Goal: Task Accomplishment & Management: Complete application form

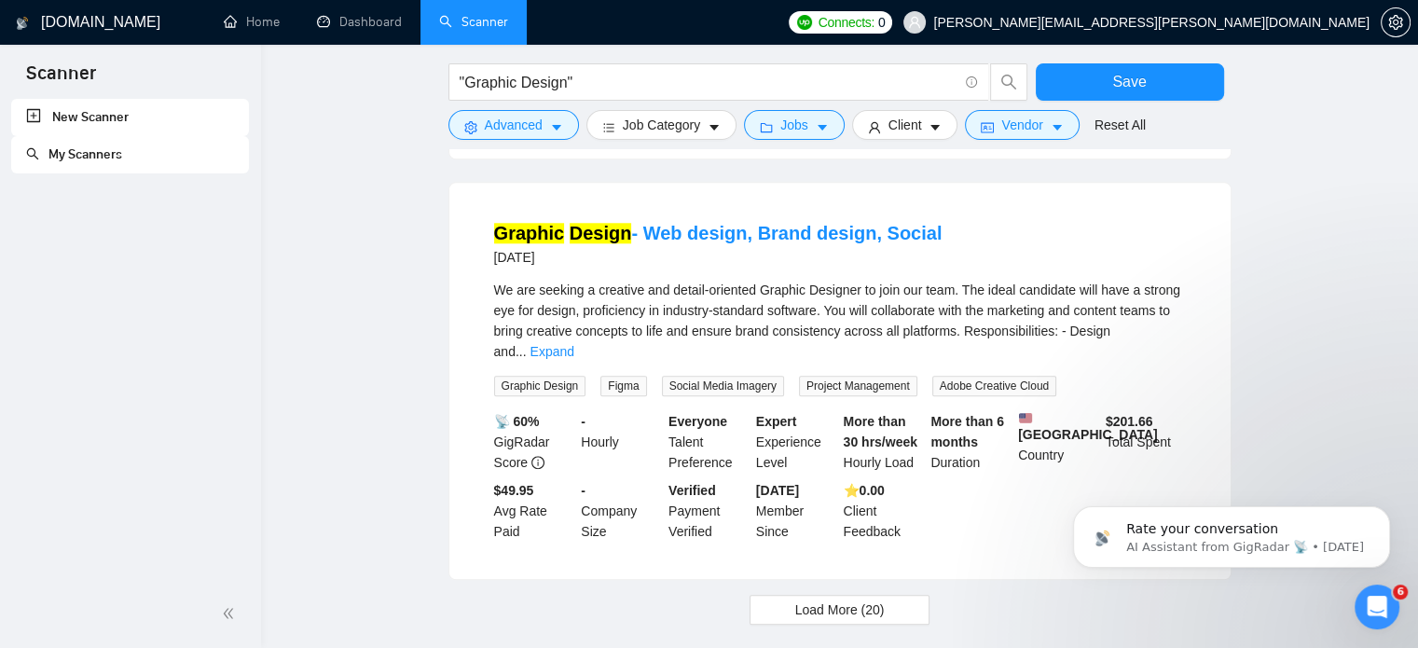
scroll to position [6844, 0]
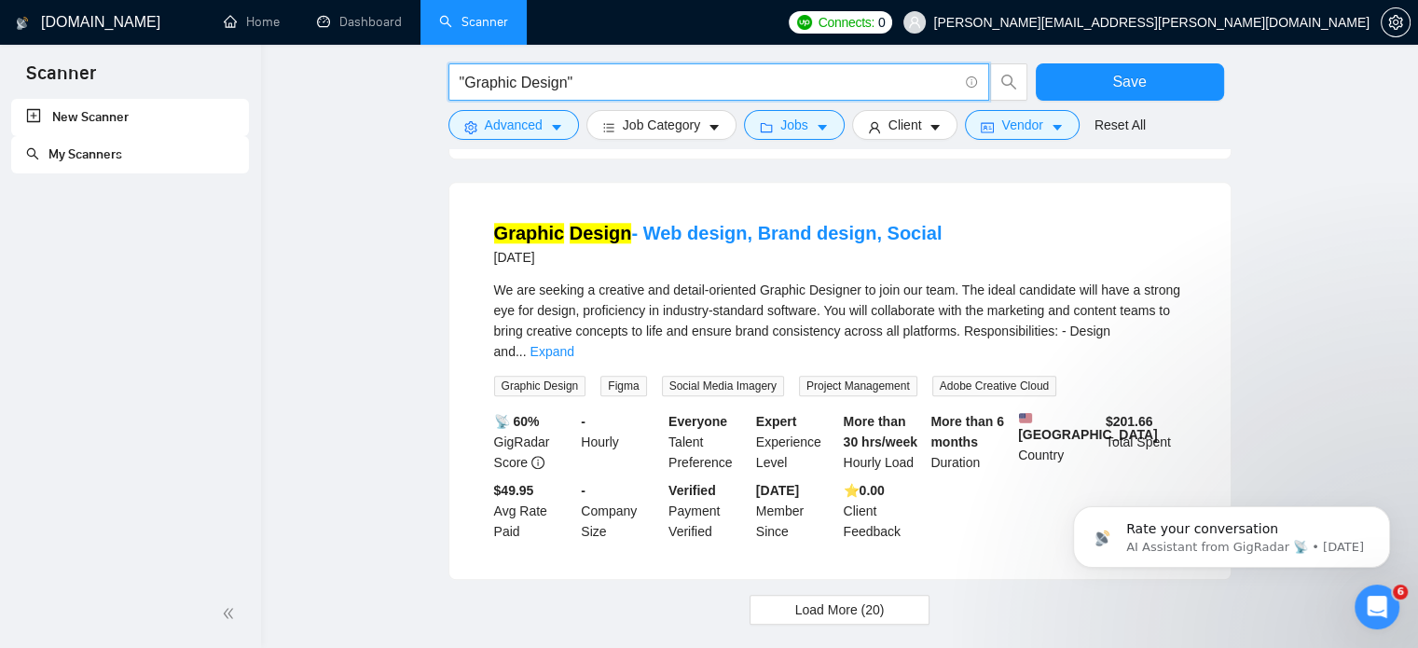
click at [547, 89] on input ""Graphic Design"" at bounding box center [708, 82] width 498 height 23
type input ""Graphic ""
paste input "(desig*)"
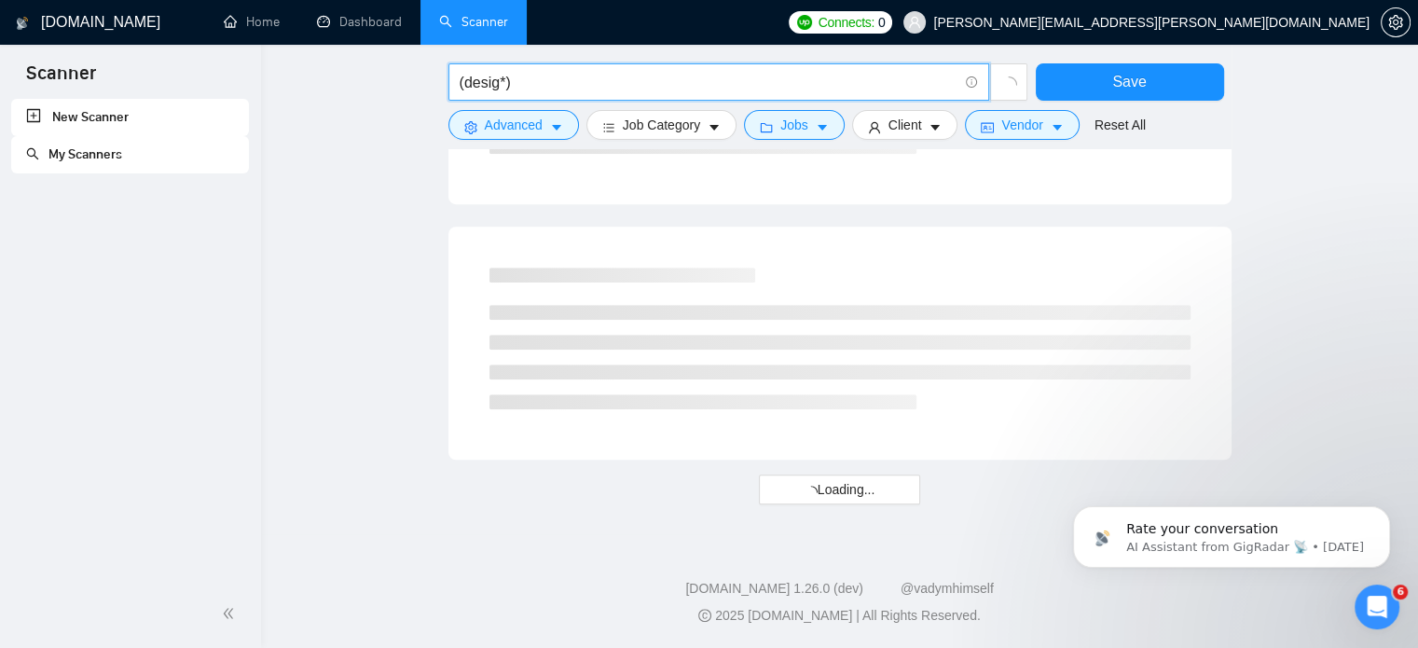
scroll to position [1140, 0]
click at [496, 85] on input "(desig*)" at bounding box center [708, 82] width 498 height 23
click at [599, 78] on input "(Graphic design*)" at bounding box center [708, 82] width 498 height 23
type input "(Graphic design*)"
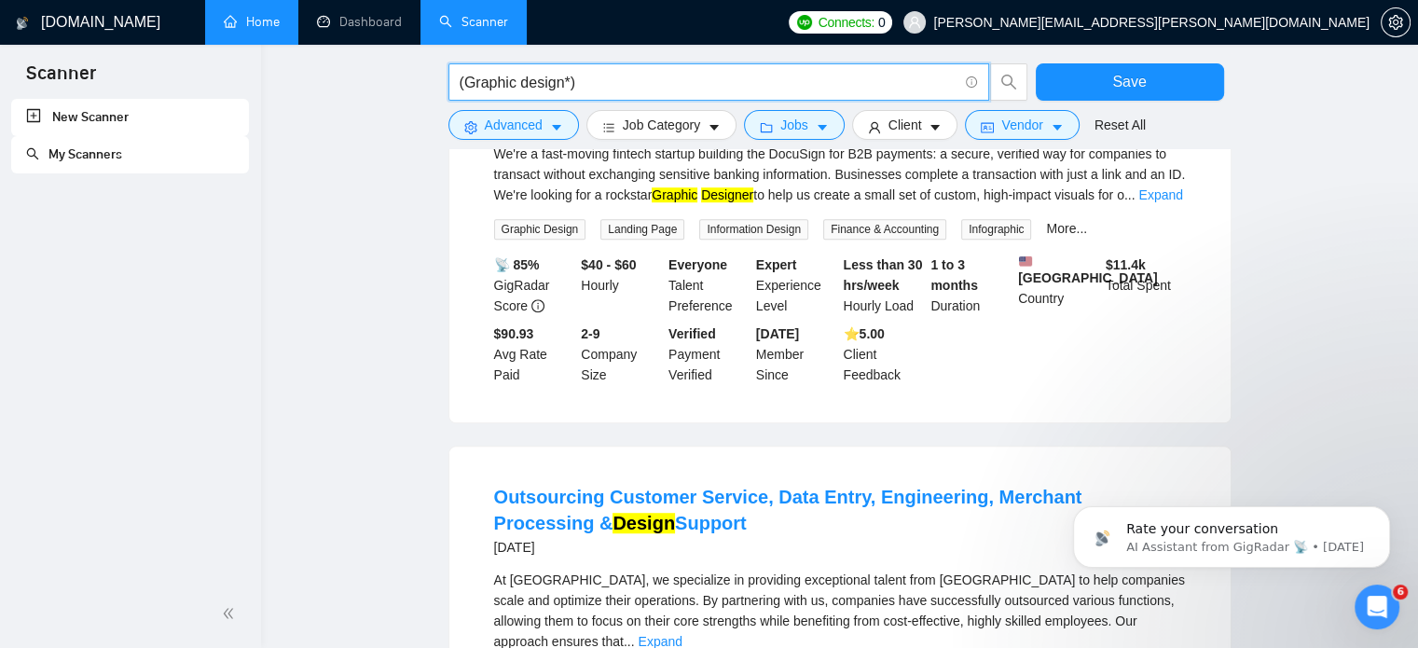
scroll to position [1897, 0]
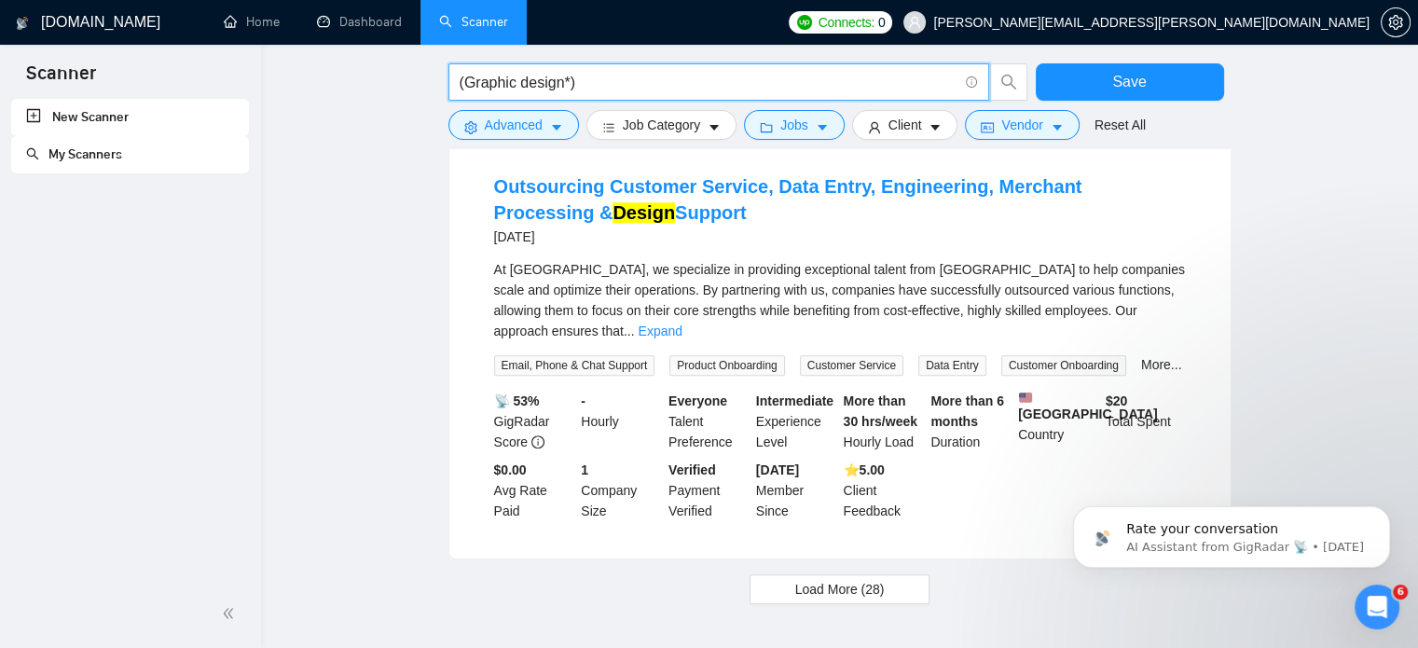
click at [582, 75] on input "(Graphic design*)" at bounding box center [708, 82] width 498 height 23
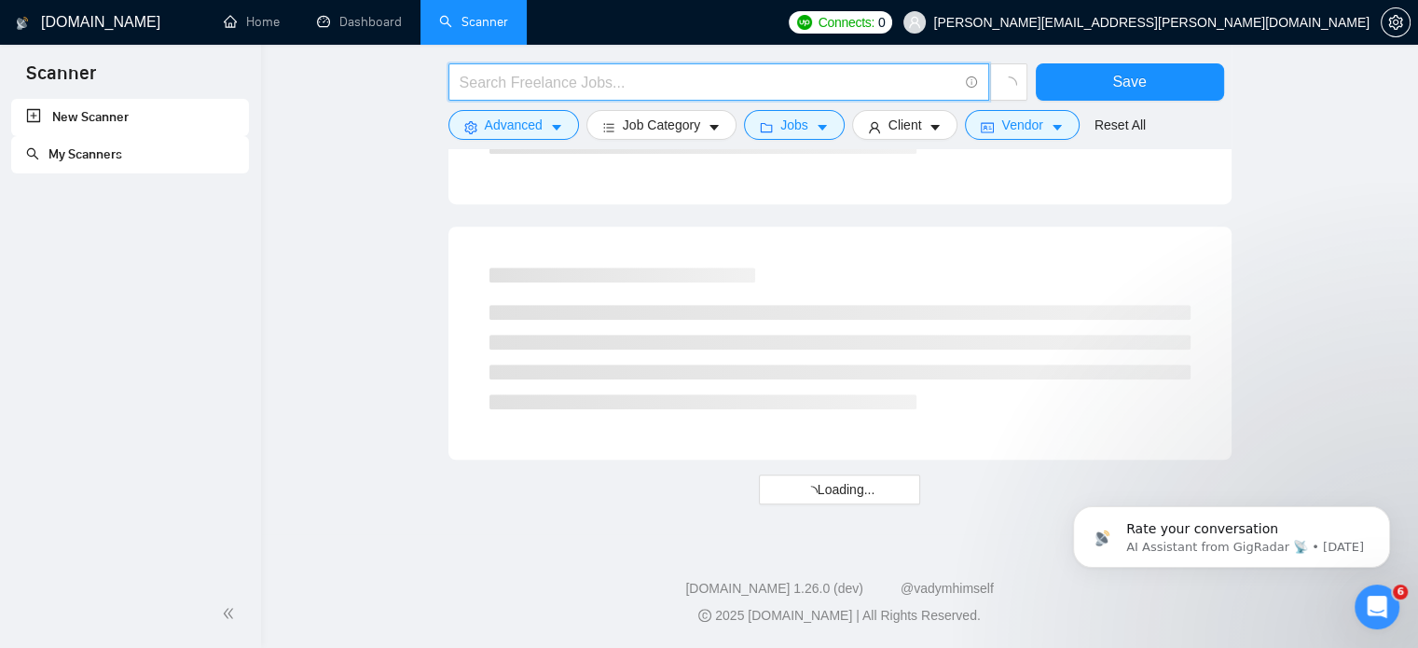
scroll to position [1140, 0]
click at [582, 75] on input "text" at bounding box center [708, 82] width 498 height 23
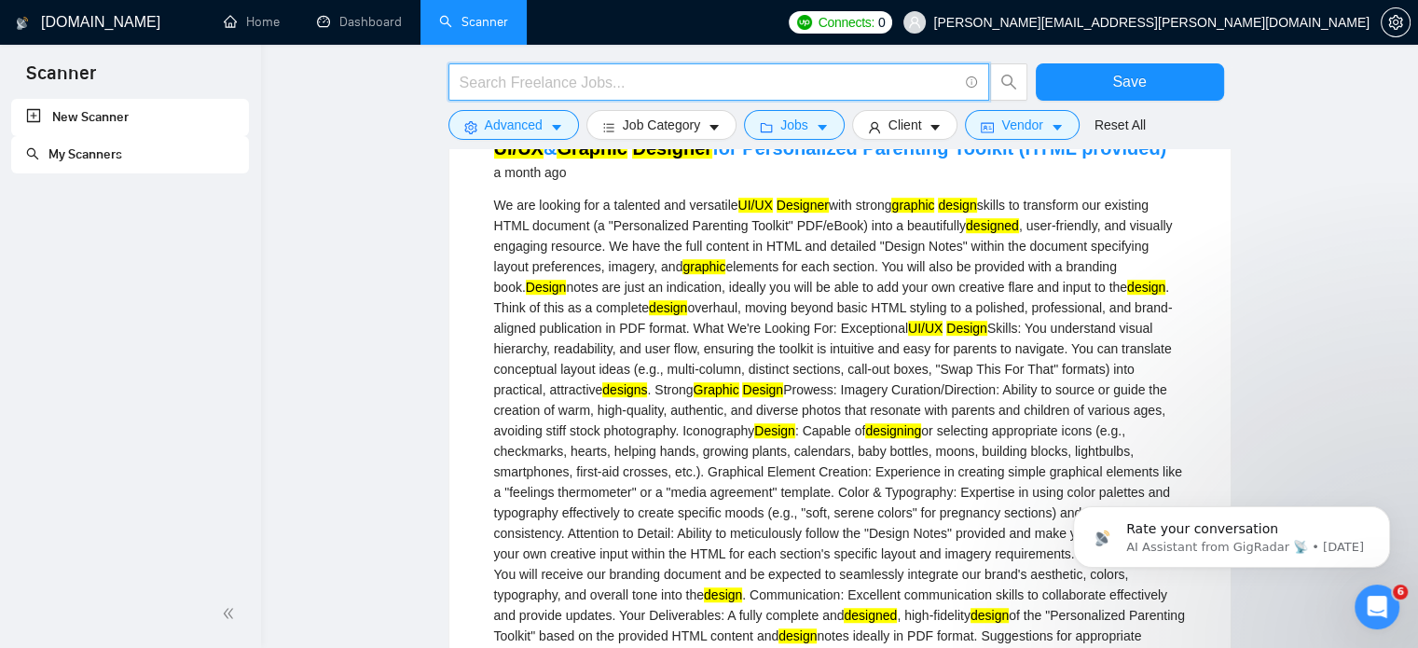
scroll to position [1897, 0]
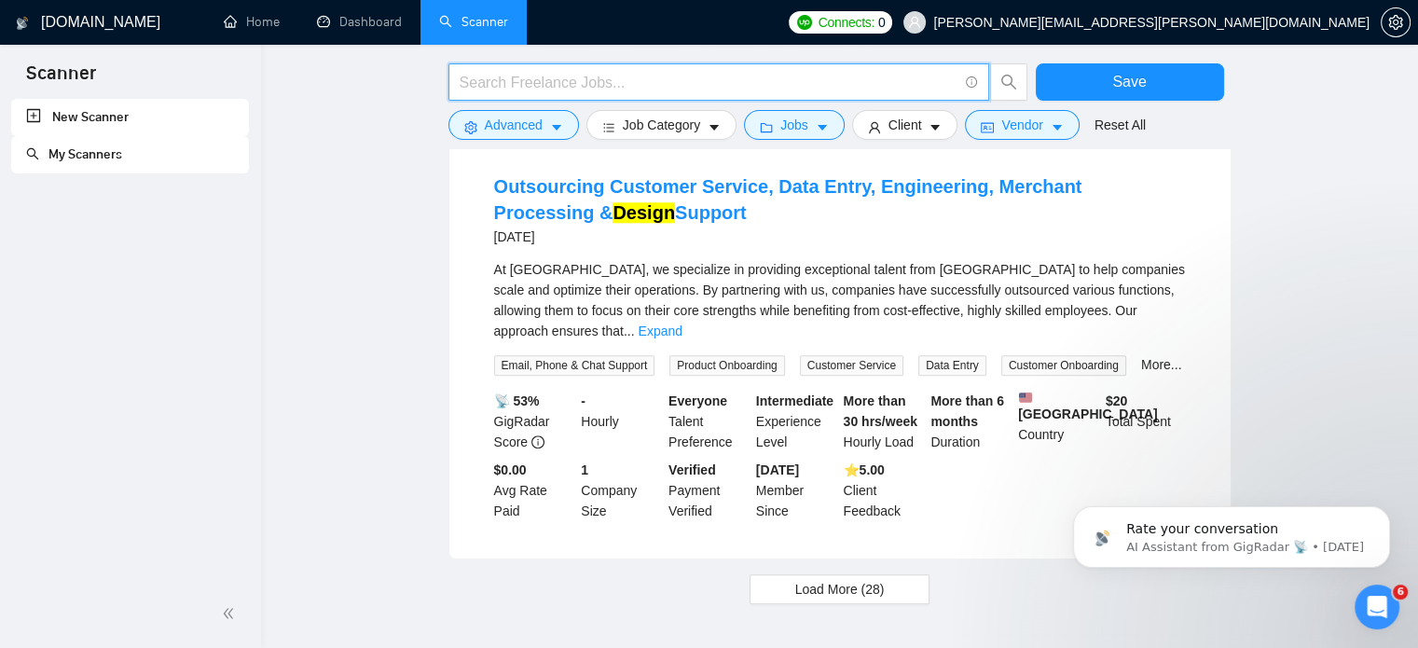
paste input "("UI/UX design" | "Web design") design* -test -homework -assignment -school -st…"
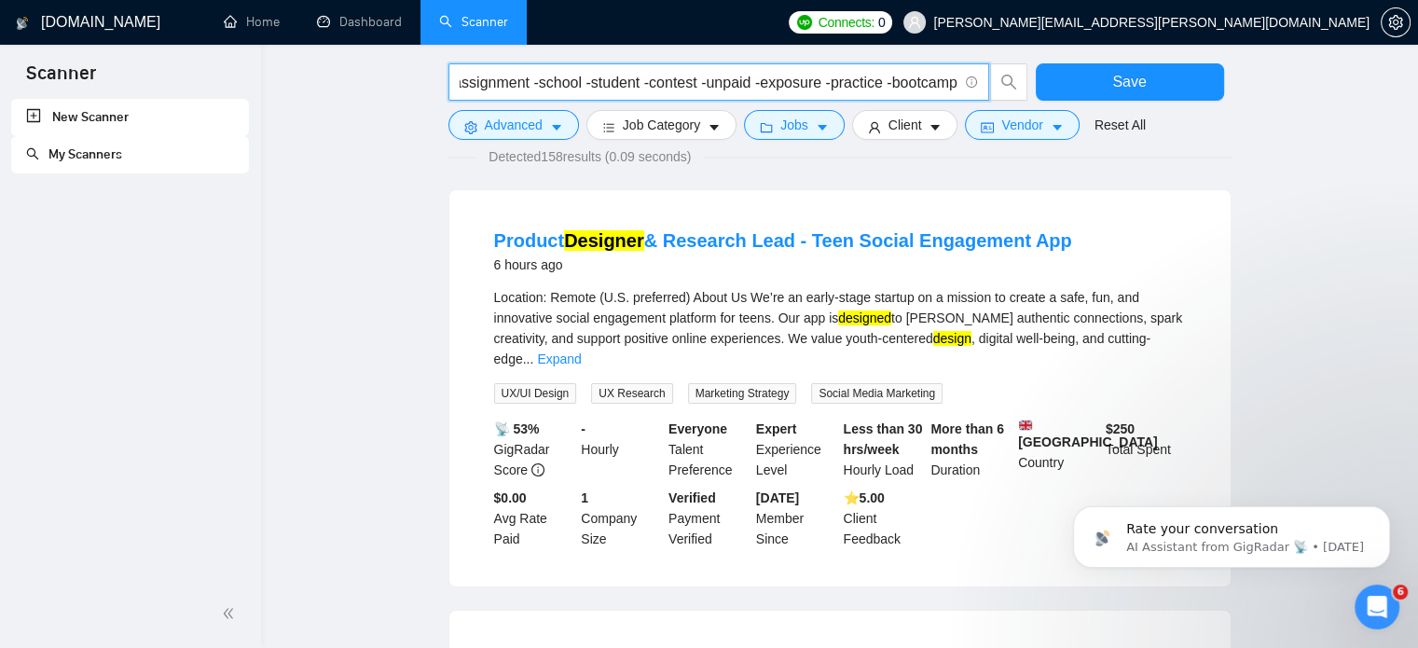
scroll to position [160, 0]
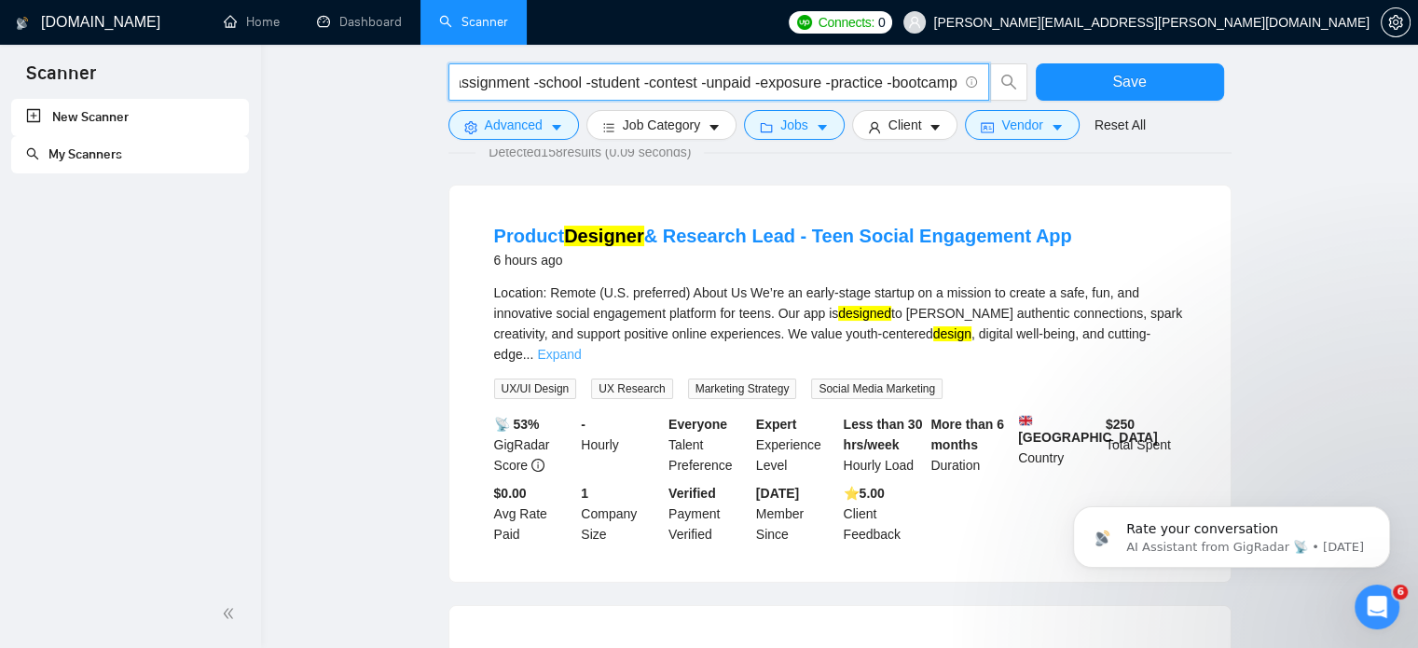
type input "("UI/UX design" | "Web design") design* -test -homework -assignment -school -st…"
click at [581, 347] on link "Expand" at bounding box center [559, 354] width 44 height 15
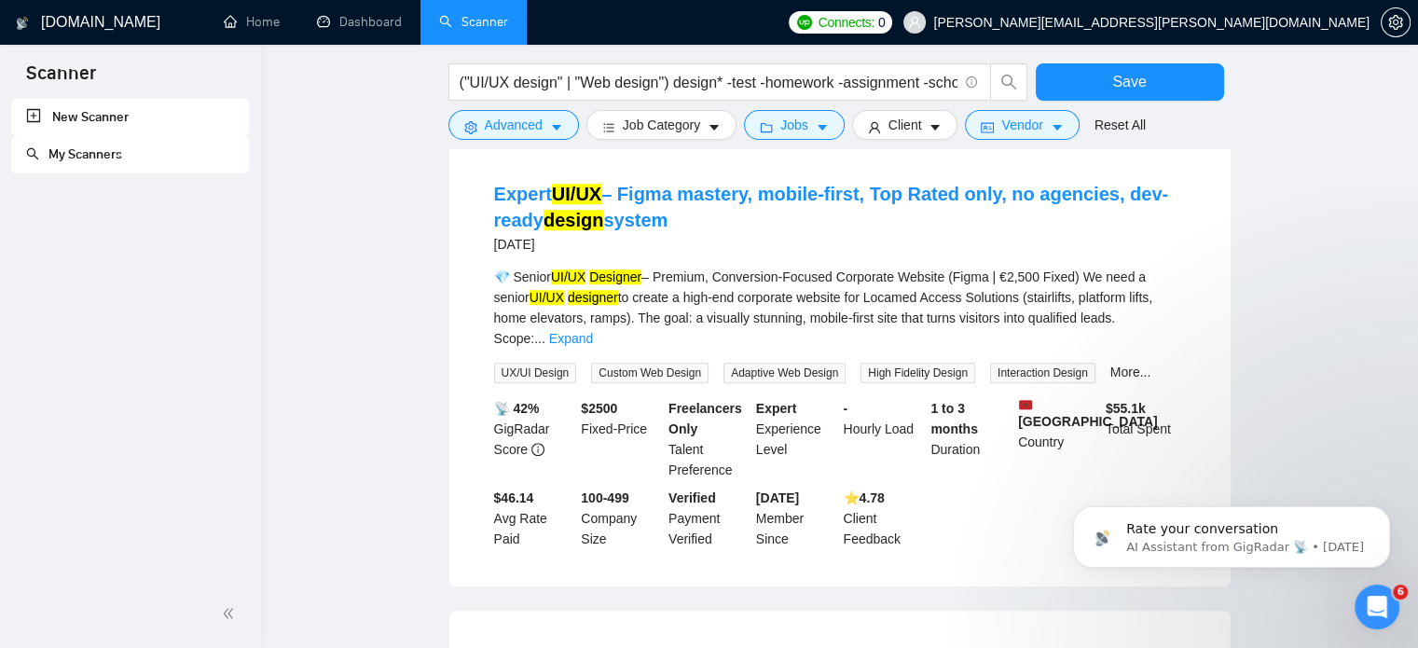
scroll to position [1452, 0]
click at [899, 136] on button "Client" at bounding box center [905, 125] width 106 height 30
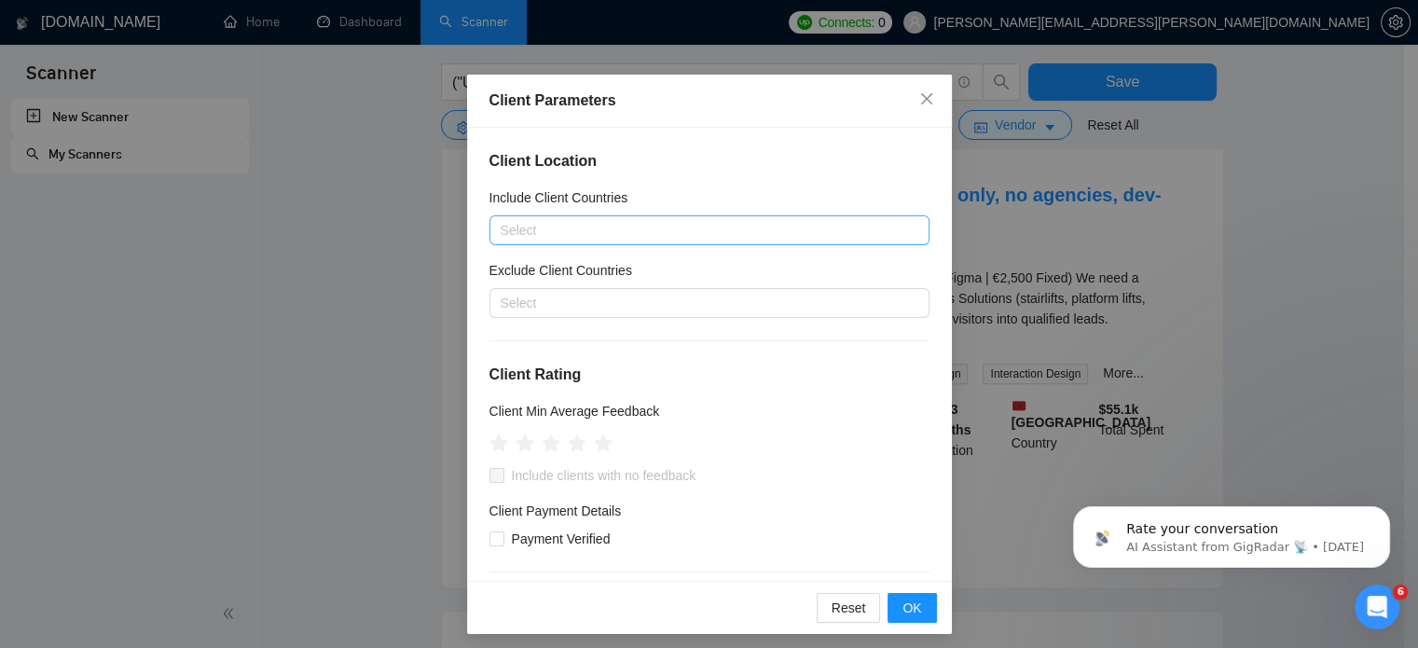
click at [842, 226] on div at bounding box center [700, 230] width 412 height 22
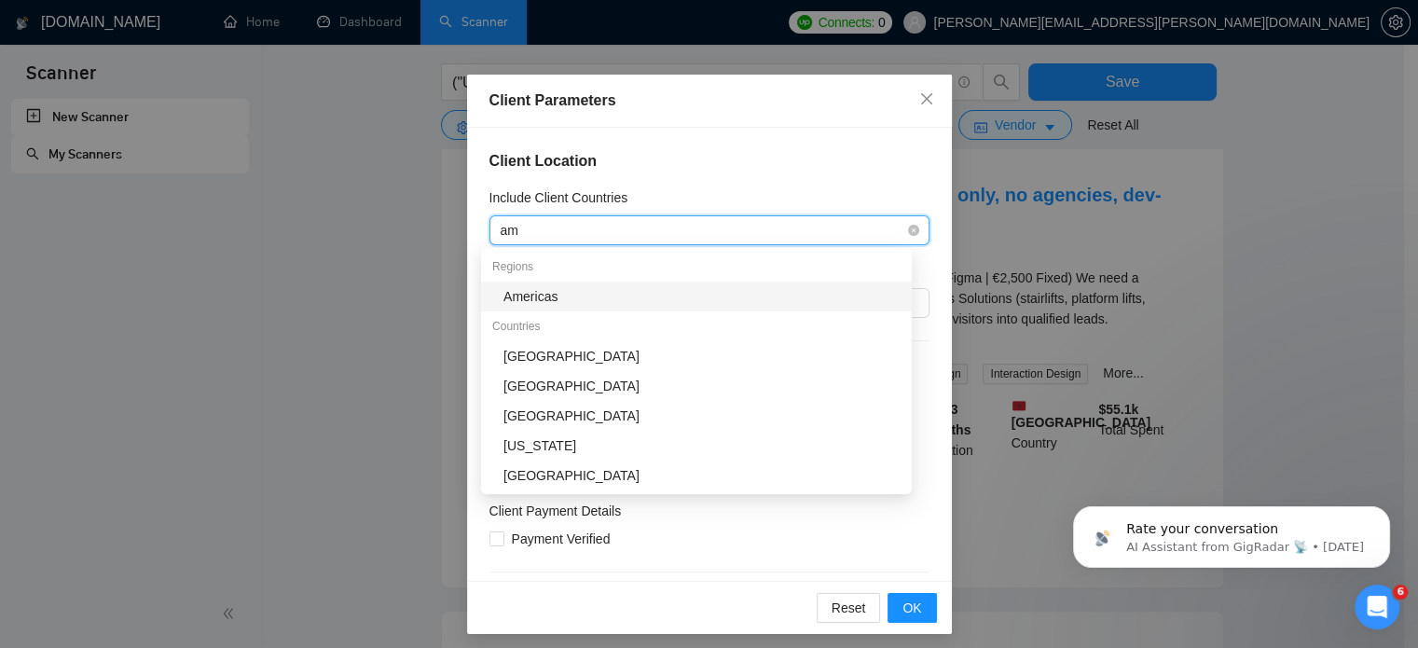
type input "a"
type input "uni"
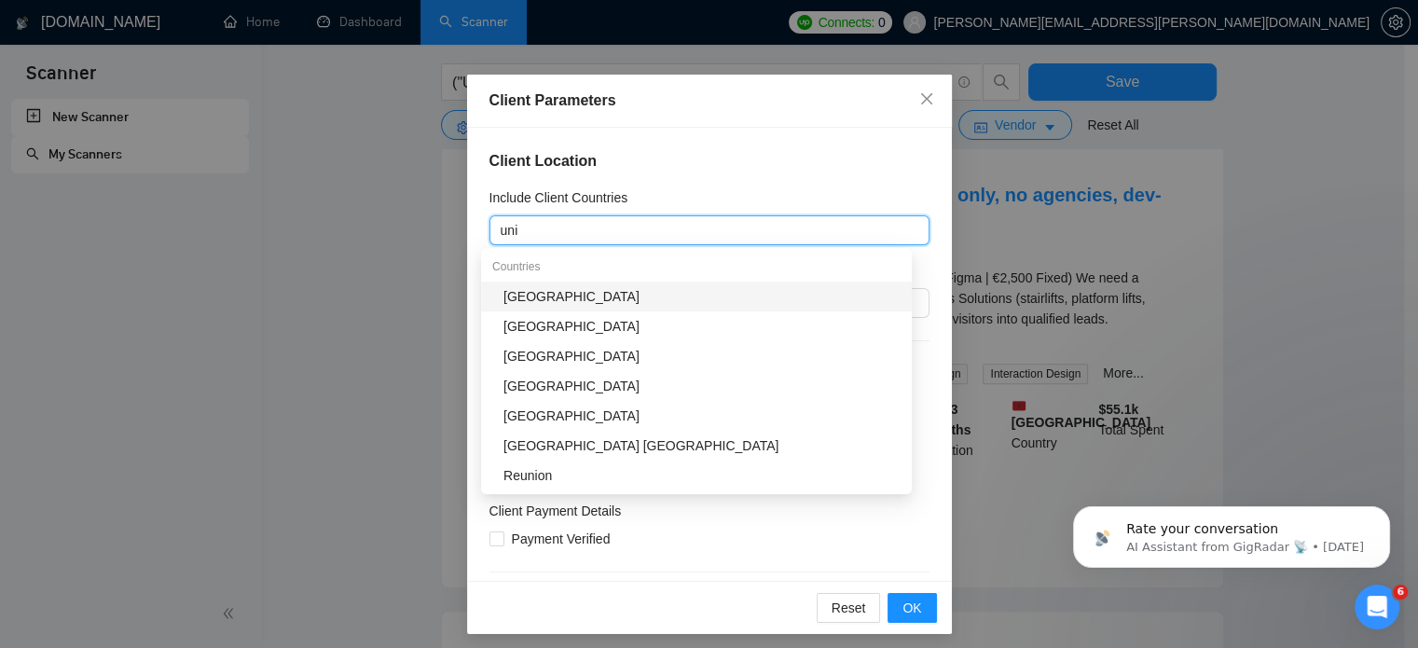
click at [593, 297] on div "[GEOGRAPHIC_DATA]" at bounding box center [701, 296] width 397 height 21
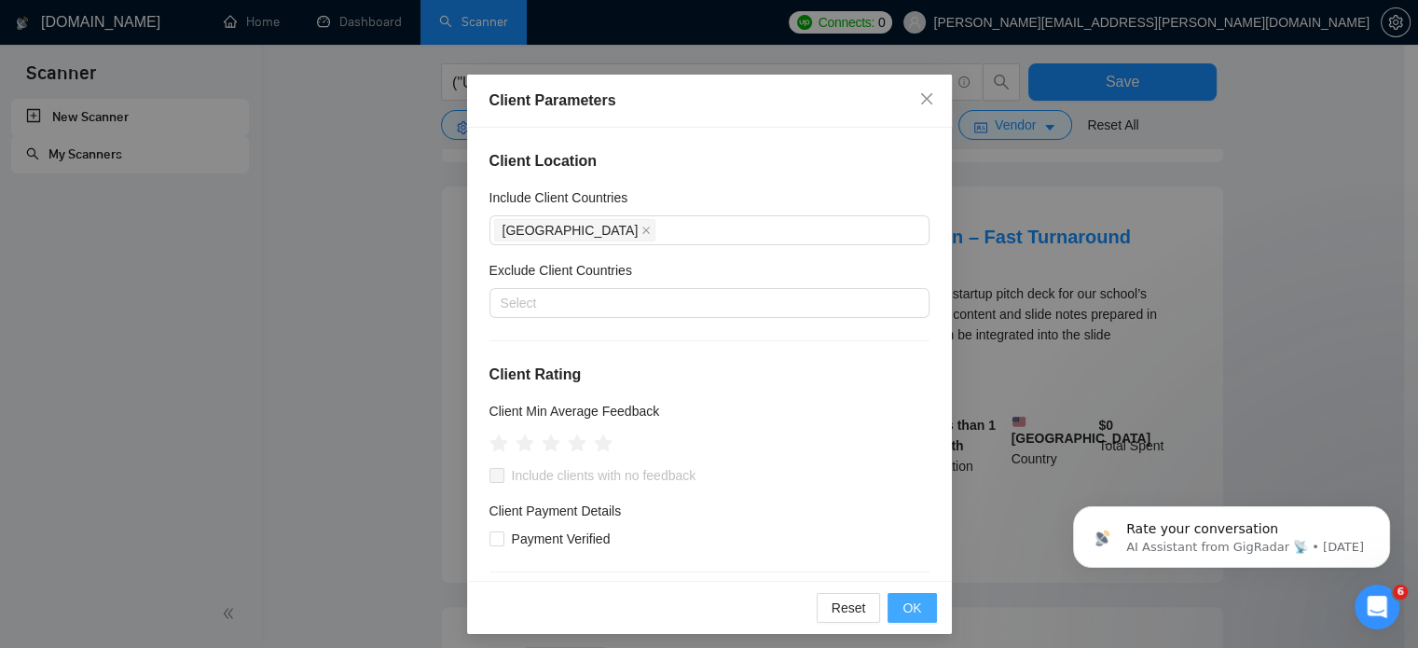
click at [906, 611] on span "OK" at bounding box center [911, 607] width 19 height 21
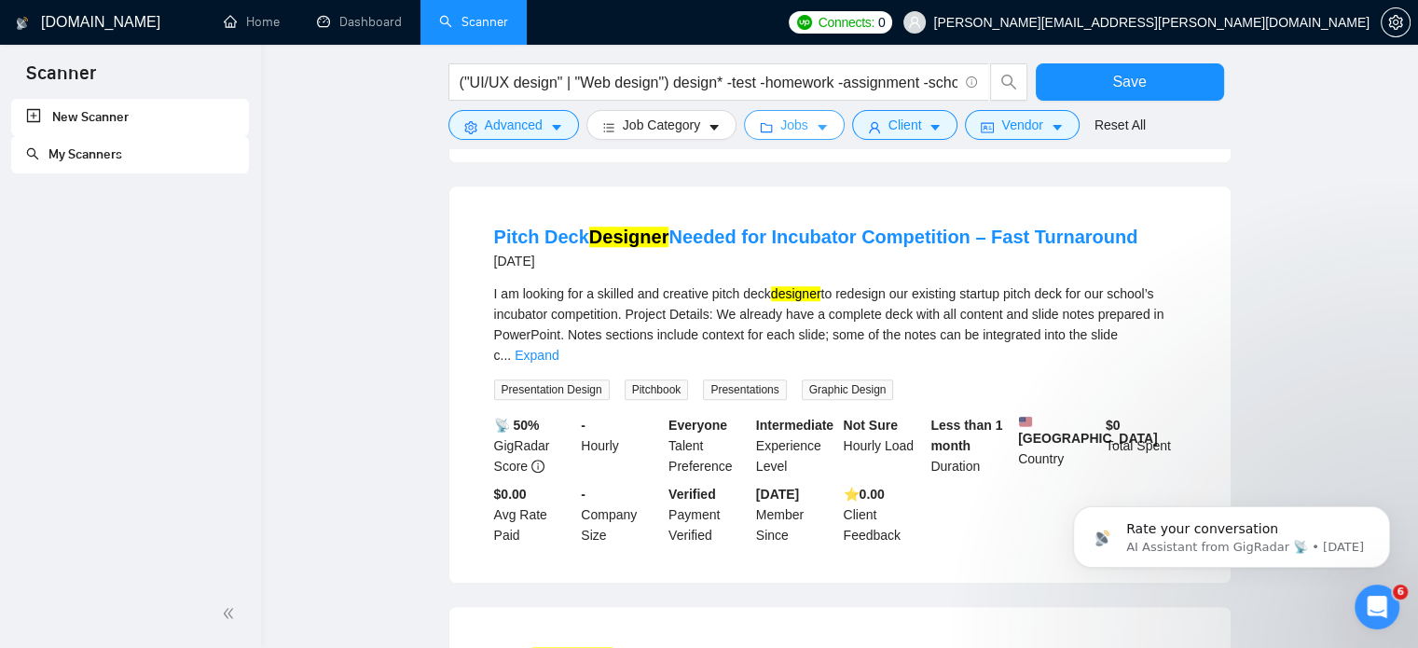
click at [817, 126] on icon "caret-down" at bounding box center [821, 128] width 9 height 6
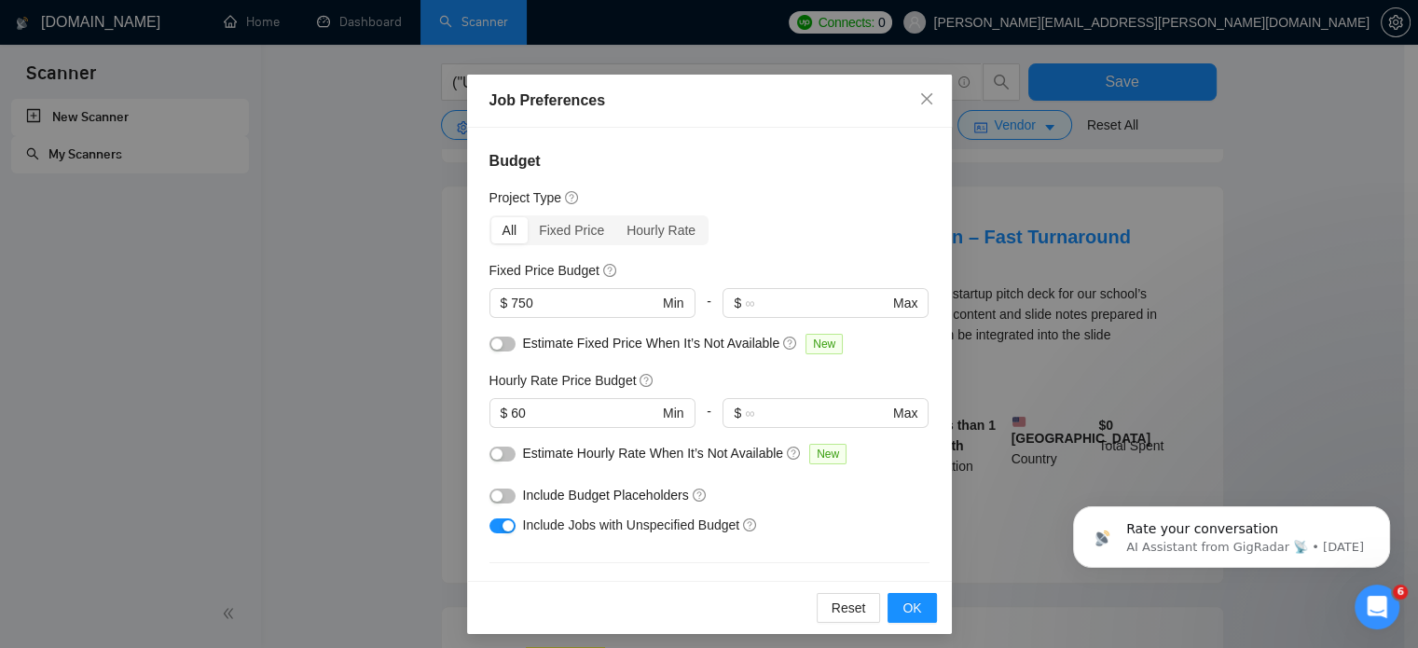
click at [972, 179] on div "Job Preferences Budget Project Type All Fixed Price Hourly Rate Fixed Price Bud…" at bounding box center [709, 324] width 1418 height 648
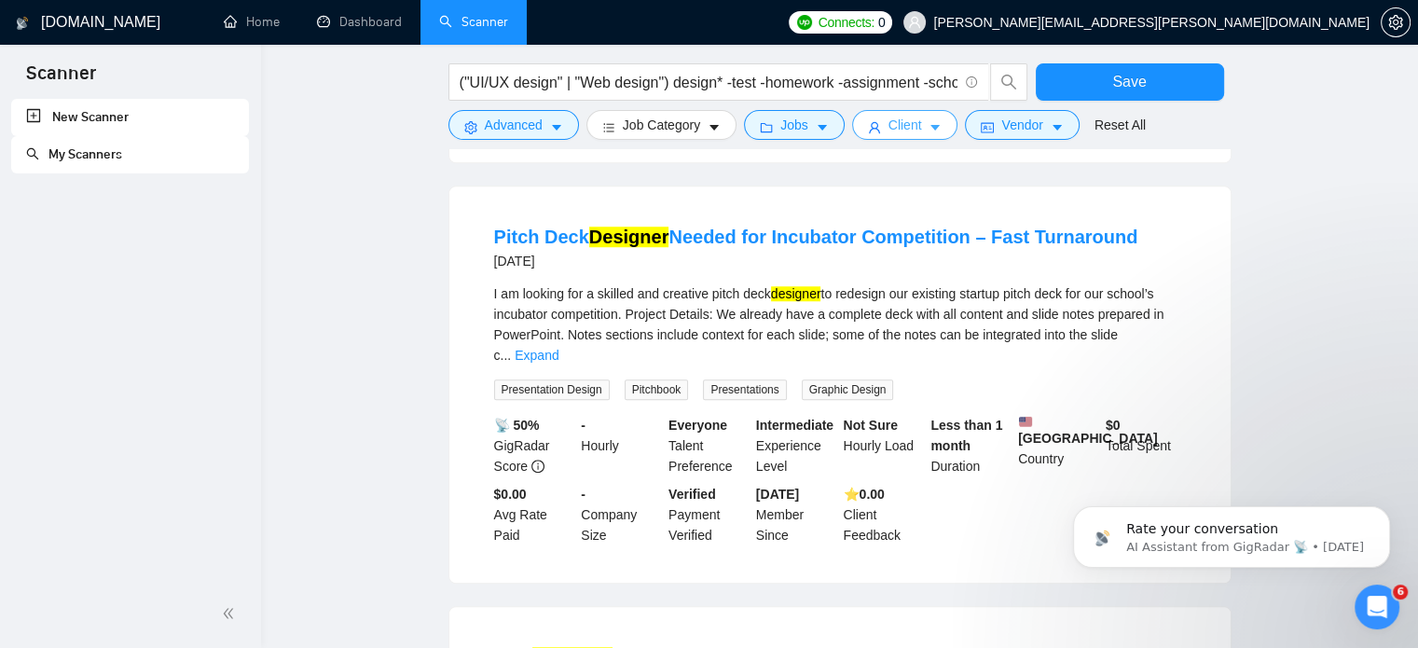
click at [925, 139] on button "Client" at bounding box center [905, 125] width 106 height 30
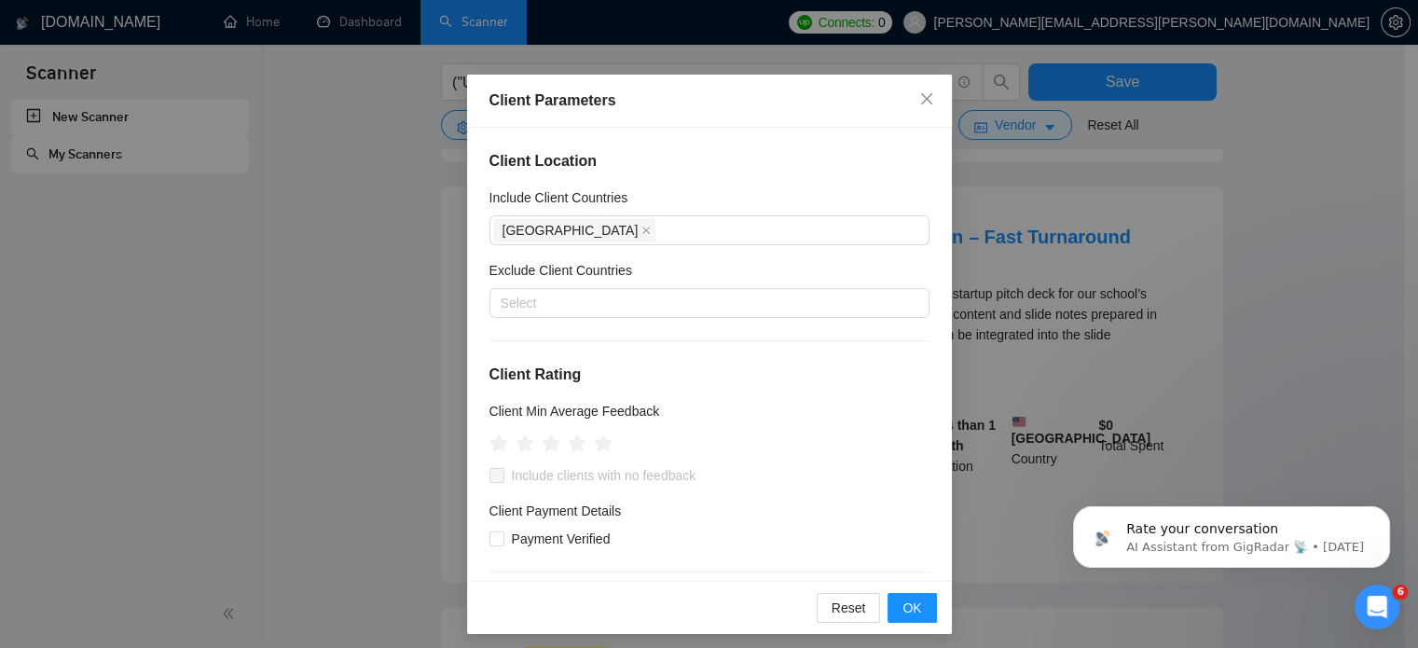
click at [992, 166] on div "Client Parameters Client Location Include Client Countries [GEOGRAPHIC_DATA] Ex…" at bounding box center [709, 324] width 1418 height 648
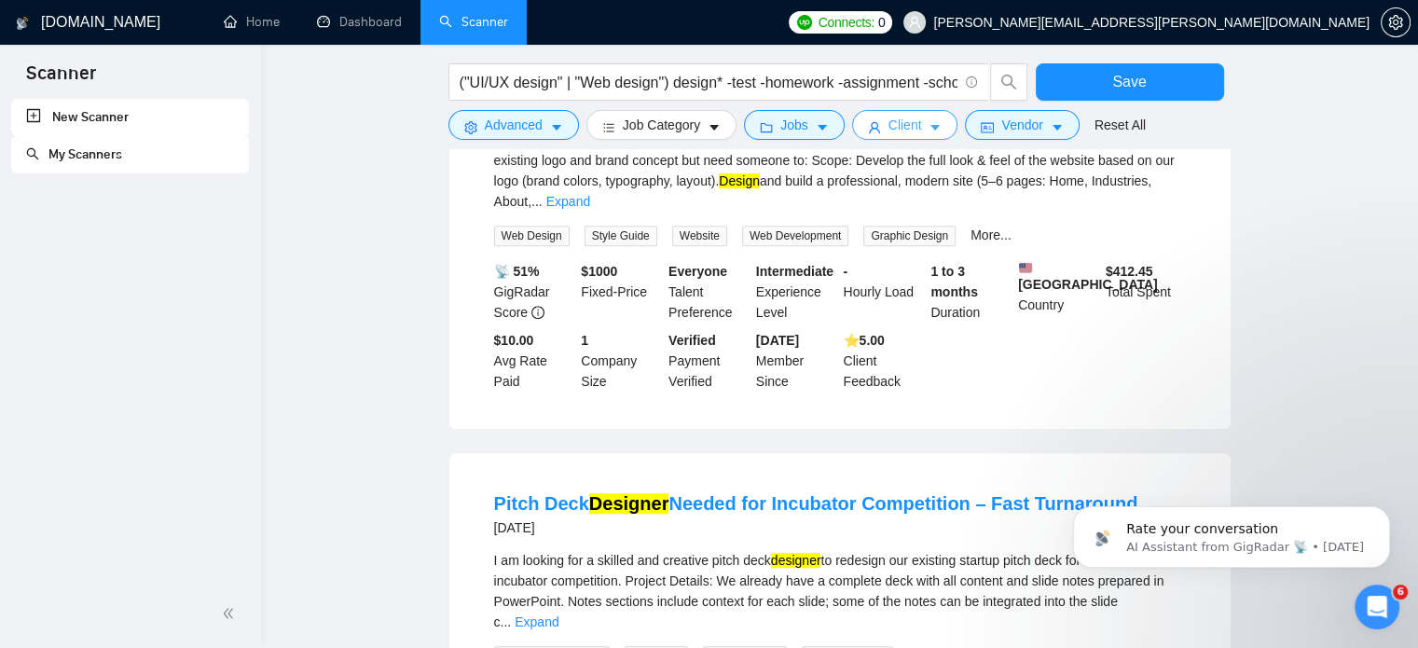
scroll to position [1323, 0]
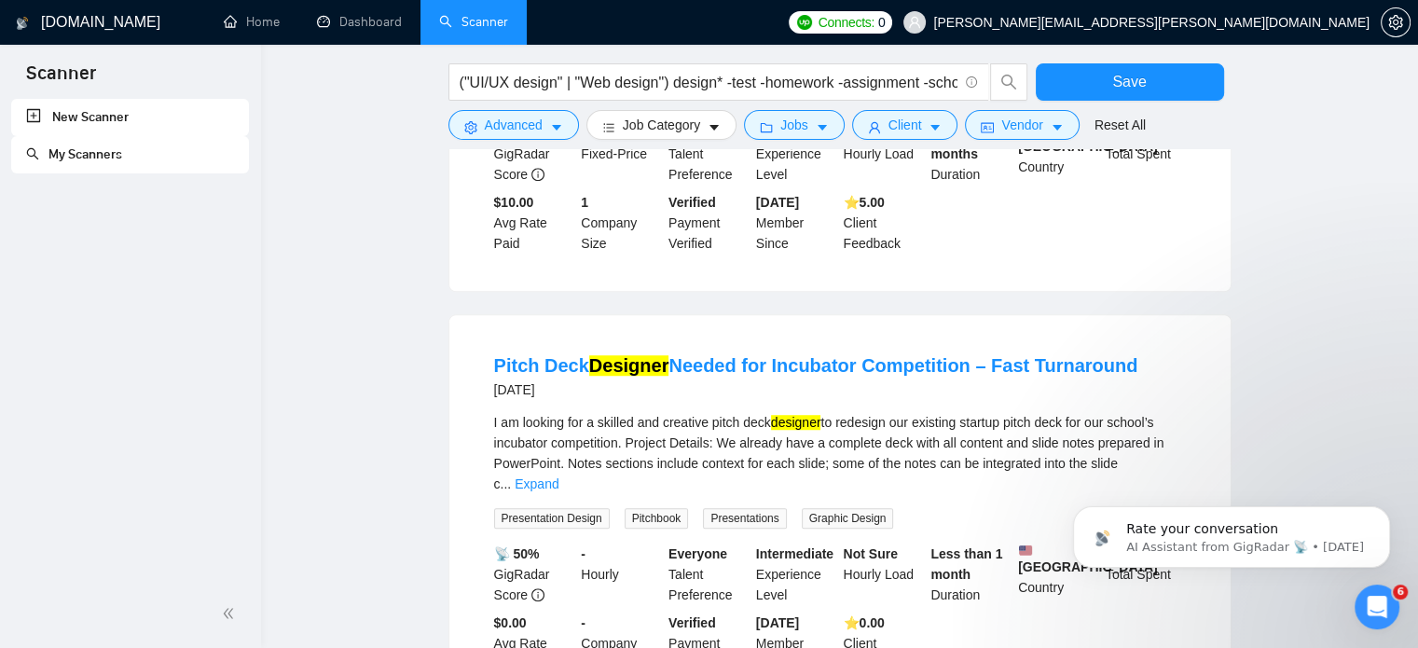
click at [925, 378] on div "[DATE]" at bounding box center [816, 389] width 644 height 22
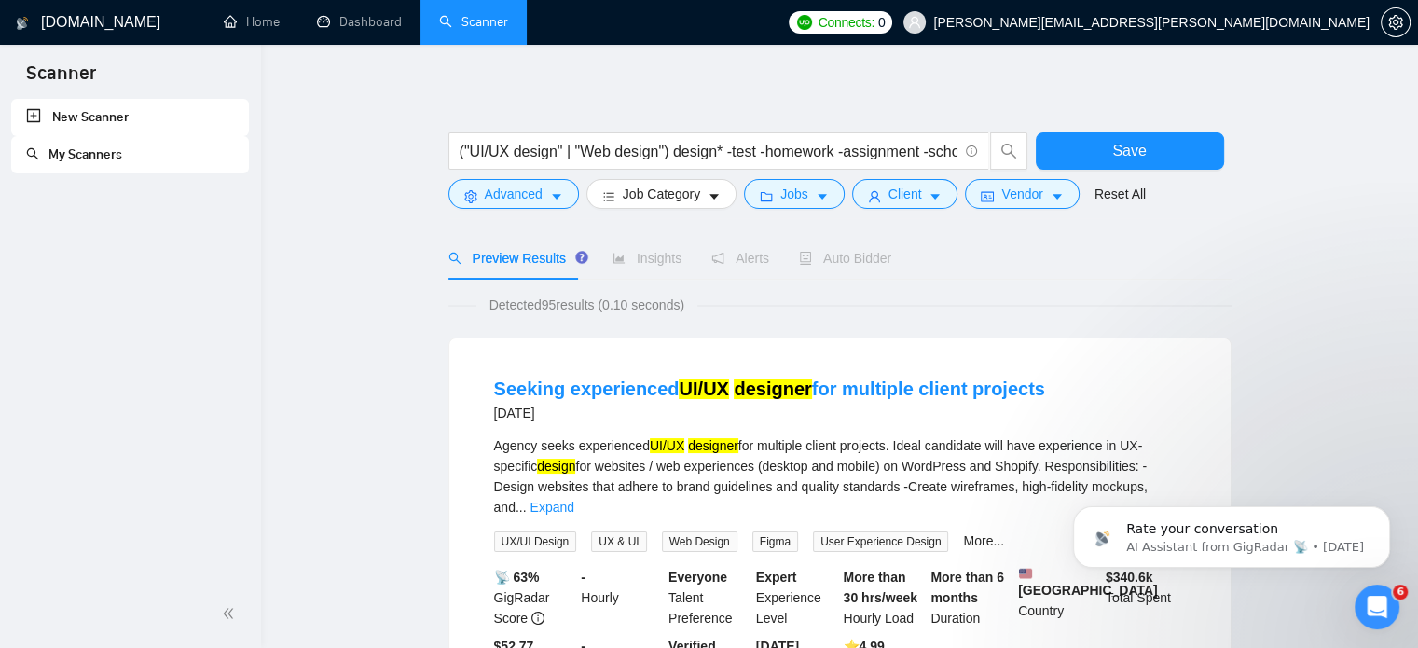
scroll to position [9, 0]
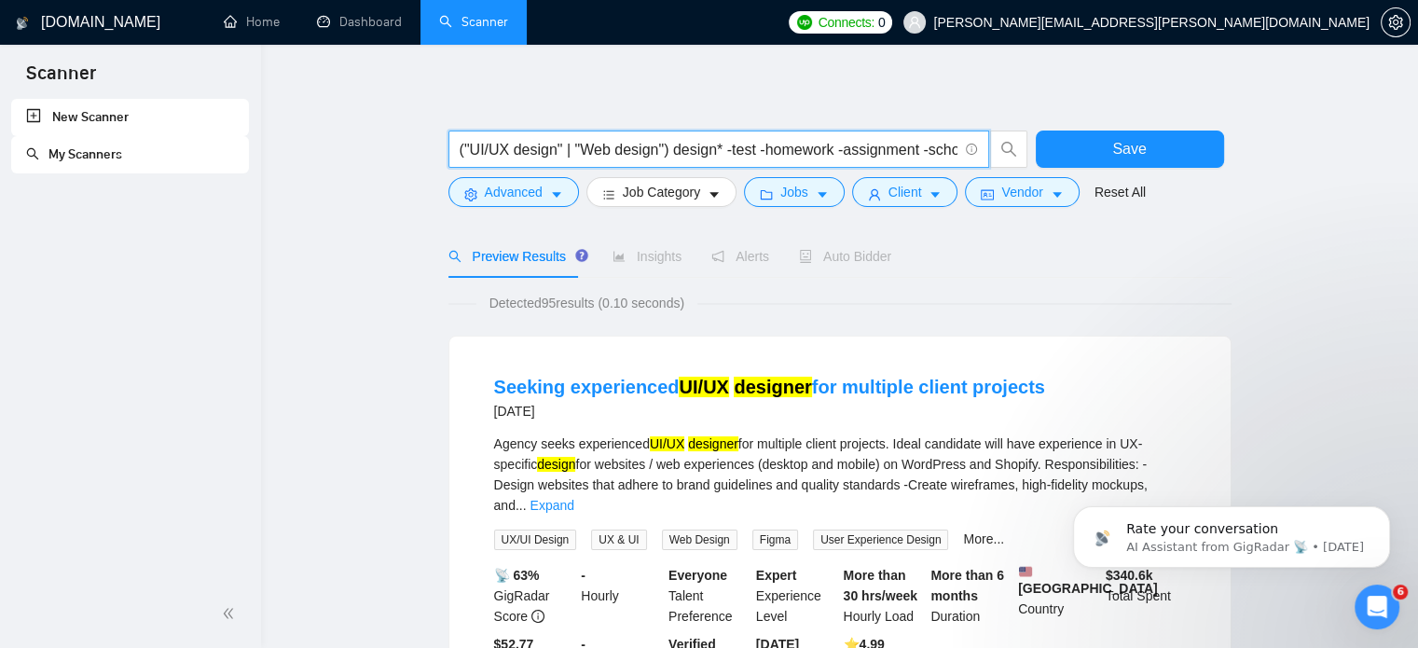
click at [809, 145] on input "("UI/UX design" | "Web design") design* -test -homework -assignment -school -st…" at bounding box center [708, 149] width 498 height 23
drag, startPoint x: 727, startPoint y: 153, endPoint x: 1033, endPoint y: 166, distance: 306.0
click at [1033, 166] on div "("UI/UX design" | "Web design") design* -test -homework -assignment -school -st…" at bounding box center [836, 153] width 783 height 47
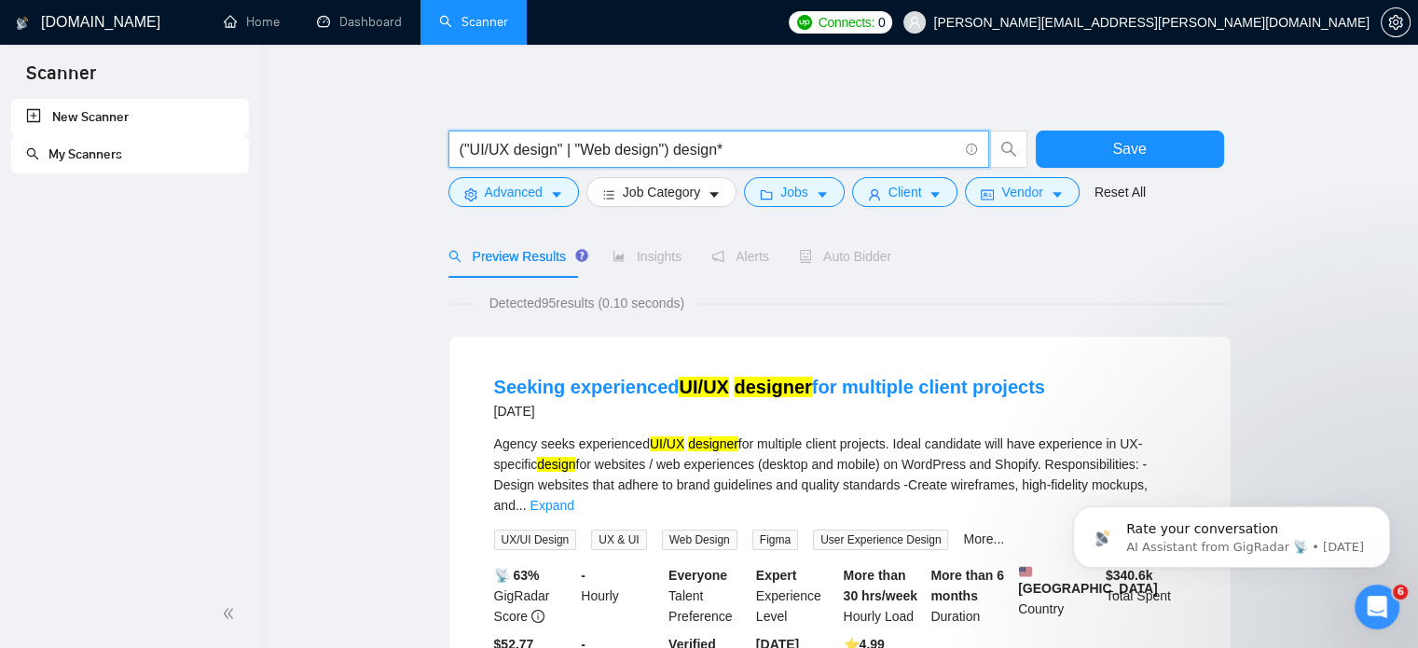
scroll to position [0, 0]
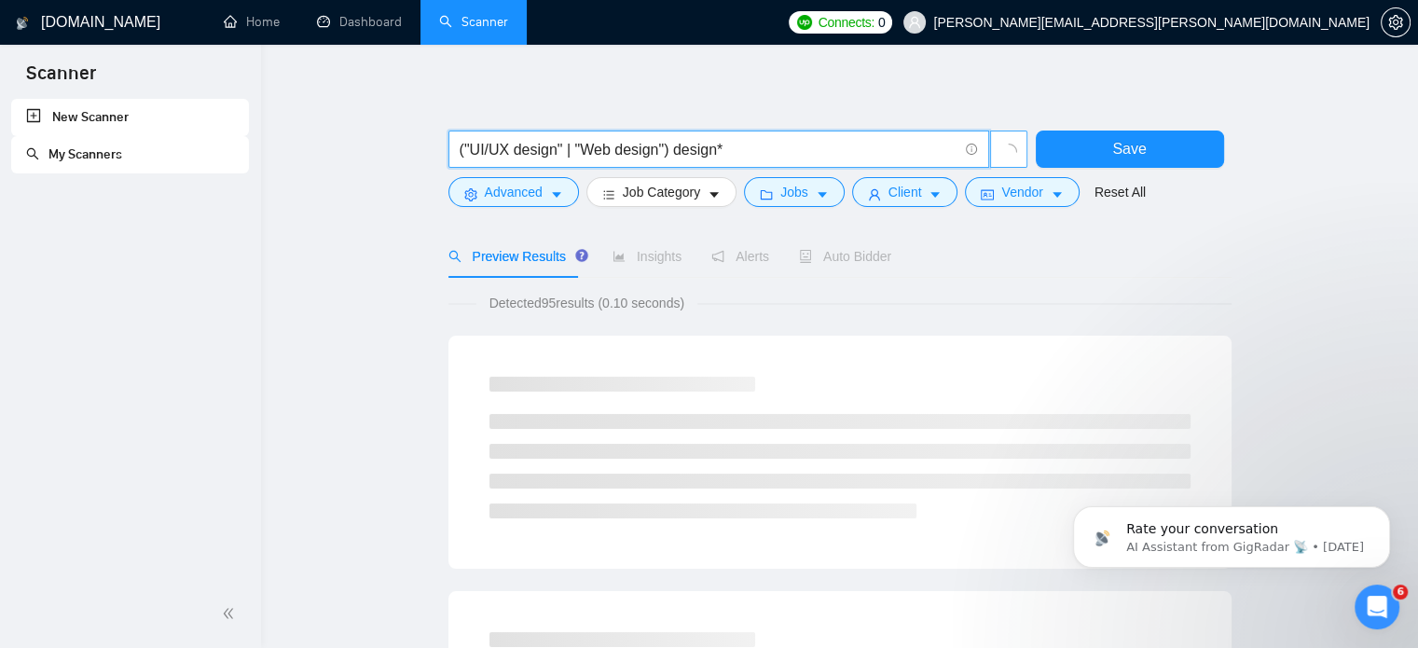
click at [1010, 157] on icon "loading" at bounding box center [1007, 152] width 21 height 21
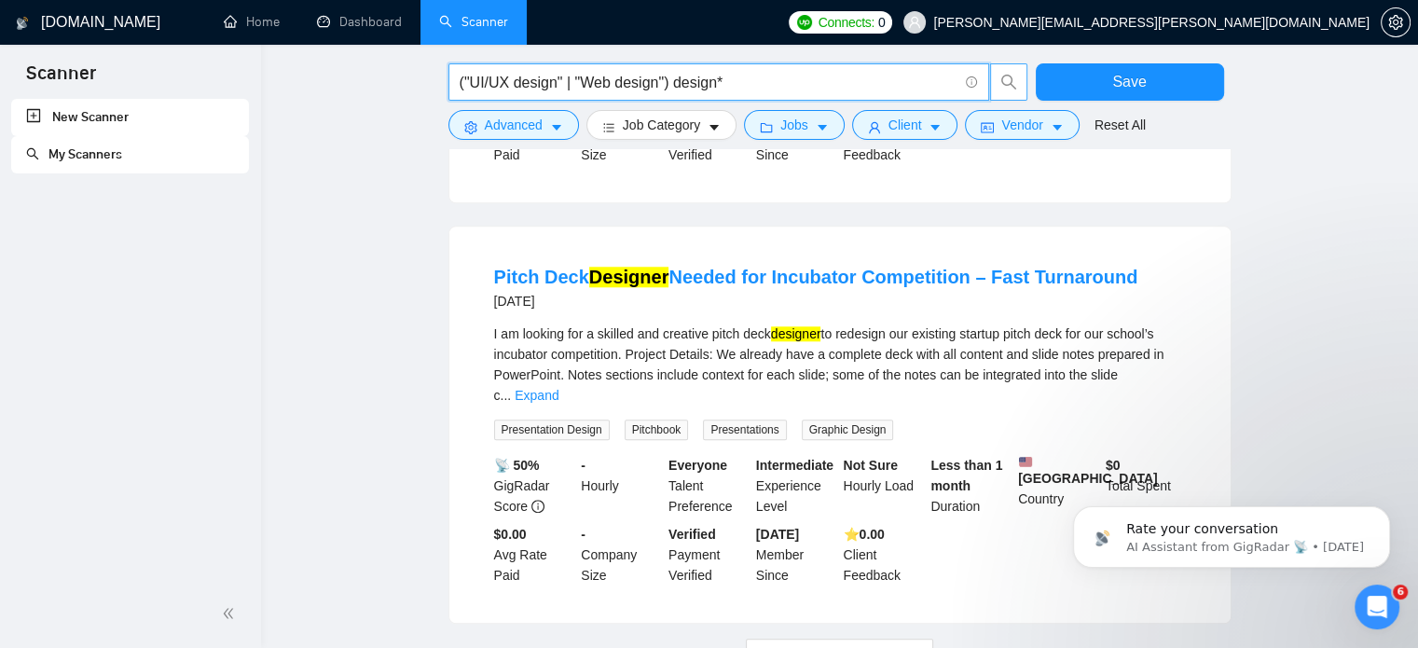
scroll to position [1952, 0]
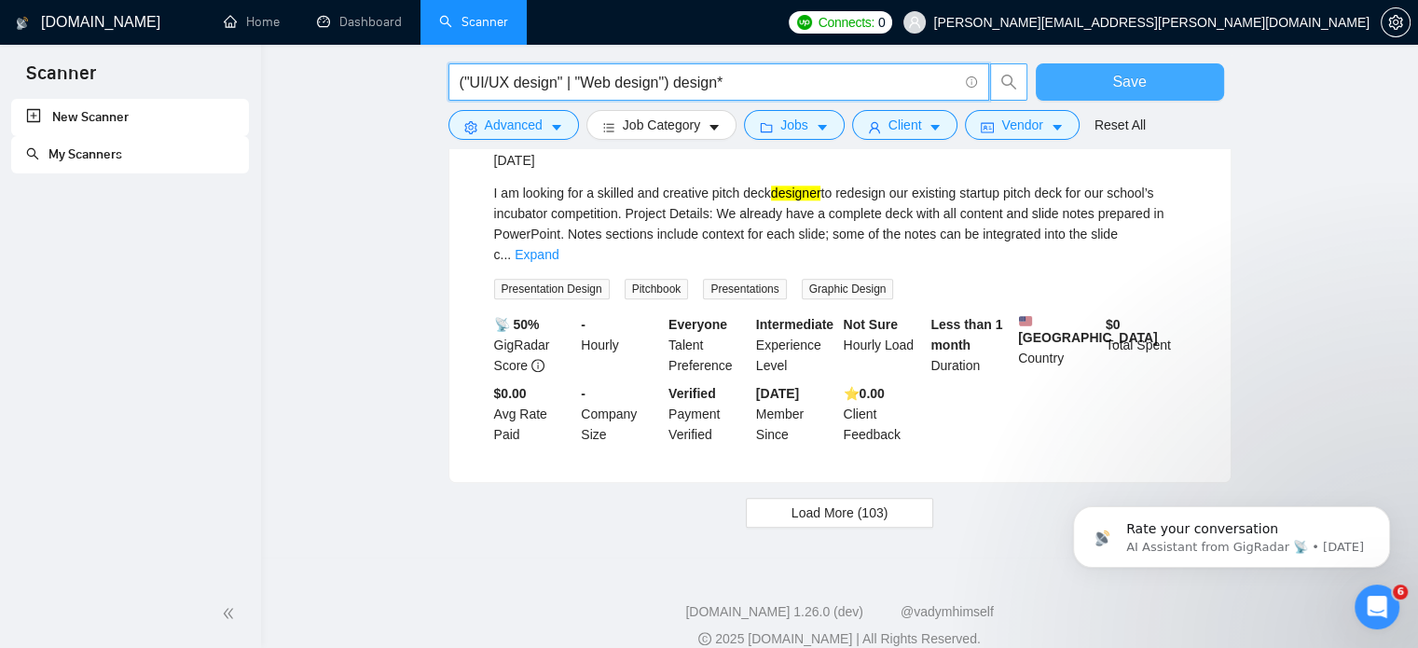
type input "("UI/UX design" | "Web design") design*"
click at [746, 75] on input "("UI/UX design" | "Web design") design*" at bounding box center [708, 82] width 498 height 23
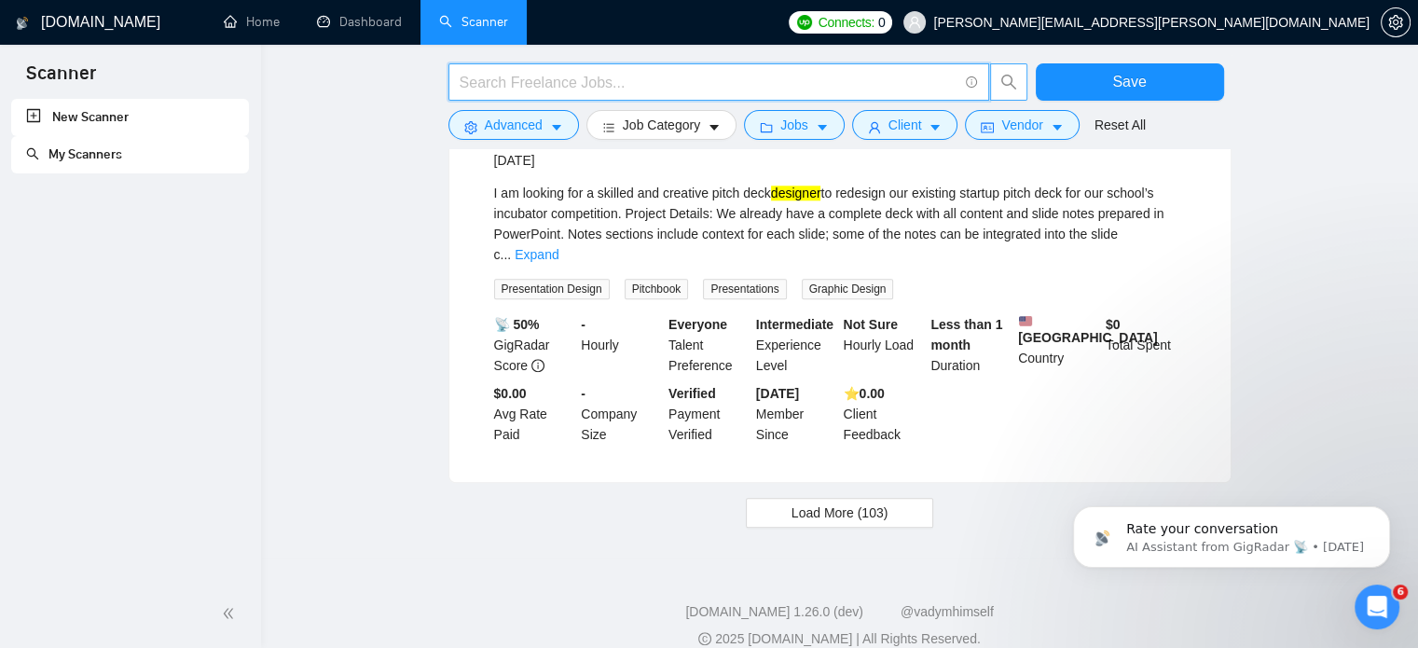
paste input "("UI/UX design" | "UX design" | "UI design") design*"
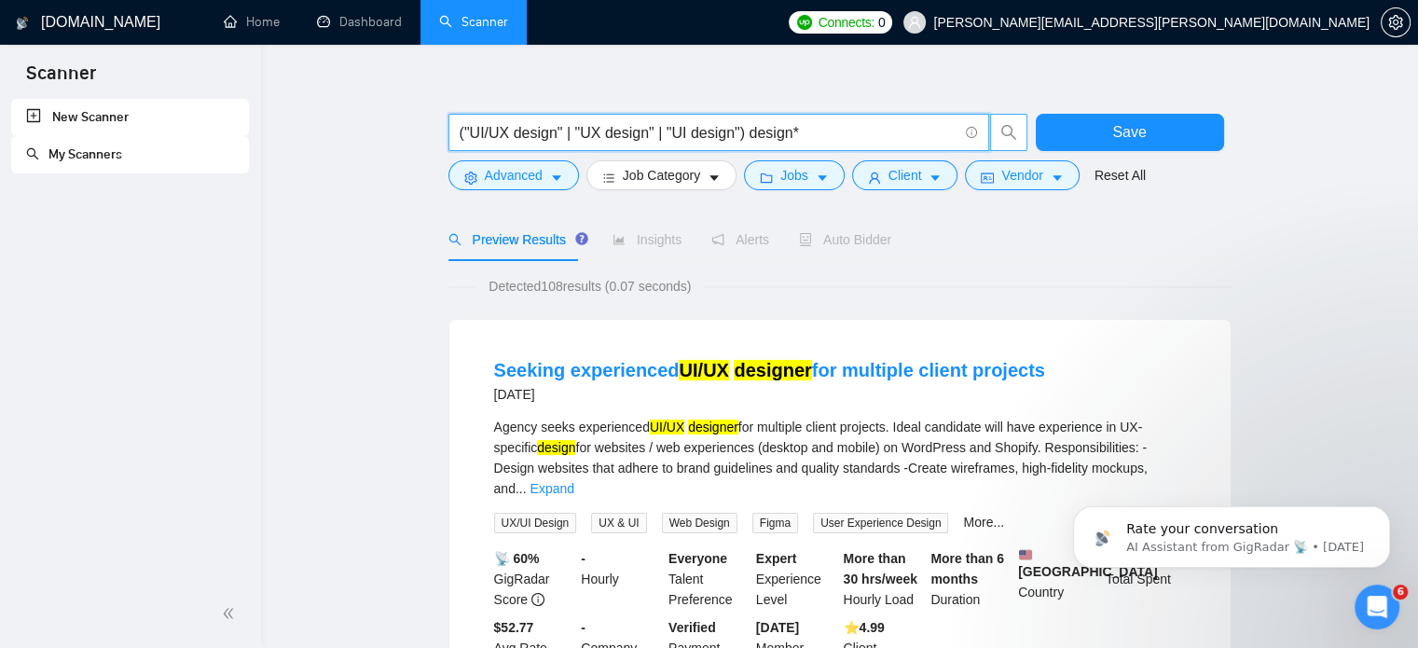
scroll to position [0, 0]
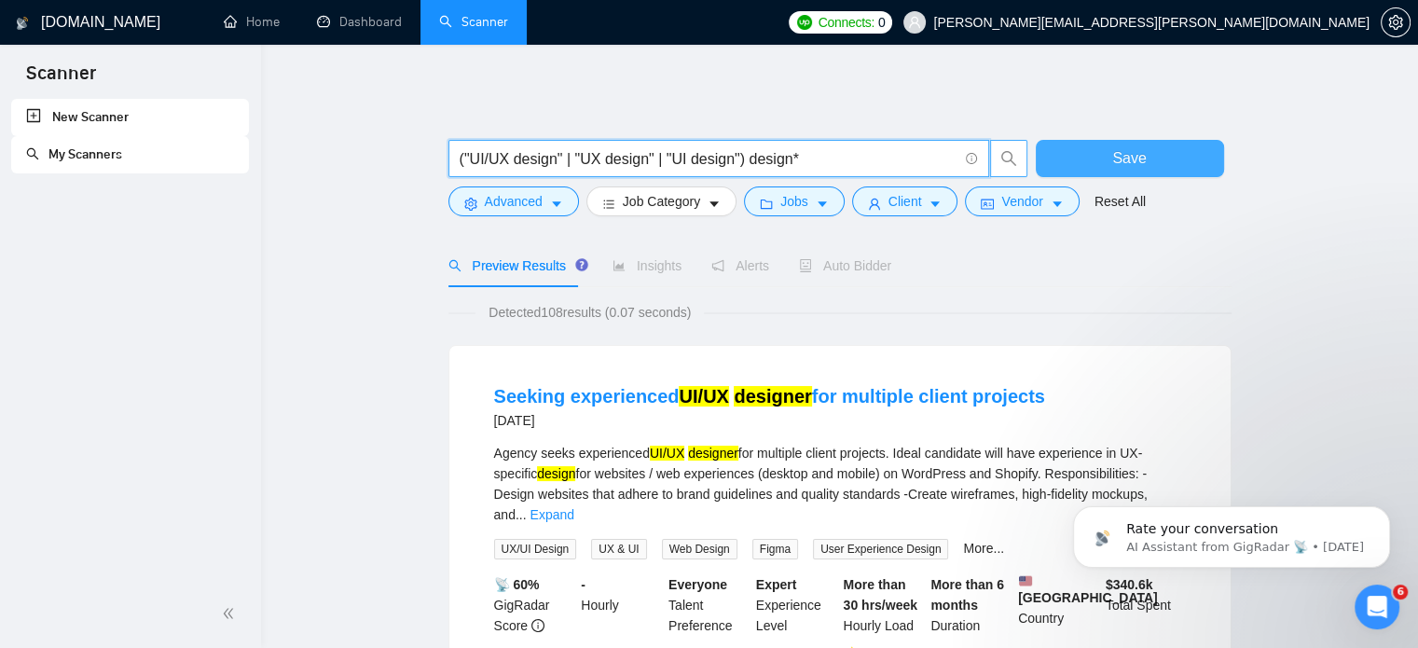
type input "("UI/UX design" | "UX design" | "UI design") design*"
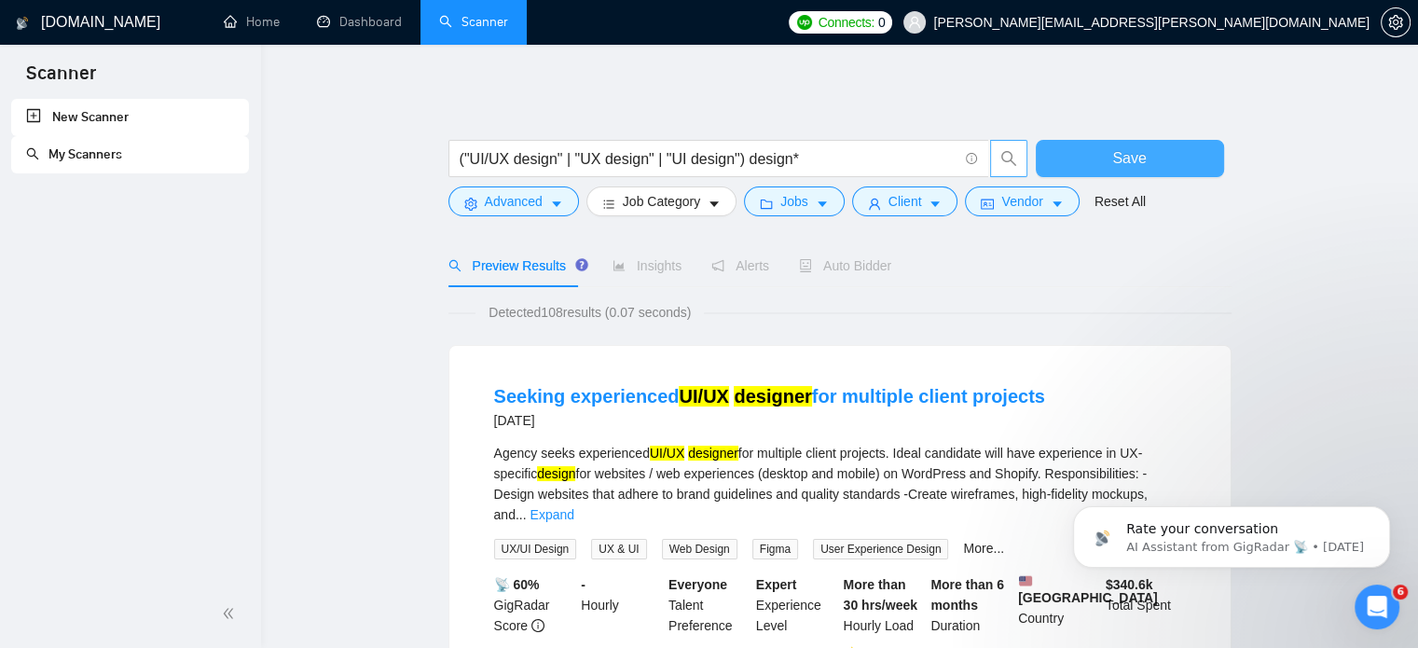
click at [1165, 167] on button "Save" at bounding box center [1129, 158] width 188 height 37
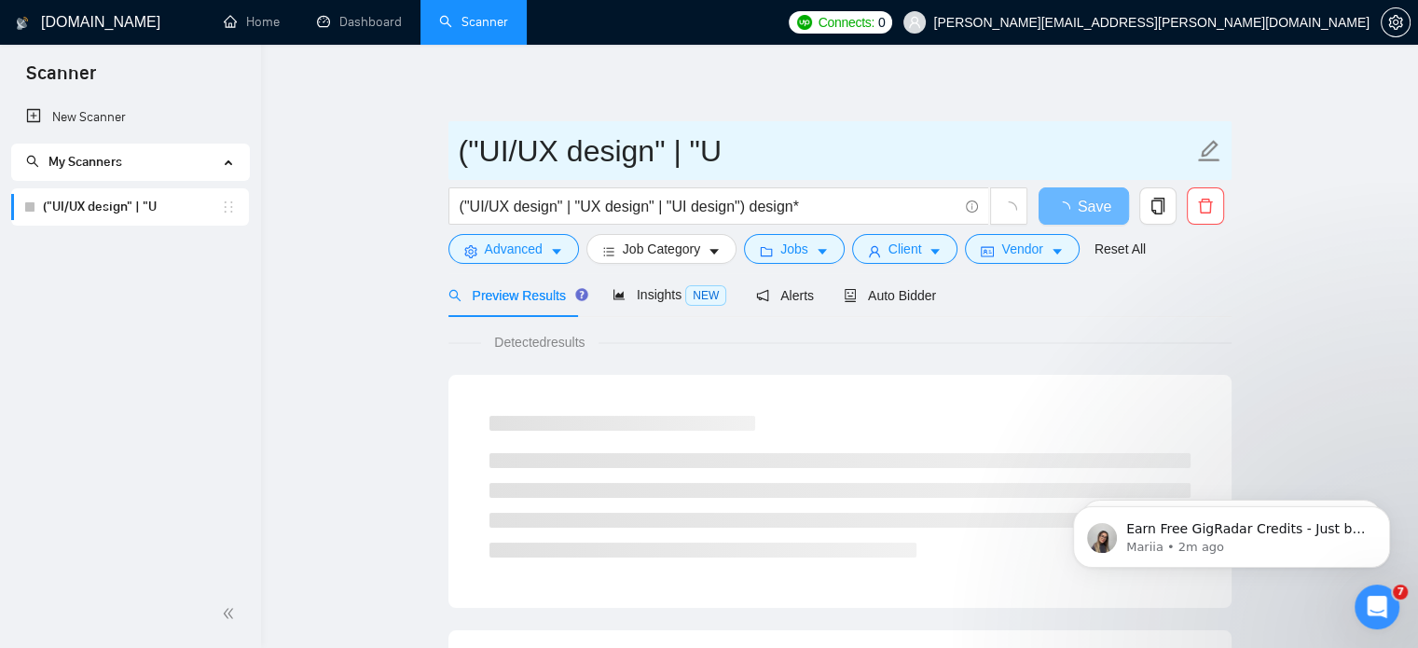
click at [760, 163] on input "("UI/UX design" | "U" at bounding box center [826, 151] width 734 height 47
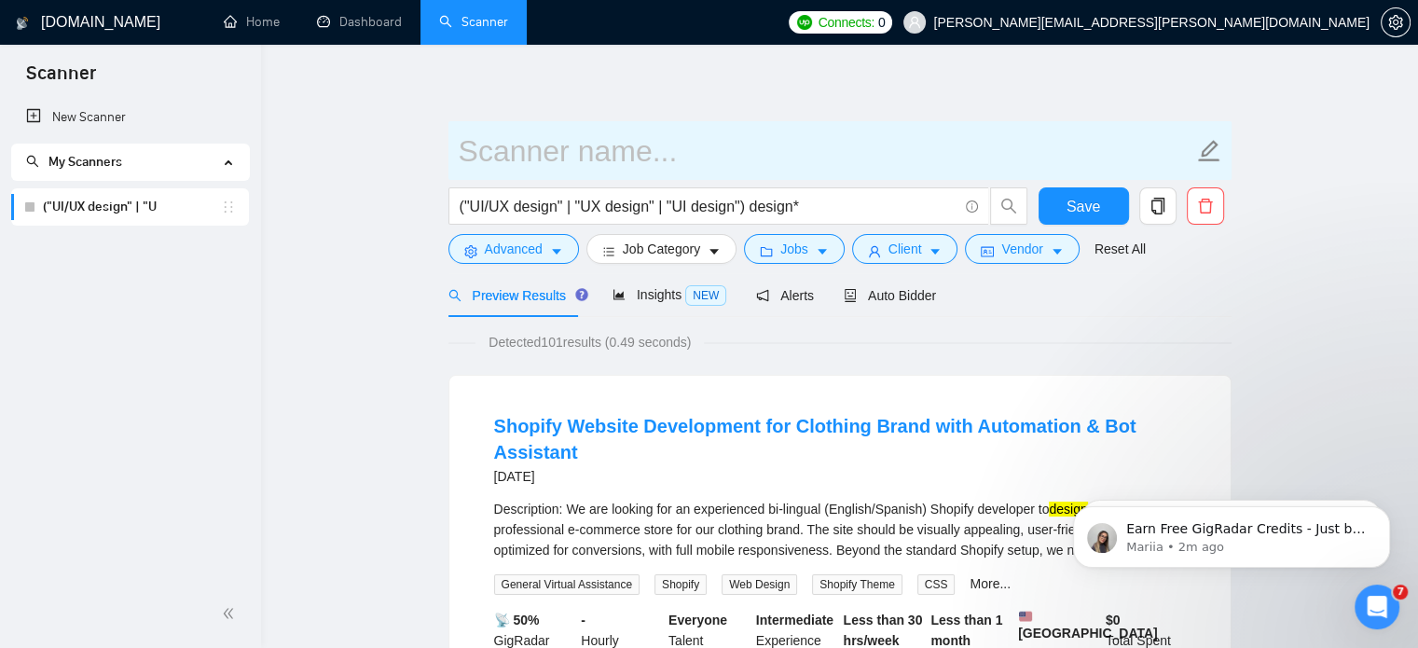
paste input "UI/UX Design Scanner"
type input "UI/UX Design Scanner"
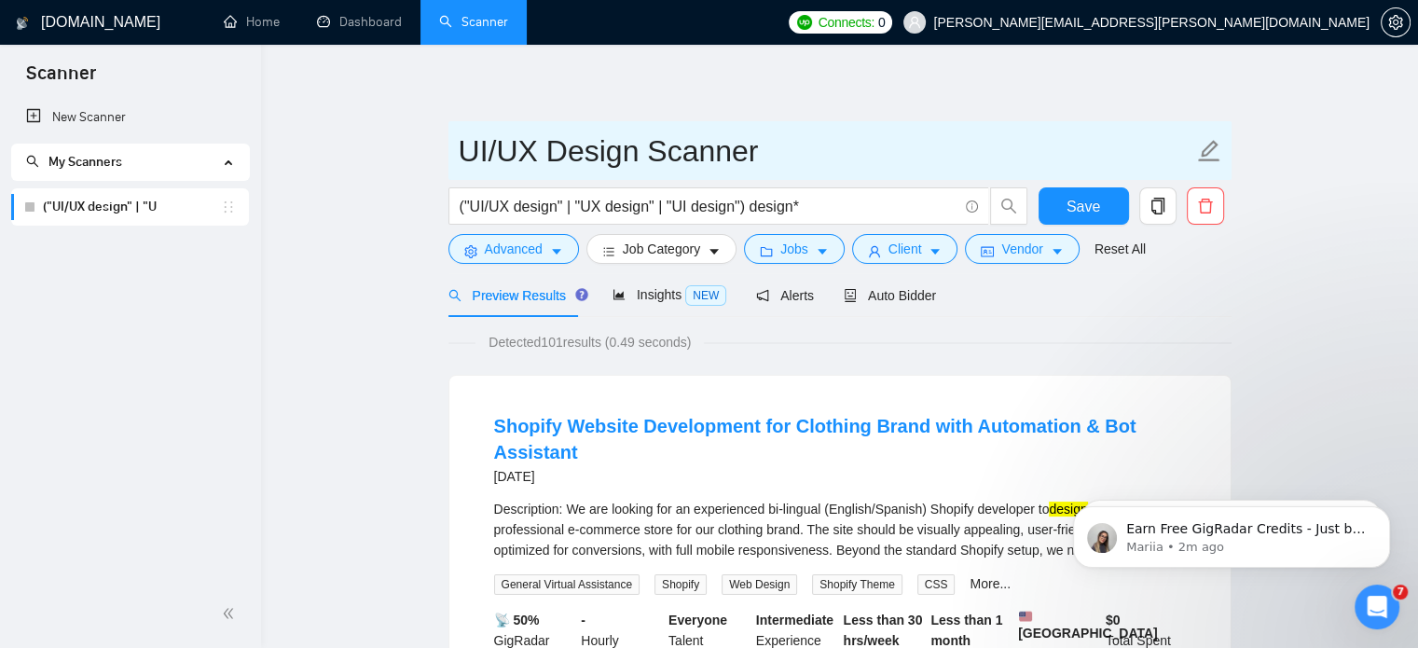
click at [925, 151] on input "UI/UX Design Scanner" at bounding box center [826, 151] width 734 height 47
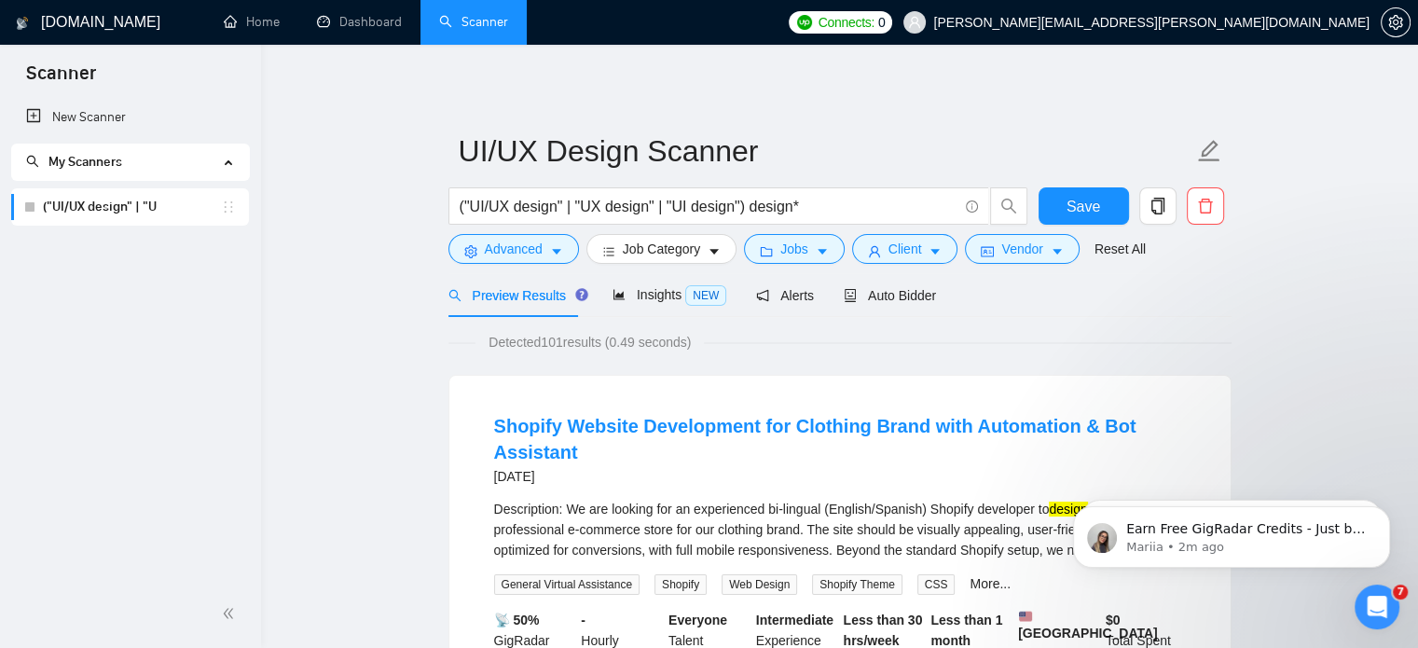
click at [1099, 225] on div "Save" at bounding box center [1083, 210] width 98 height 47
click at [1100, 222] on button "Save" at bounding box center [1083, 205] width 90 height 37
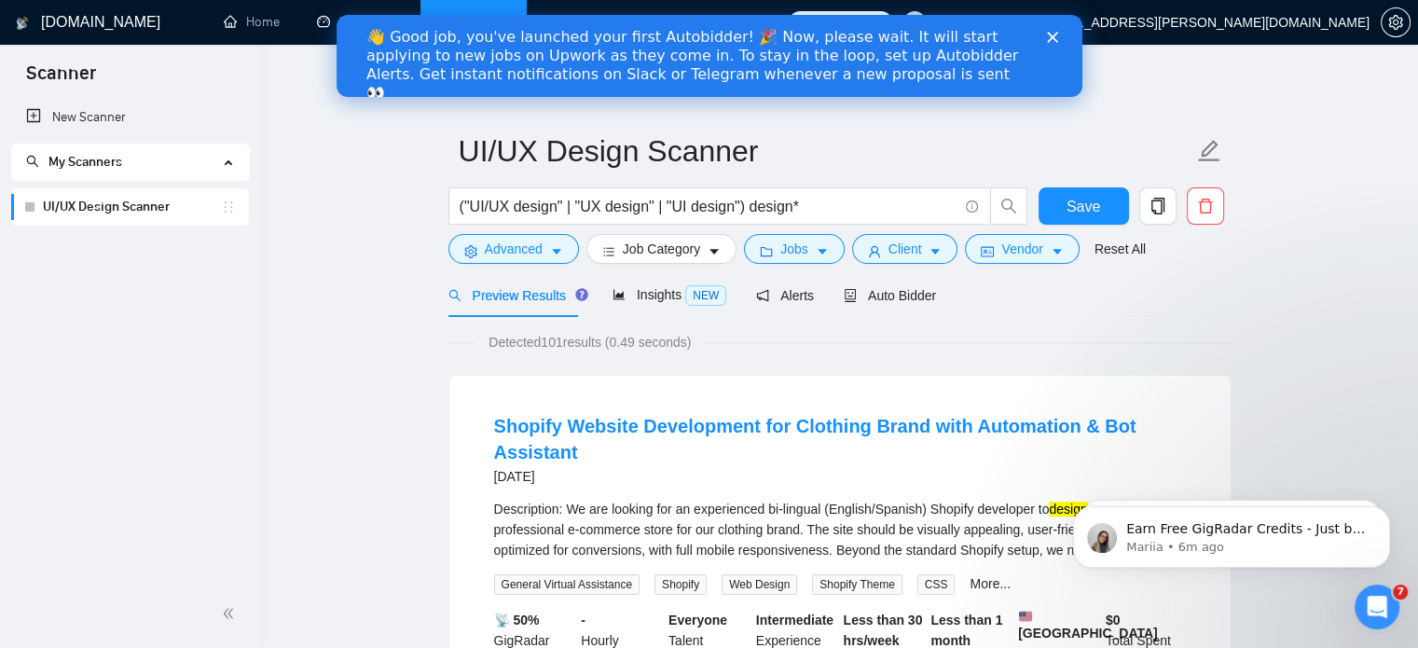
click at [1052, 42] on icon "Close" at bounding box center [1051, 37] width 11 height 11
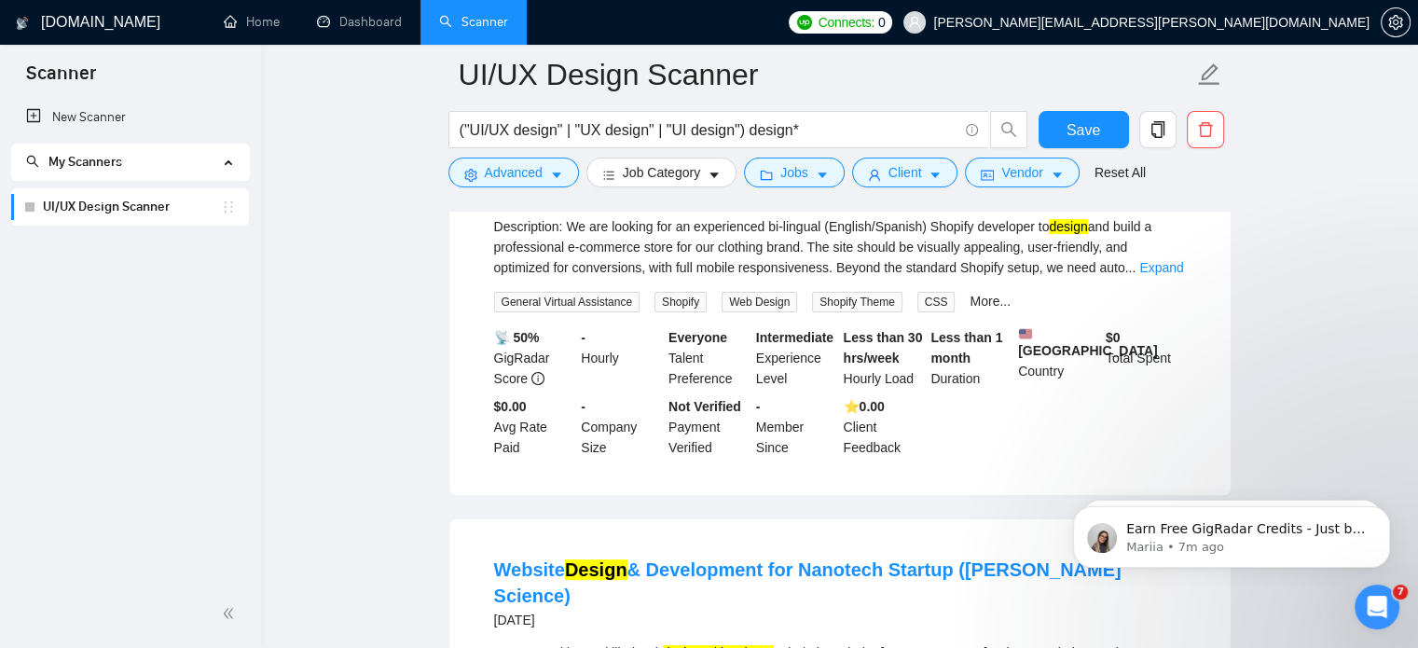
scroll to position [317, 0]
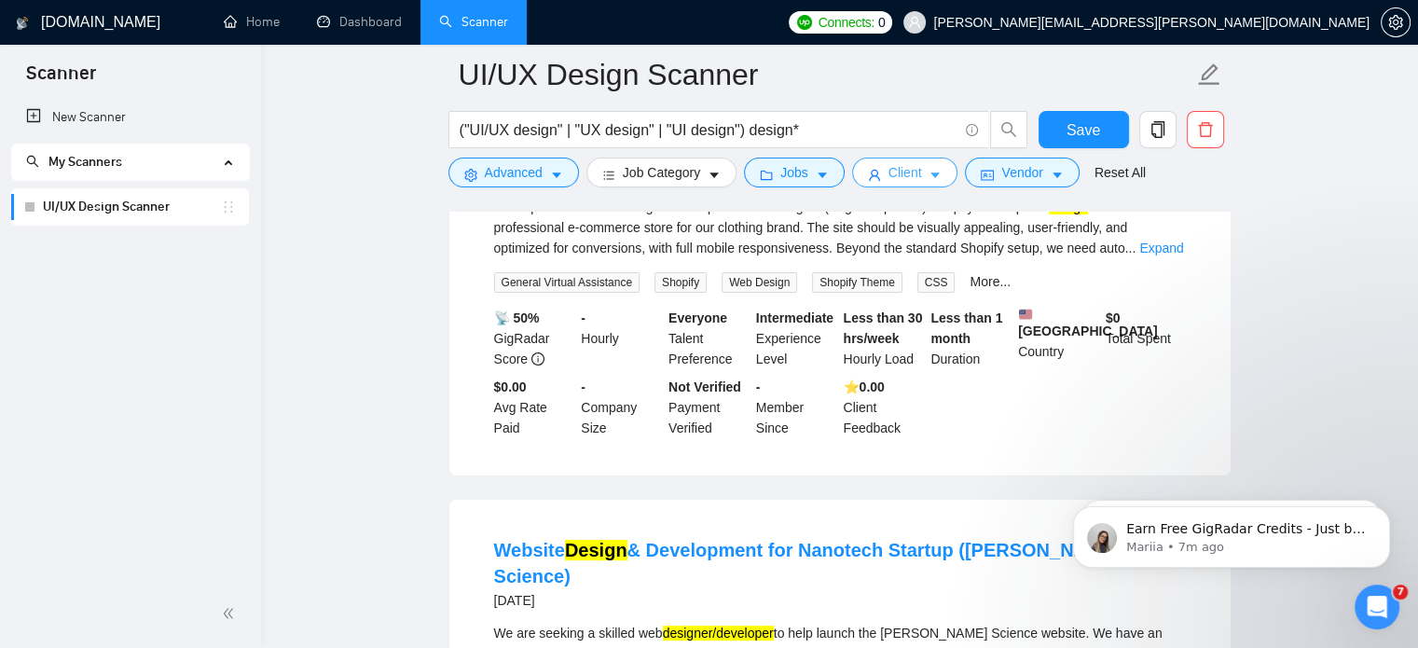
click at [912, 183] on button "Client" at bounding box center [905, 173] width 106 height 30
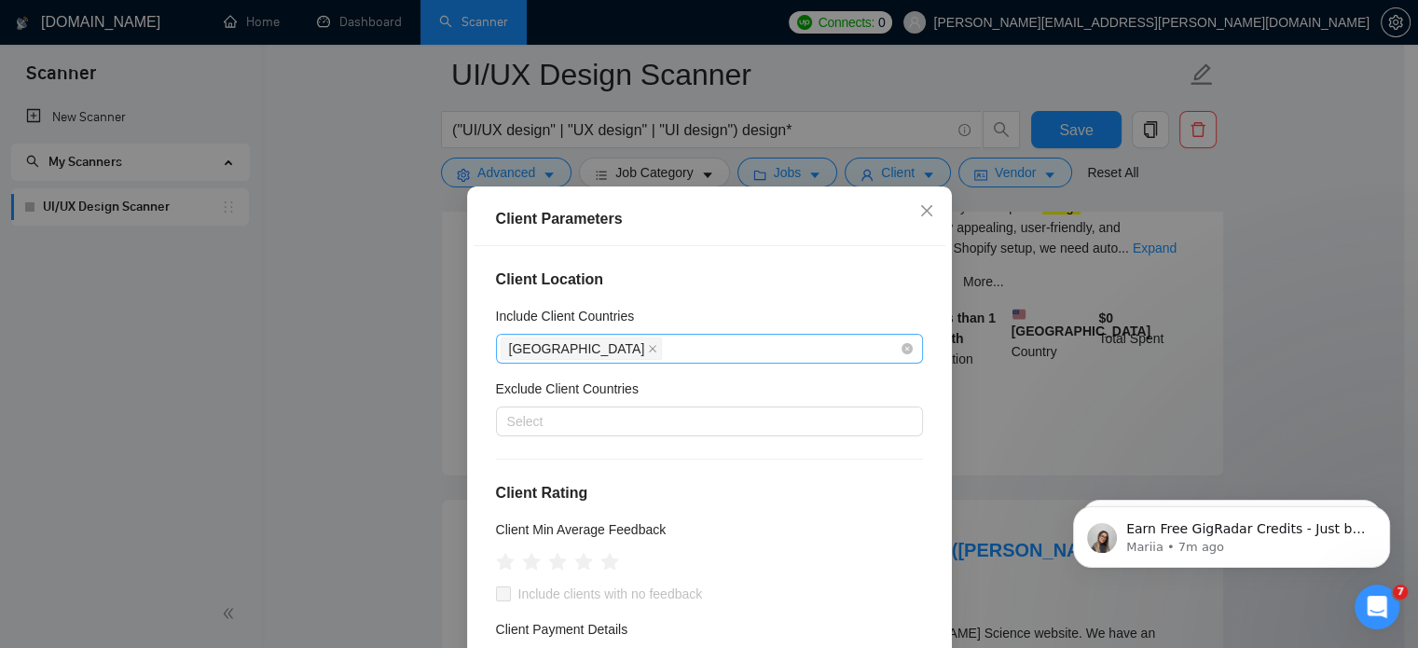
click at [692, 345] on div "[GEOGRAPHIC_DATA]" at bounding box center [699, 349] width 399 height 26
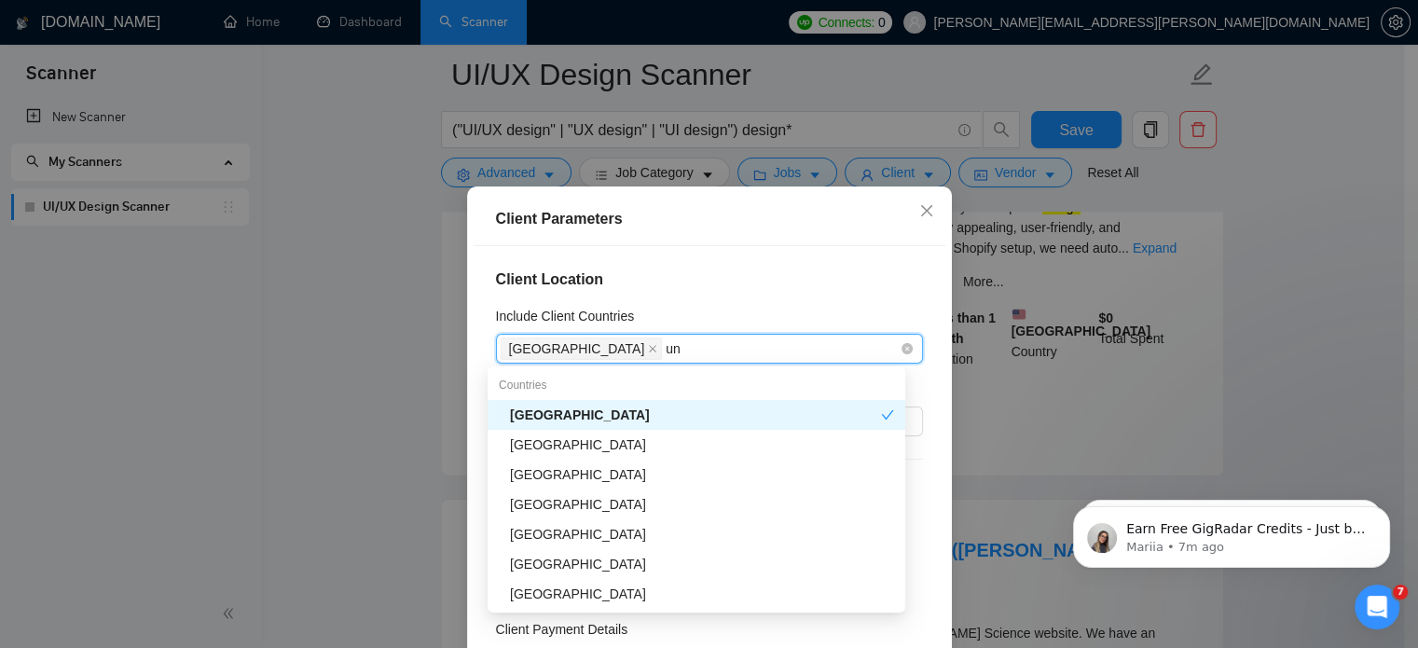
type input "uni"
click at [584, 450] on div "[GEOGRAPHIC_DATA]" at bounding box center [702, 444] width 384 height 21
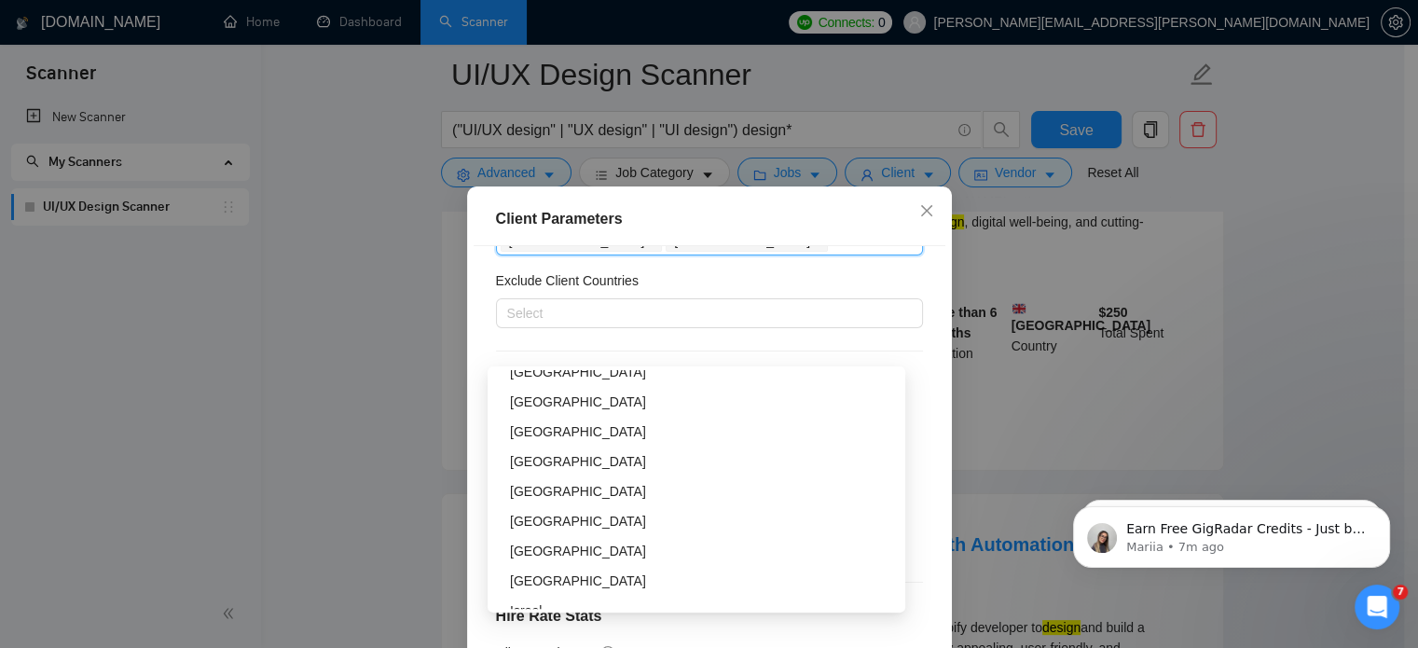
scroll to position [0, 0]
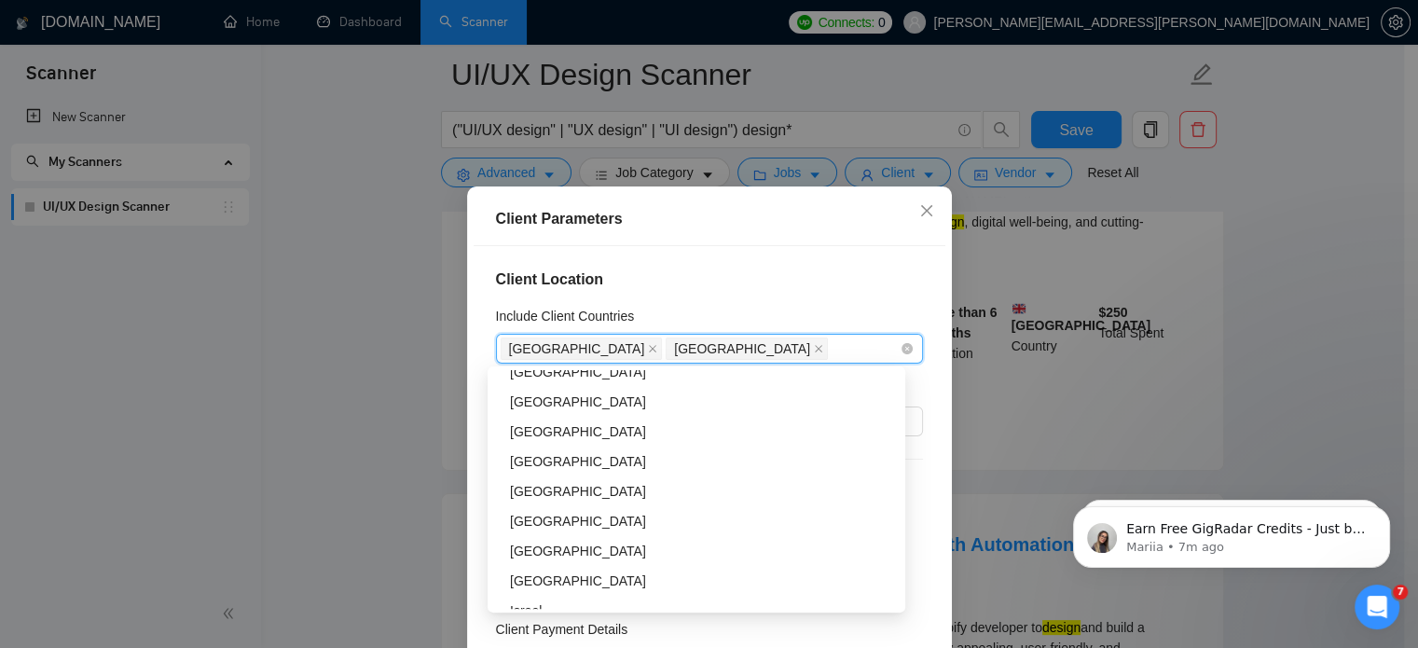
click at [788, 343] on div "[GEOGRAPHIC_DATA] [GEOGRAPHIC_DATA]" at bounding box center [699, 349] width 399 height 26
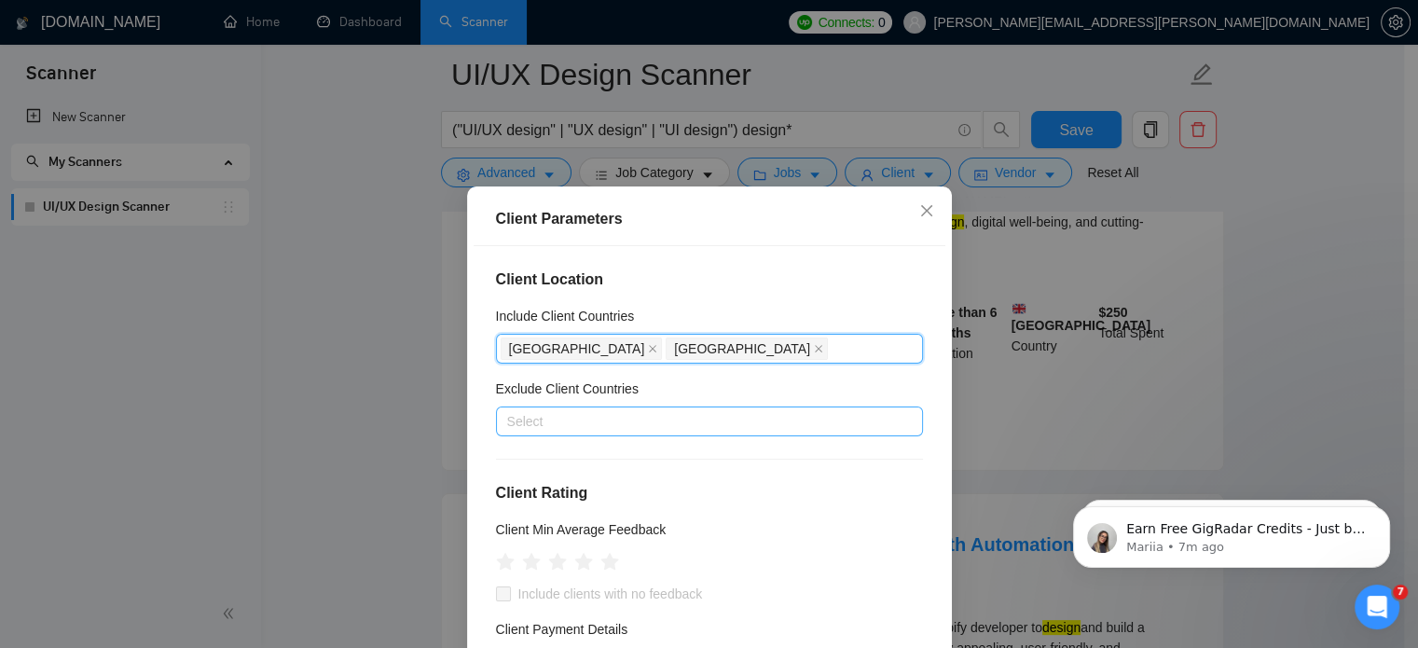
click at [696, 420] on div at bounding box center [699, 421] width 399 height 22
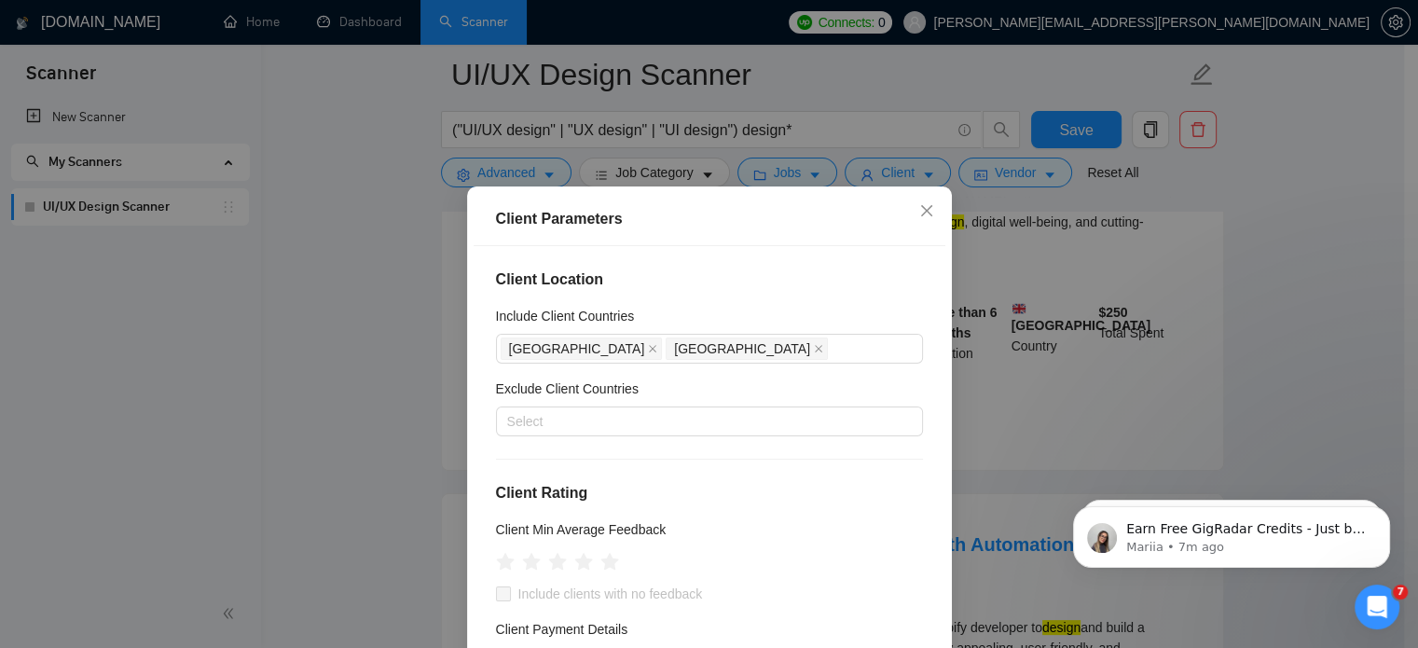
click at [768, 255] on div "Client Location Include Client Countries [GEOGRAPHIC_DATA] [GEOGRAPHIC_DATA] Ex…" at bounding box center [709, 473] width 472 height 454
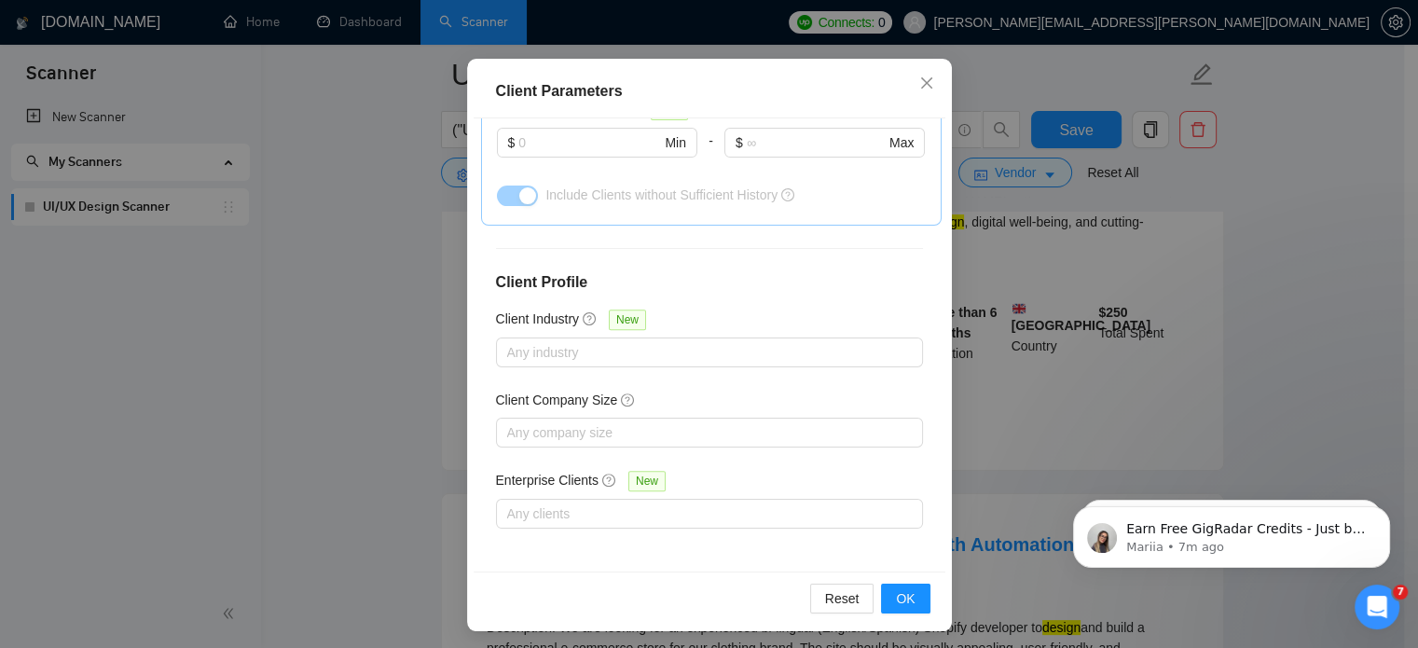
scroll to position [127, 0]
click at [896, 603] on span "OK" at bounding box center [905, 599] width 19 height 21
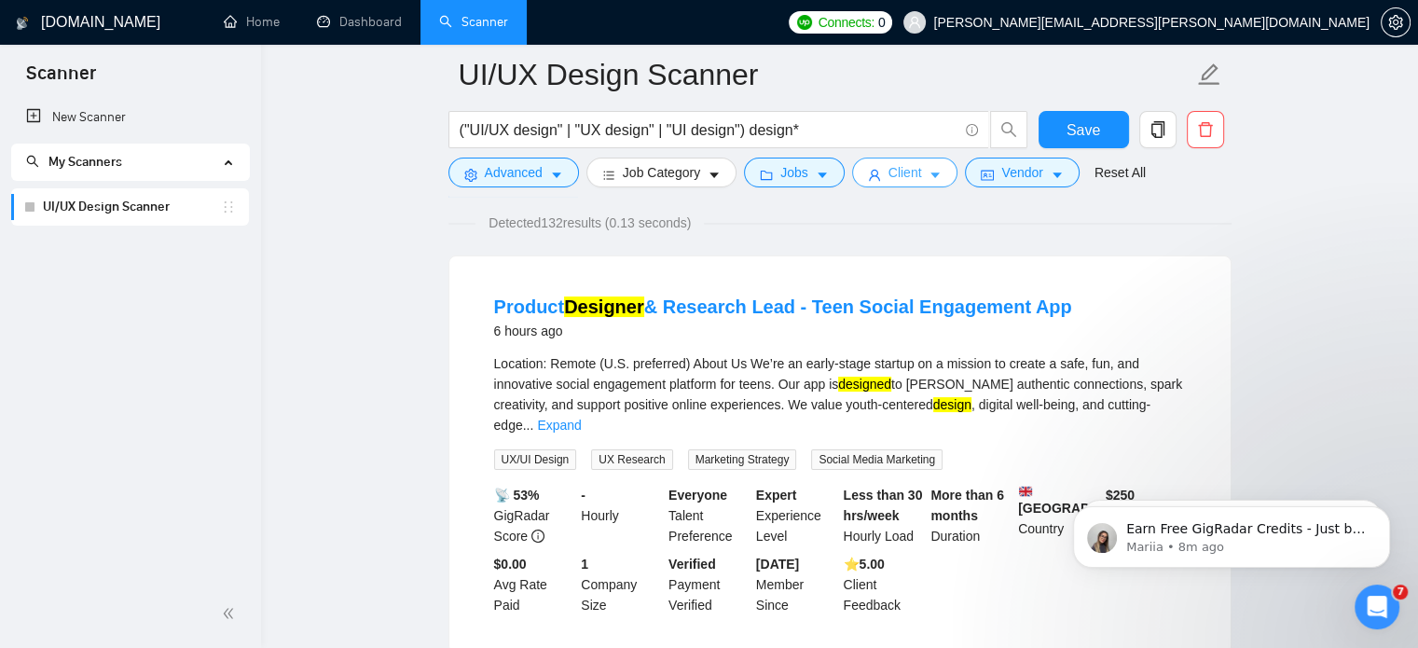
scroll to position [132, 0]
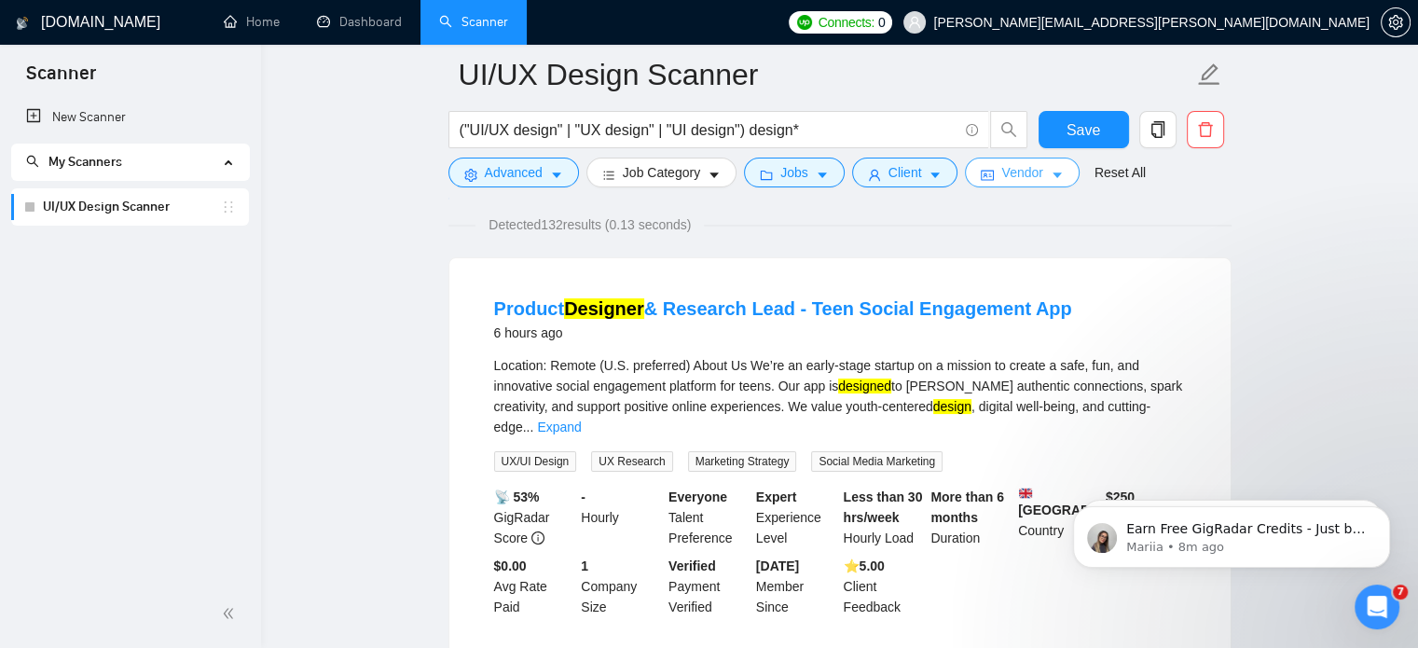
click at [1003, 176] on span "Vendor" at bounding box center [1021, 172] width 41 height 21
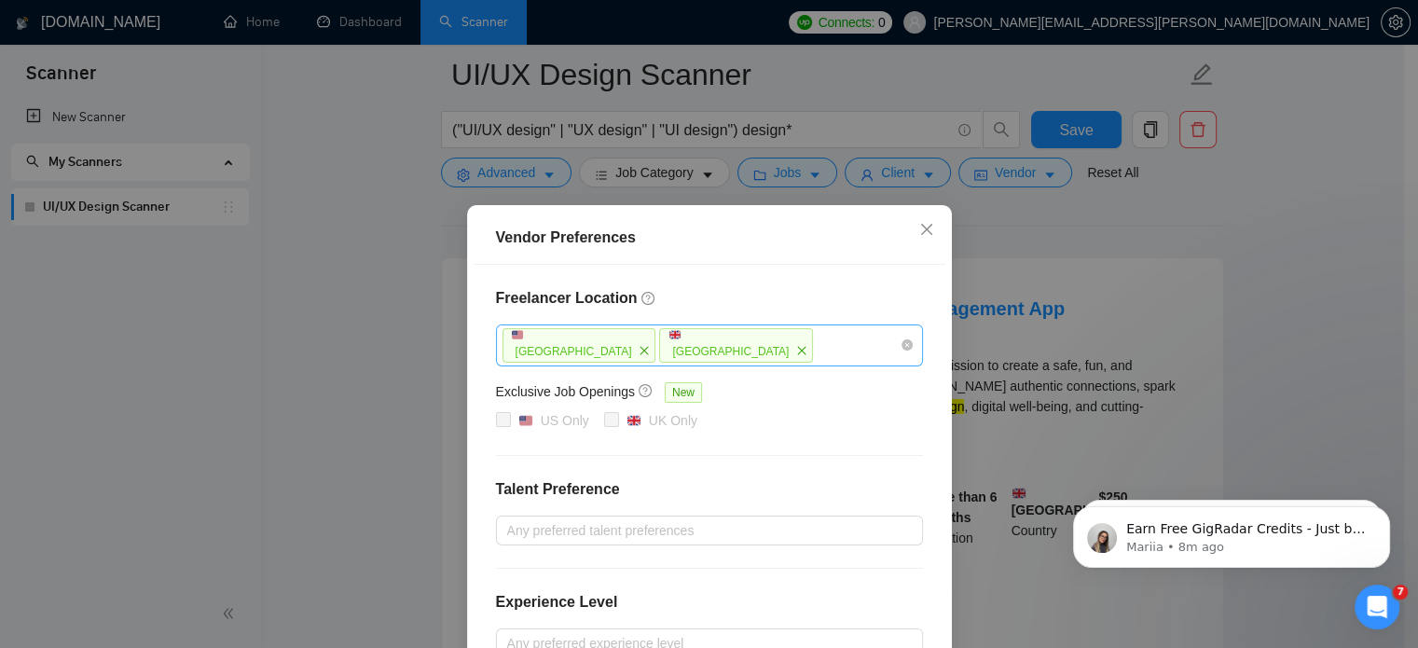
click at [775, 343] on div "[GEOGRAPHIC_DATA] [GEOGRAPHIC_DATA]" at bounding box center [699, 345] width 399 height 38
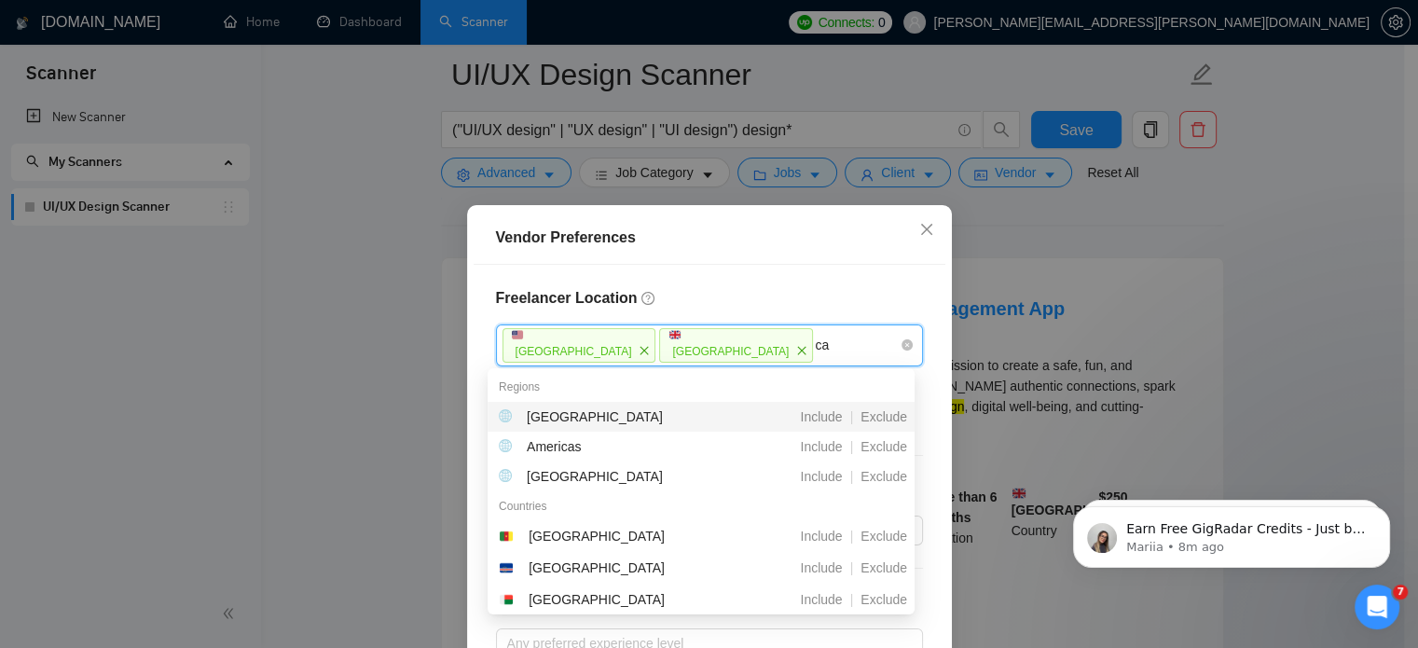
type input "can"
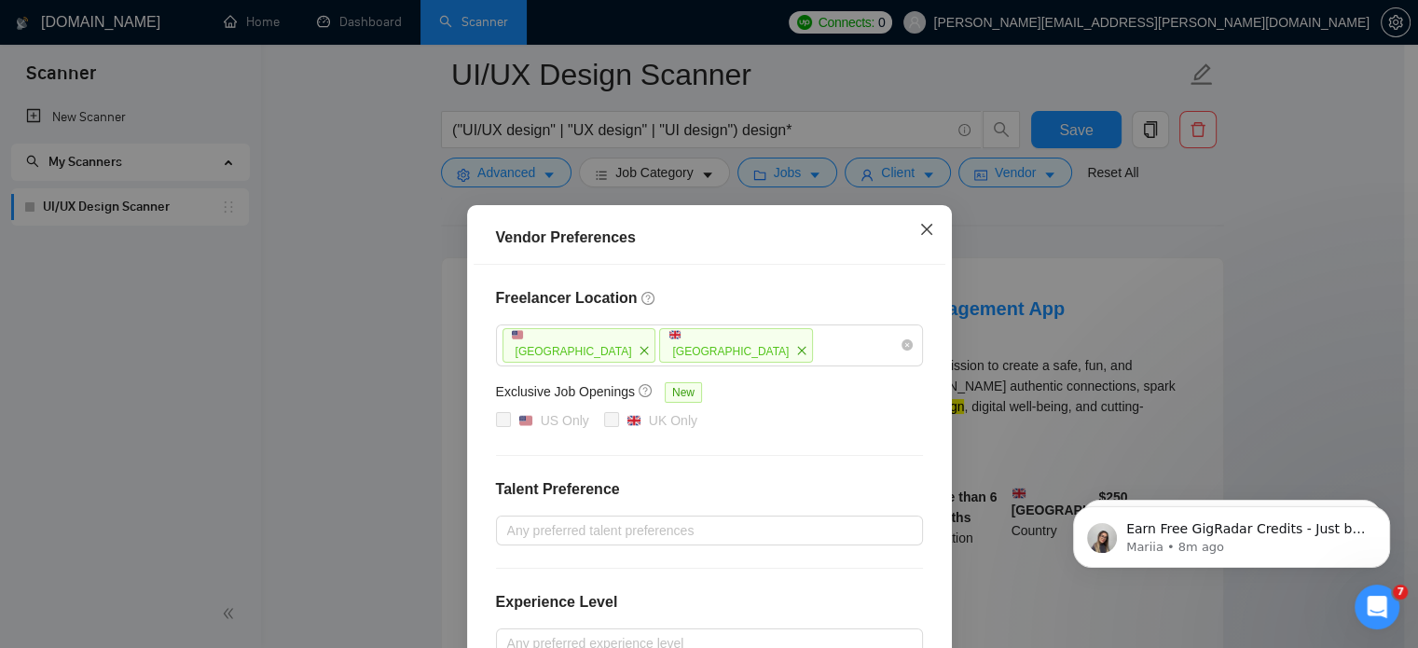
click at [919, 229] on icon "close" at bounding box center [926, 229] width 15 height 15
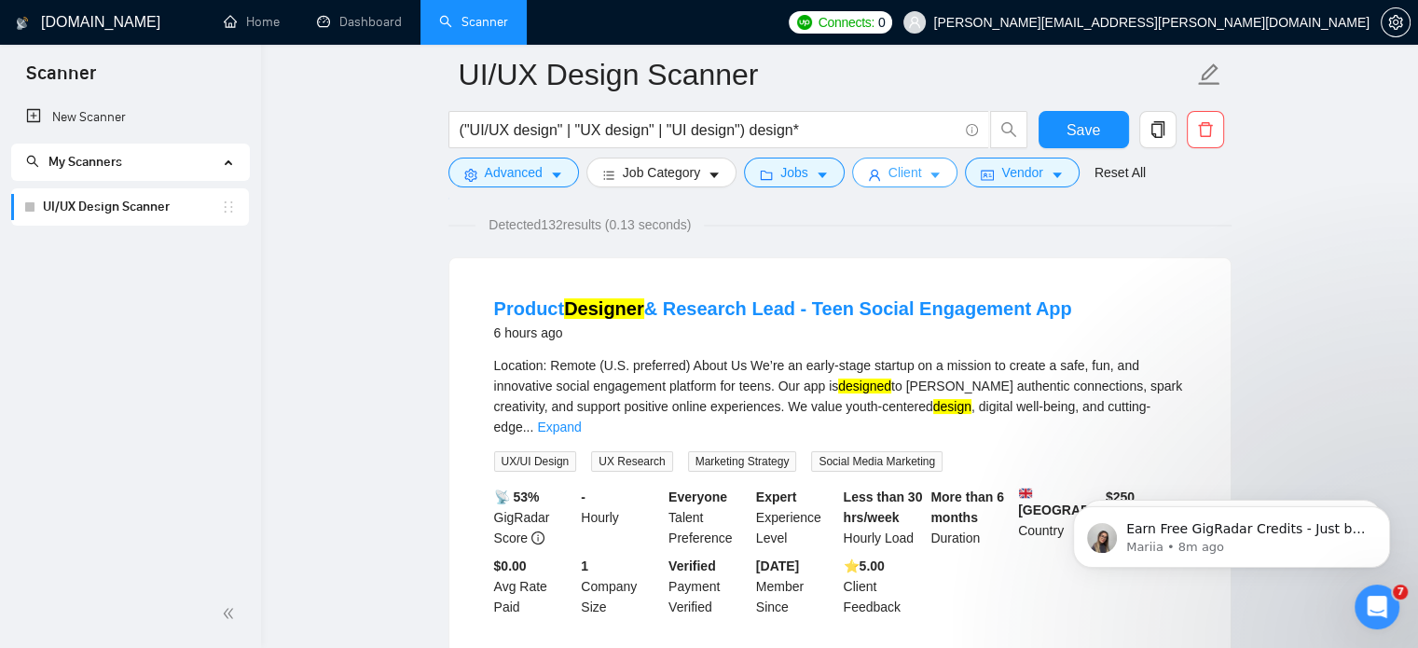
click at [905, 174] on span "Client" at bounding box center [905, 172] width 34 height 21
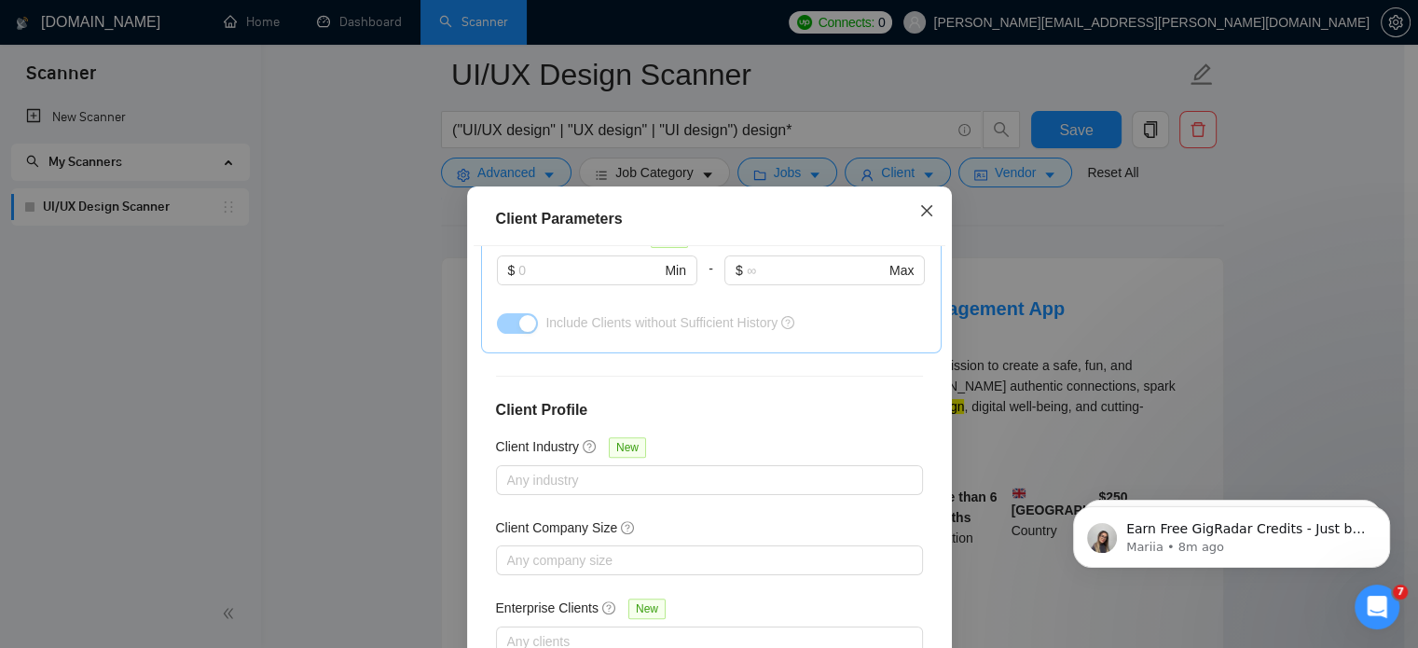
click at [921, 214] on icon "close" at bounding box center [925, 210] width 11 height 11
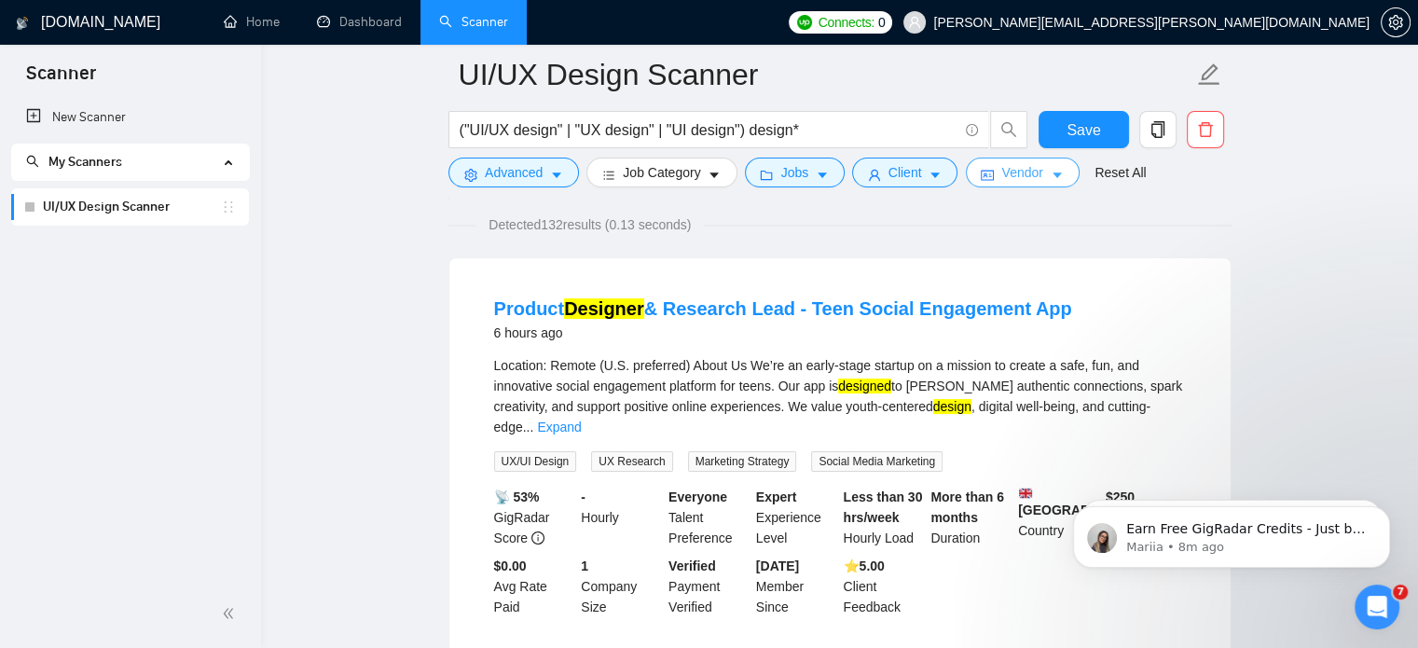
click at [1034, 164] on span "Vendor" at bounding box center [1021, 172] width 41 height 21
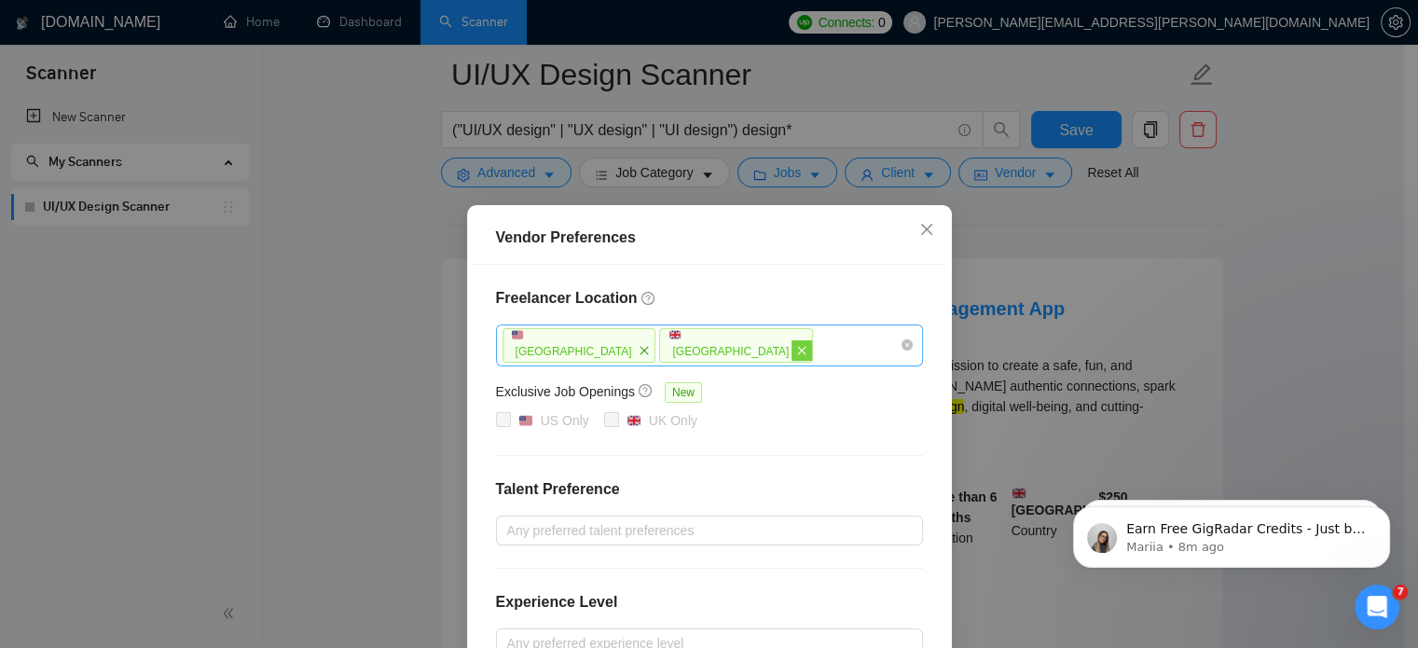
click at [791, 355] on span "close" at bounding box center [801, 350] width 21 height 21
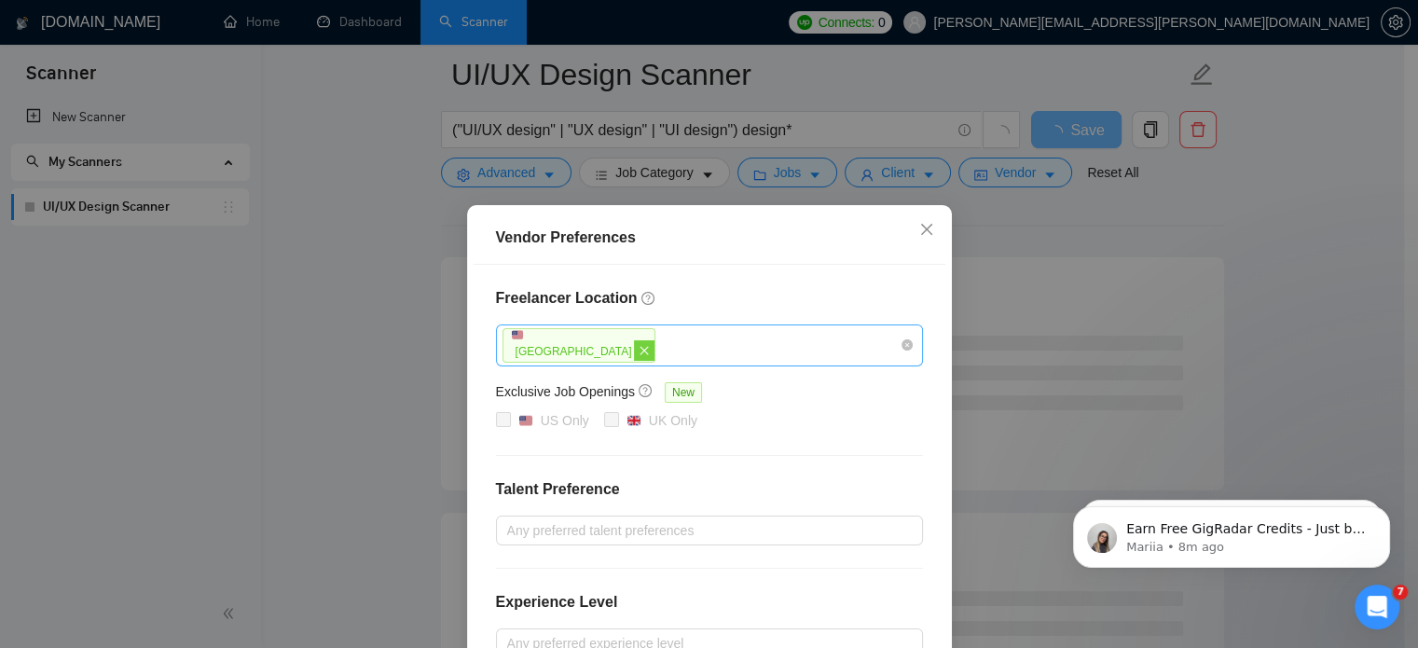
click at [634, 357] on span "close" at bounding box center [644, 350] width 21 height 21
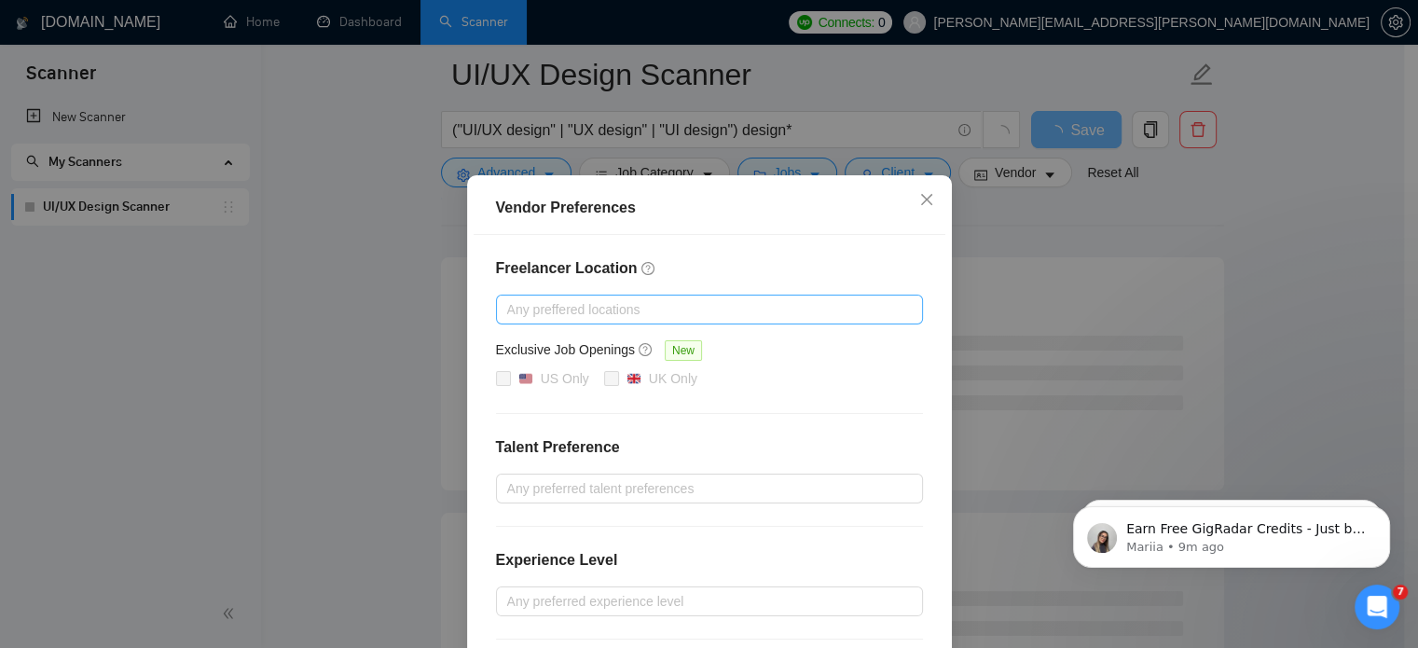
scroll to position [101, 0]
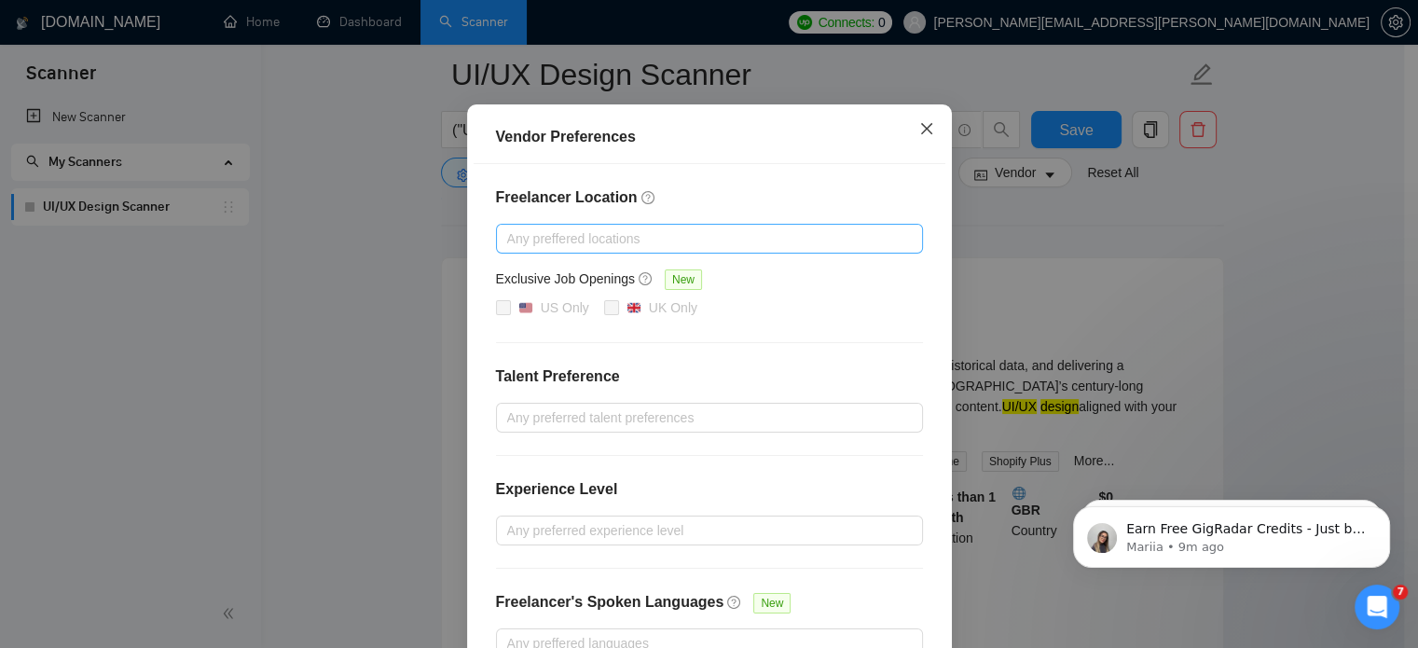
click at [919, 133] on icon "close" at bounding box center [926, 128] width 15 height 15
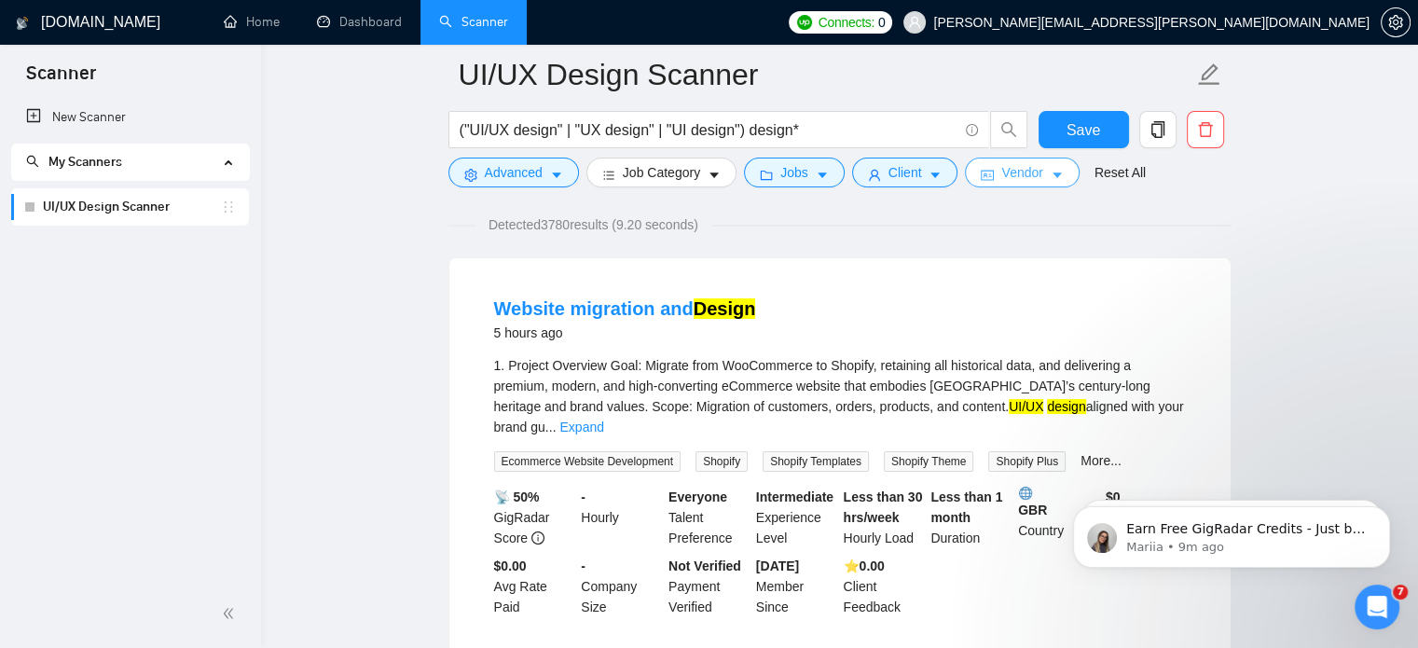
scroll to position [160, 0]
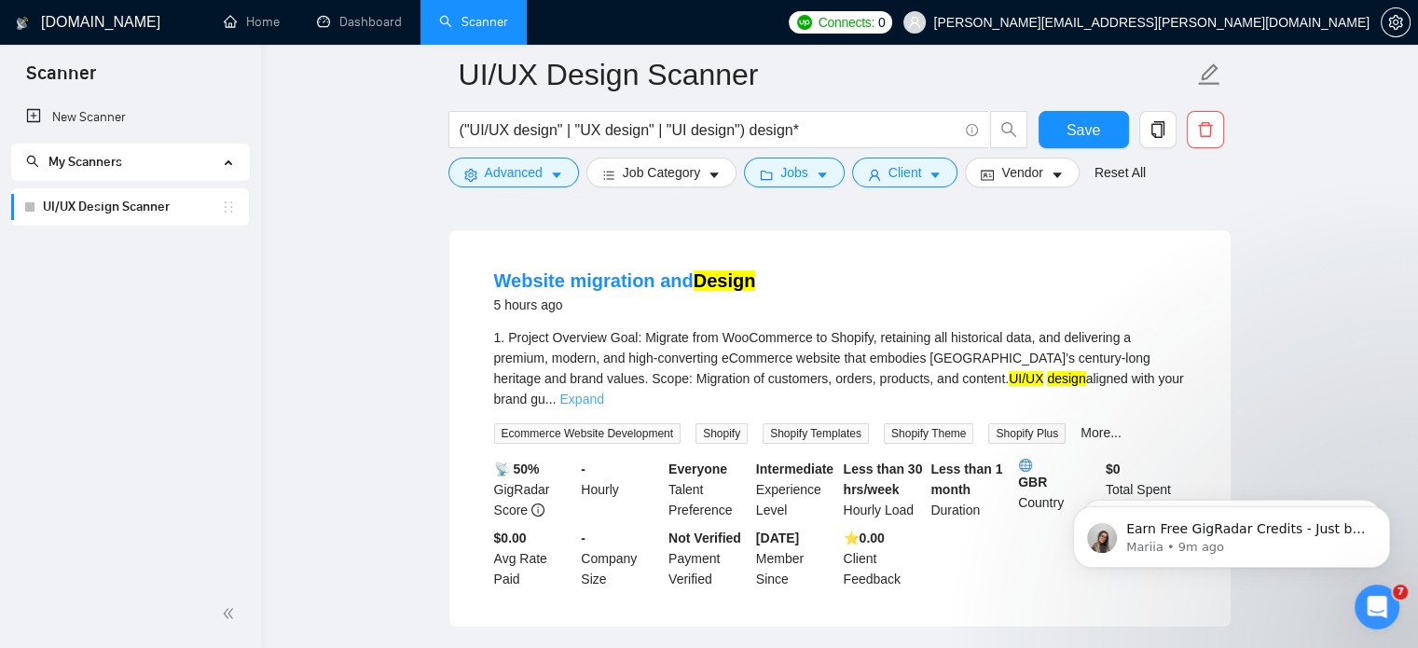
click at [603, 391] on link "Expand" at bounding box center [581, 398] width 44 height 15
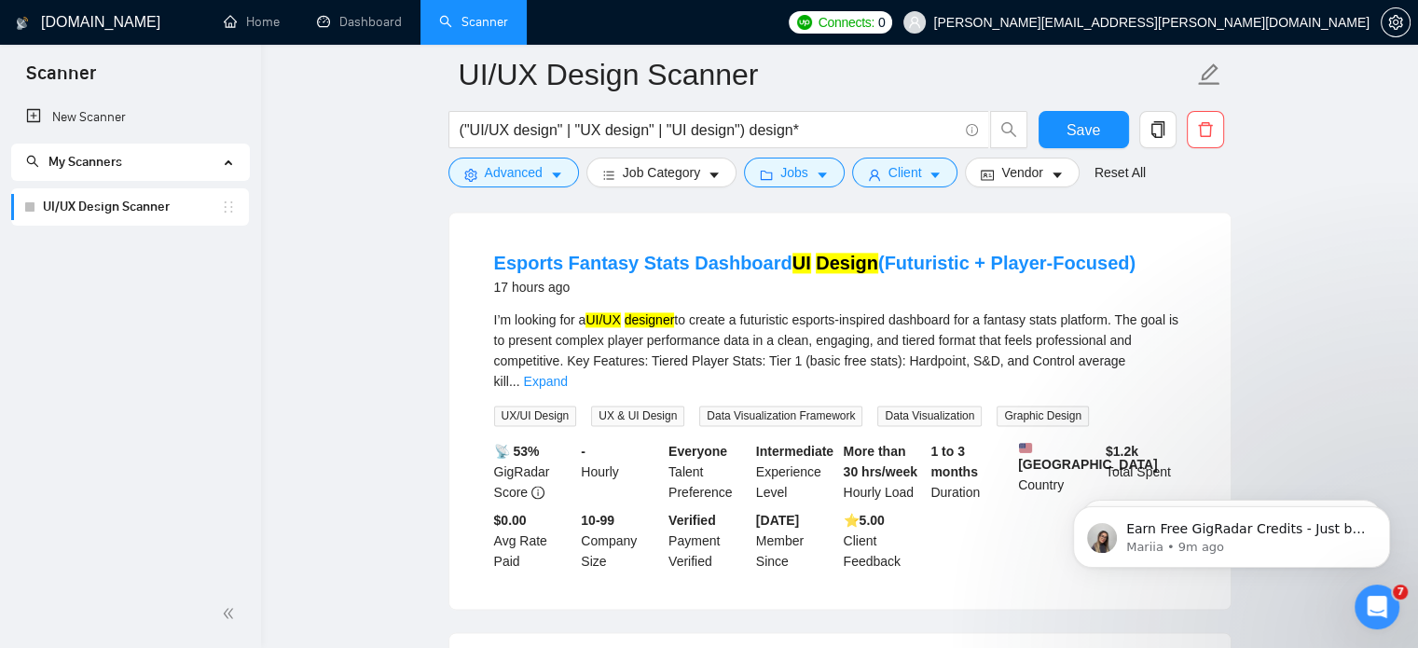
scroll to position [2505, 0]
click at [938, 172] on button "Client" at bounding box center [905, 173] width 106 height 30
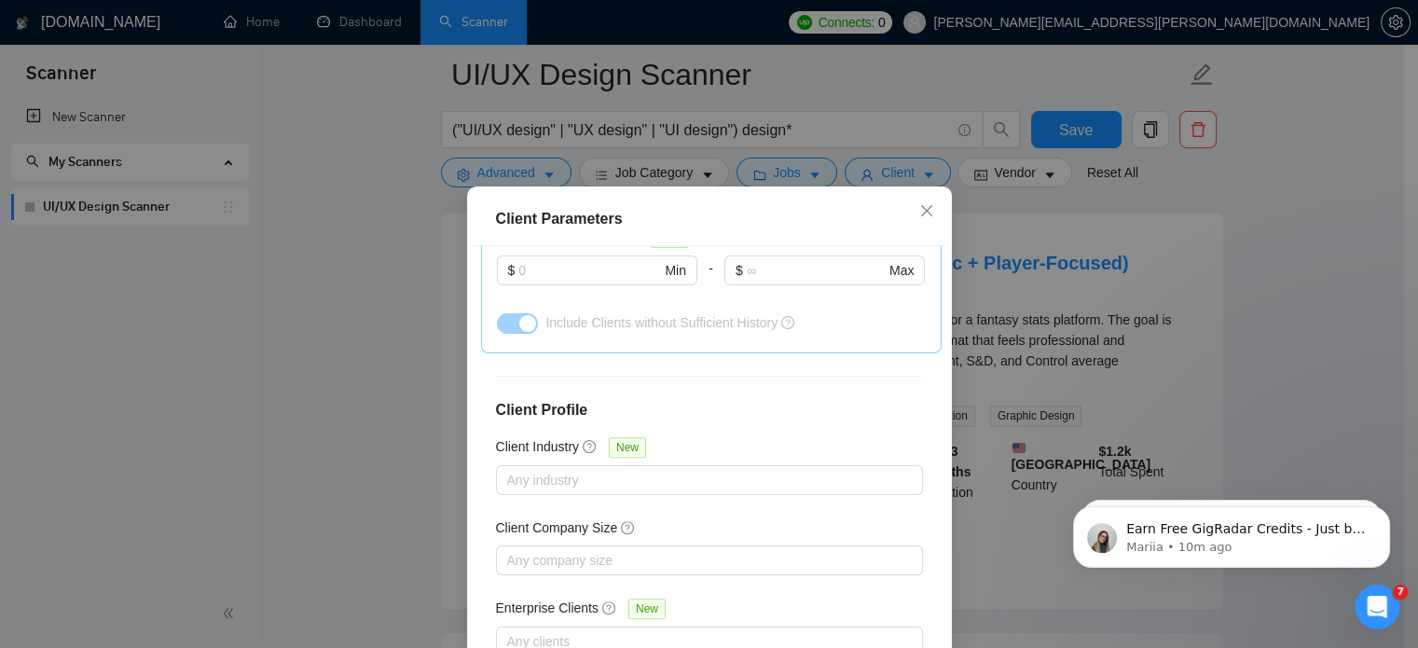
click at [1226, 199] on div "Client Parameters Client Location Include Client Countries [GEOGRAPHIC_DATA] [G…" at bounding box center [709, 324] width 1418 height 648
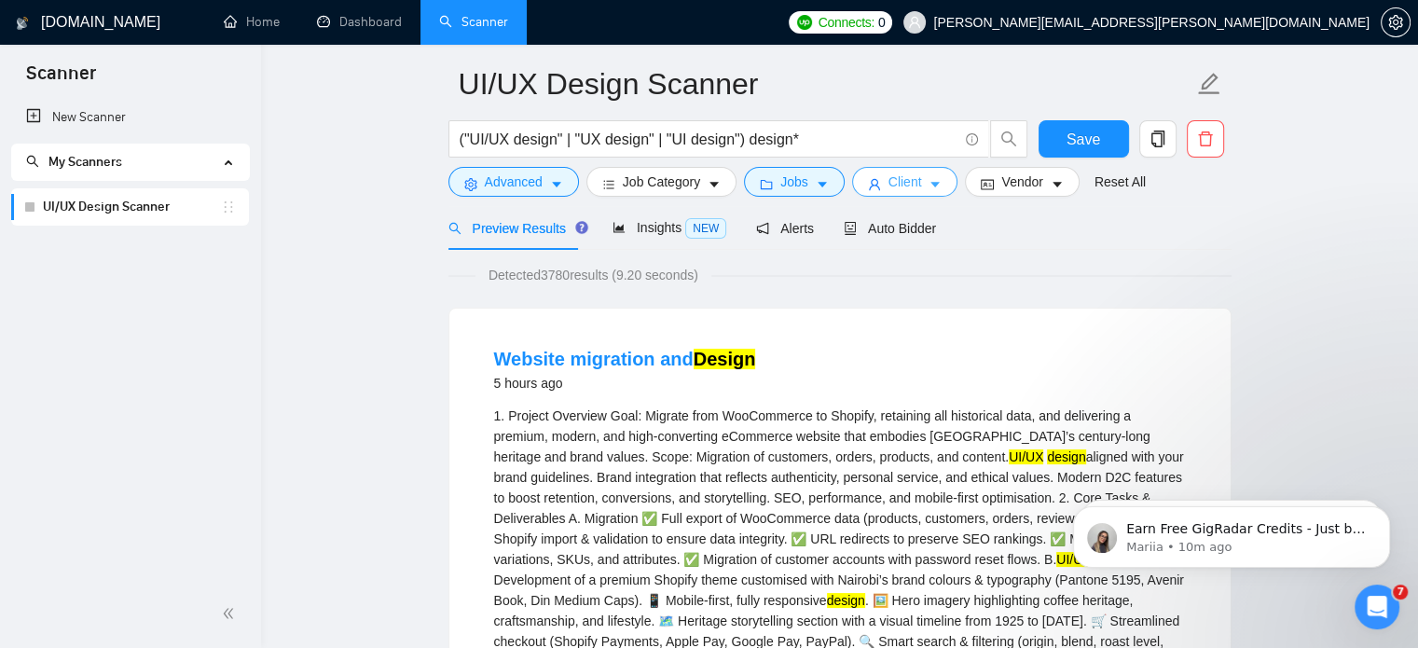
scroll to position [0, 0]
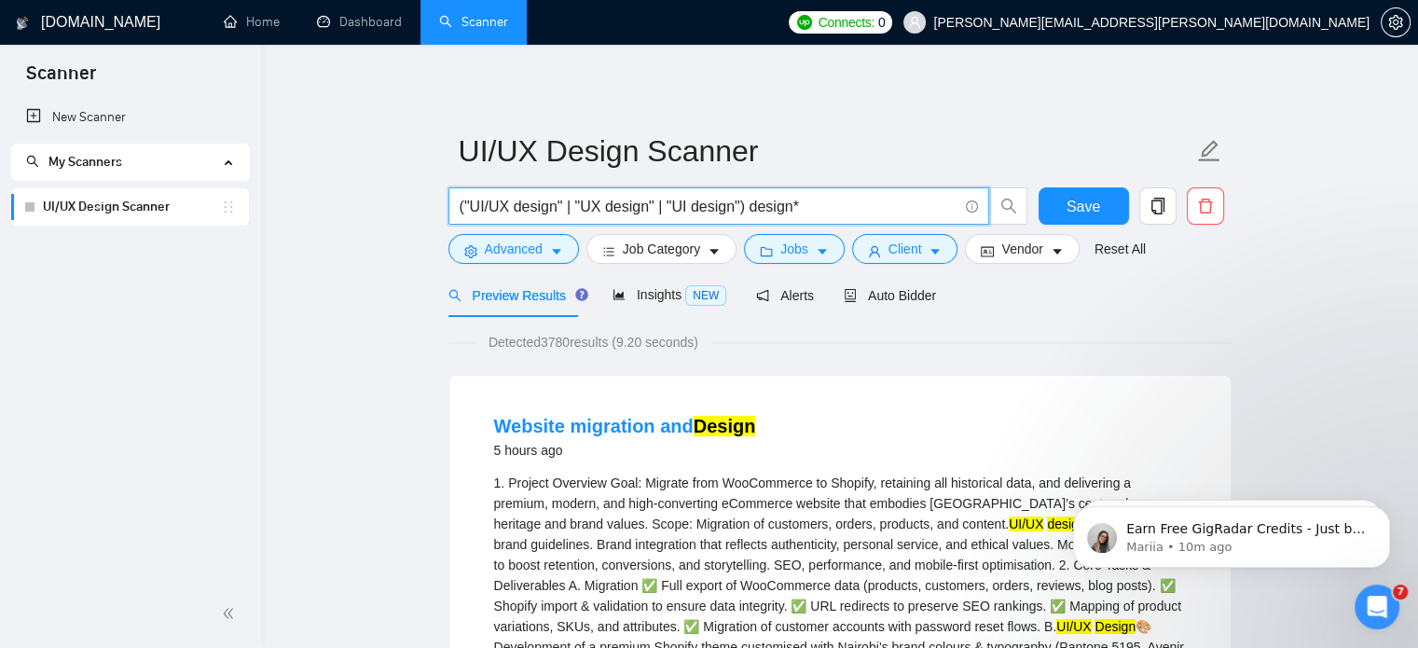
click at [860, 204] on input "("UI/UX design" | "UX design" | "UI design") design*" at bounding box center [708, 206] width 498 height 23
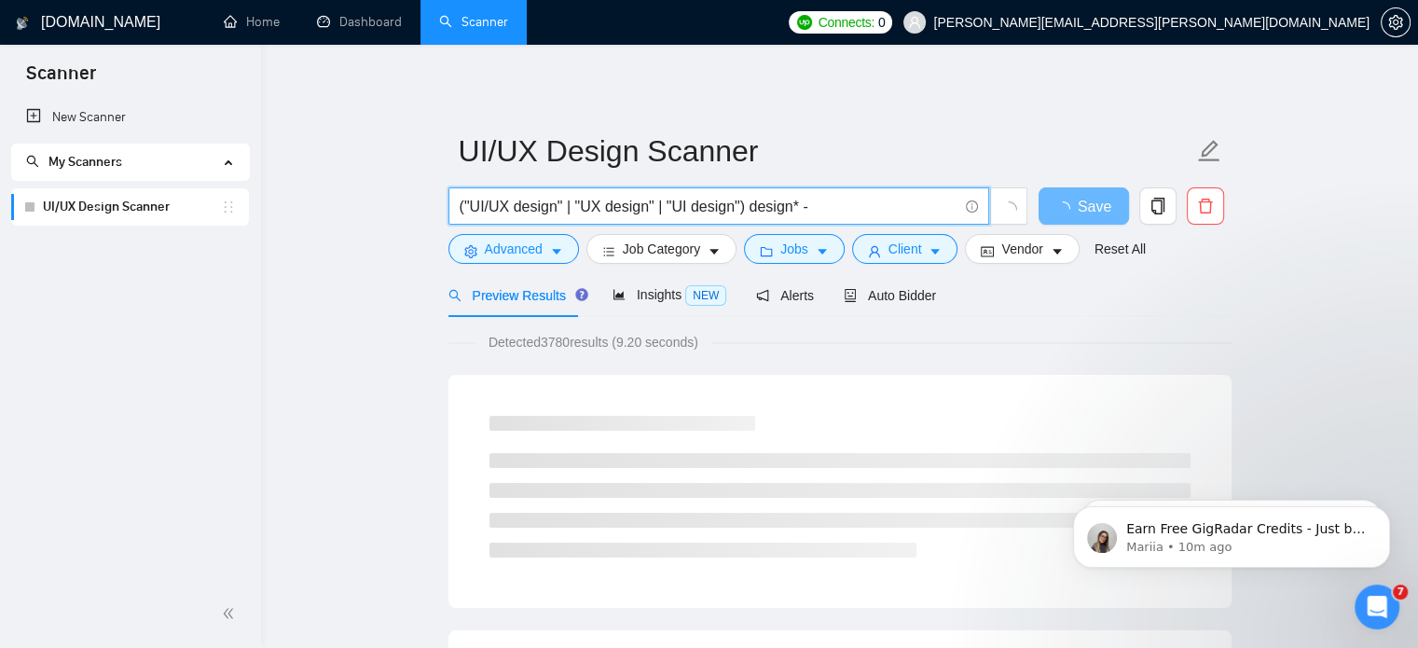
type input "("UI/UX design" | "UX design" | "UI design") design*"
click at [100, 118] on link "New Scanner" at bounding box center [130, 117] width 208 height 37
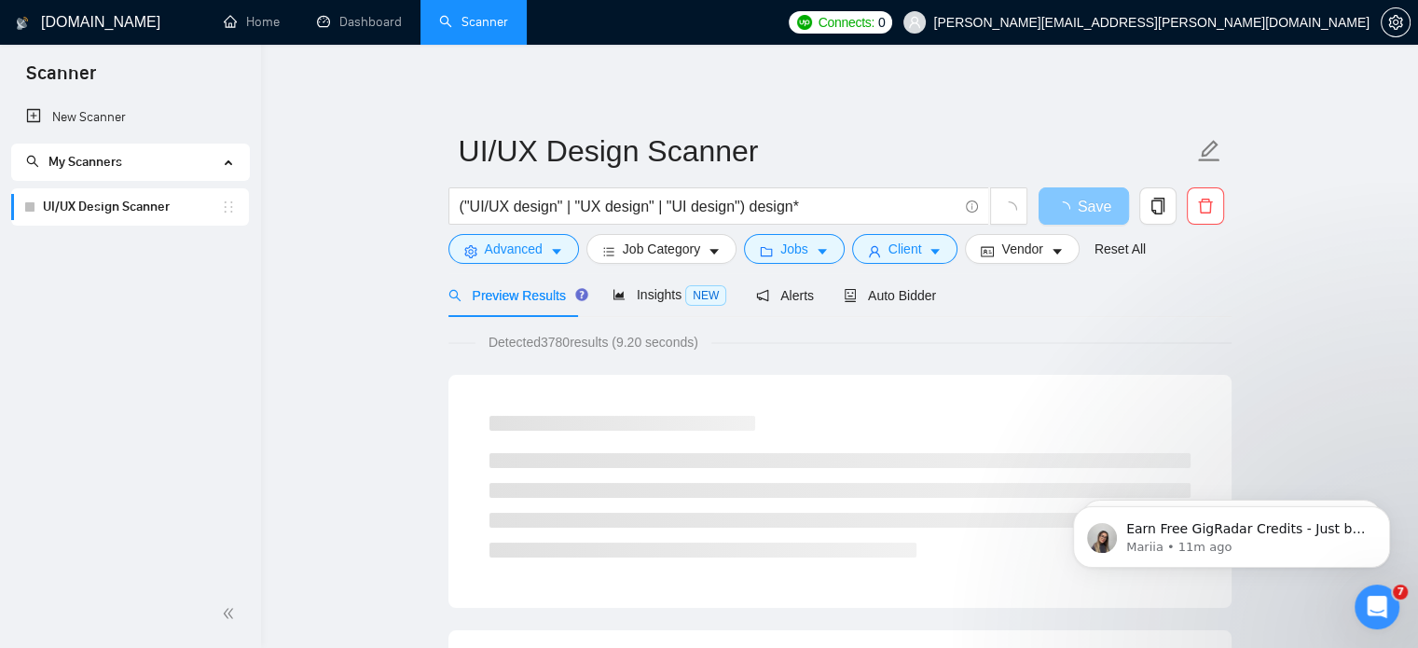
click at [1092, 212] on span "Save" at bounding box center [1094, 206] width 34 height 23
click at [130, 120] on link "New Scanner" at bounding box center [130, 117] width 208 height 37
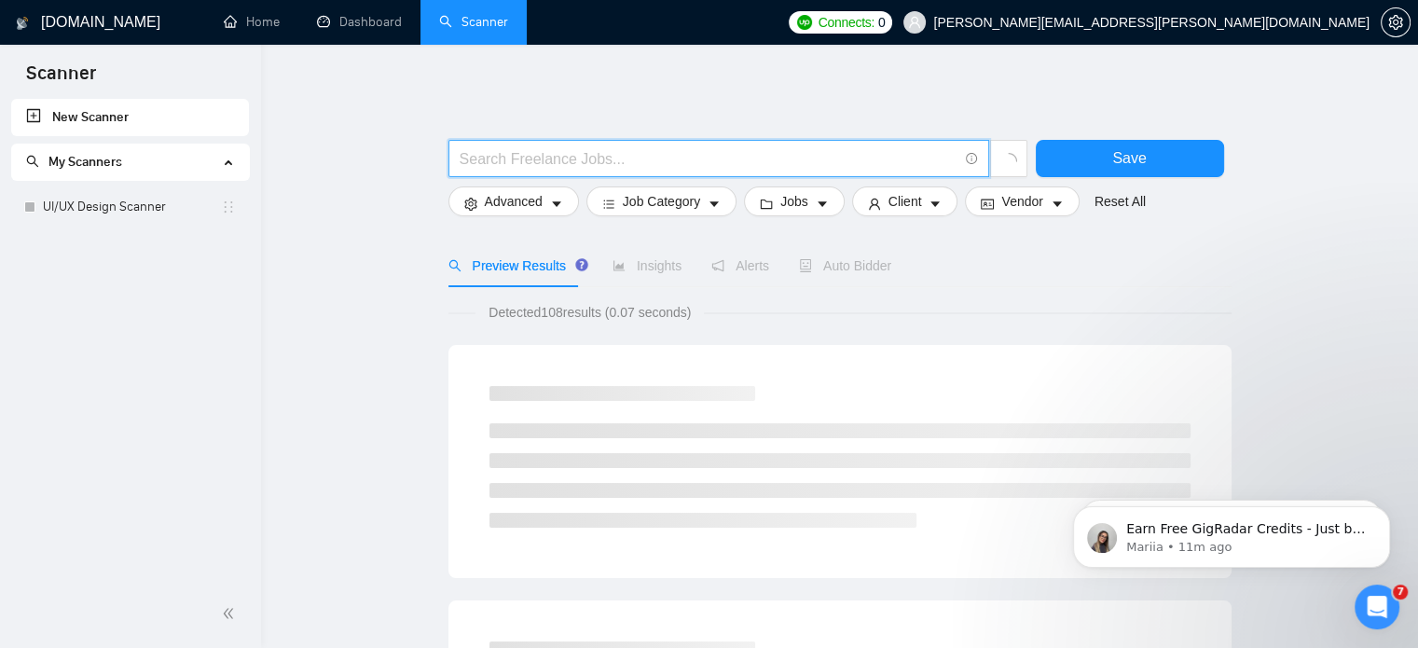
click at [584, 156] on input "text" at bounding box center [708, 158] width 498 height 23
paste input "("pitch deck" | "presentation design") design*"
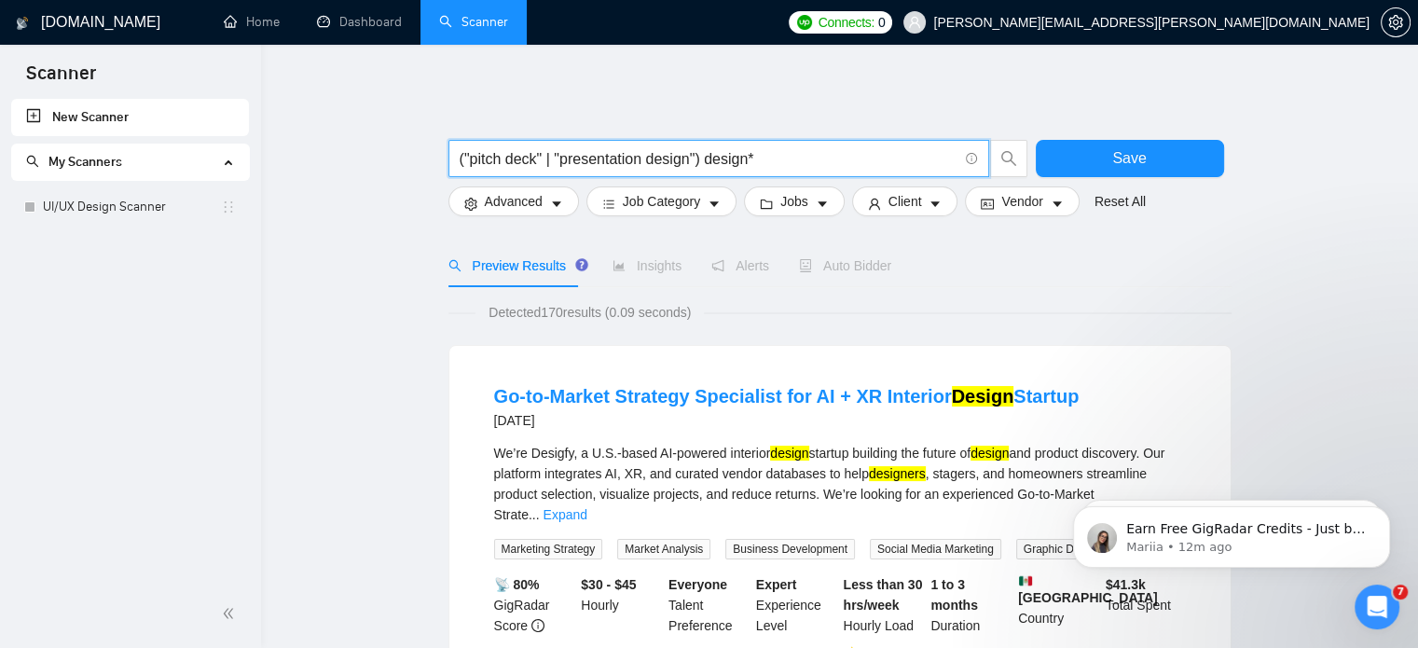
type input "("pitch deck" | "presentation design") design*"
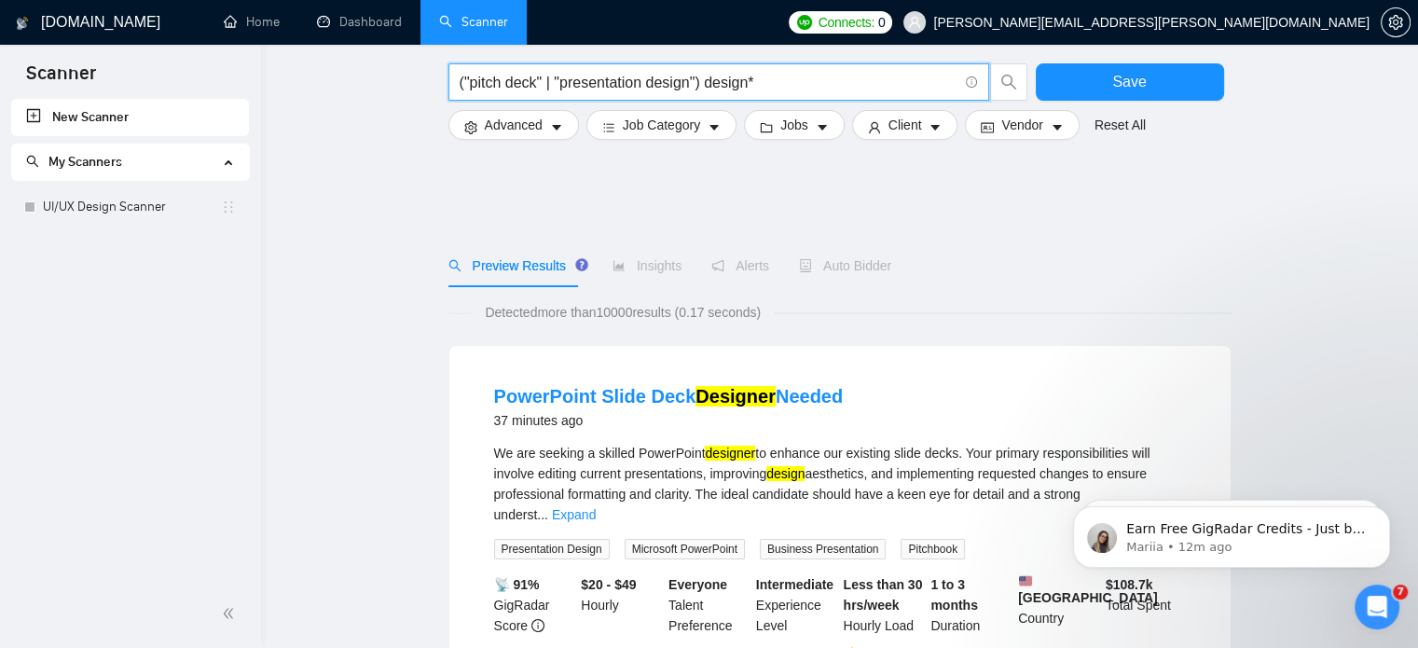
scroll to position [183, 0]
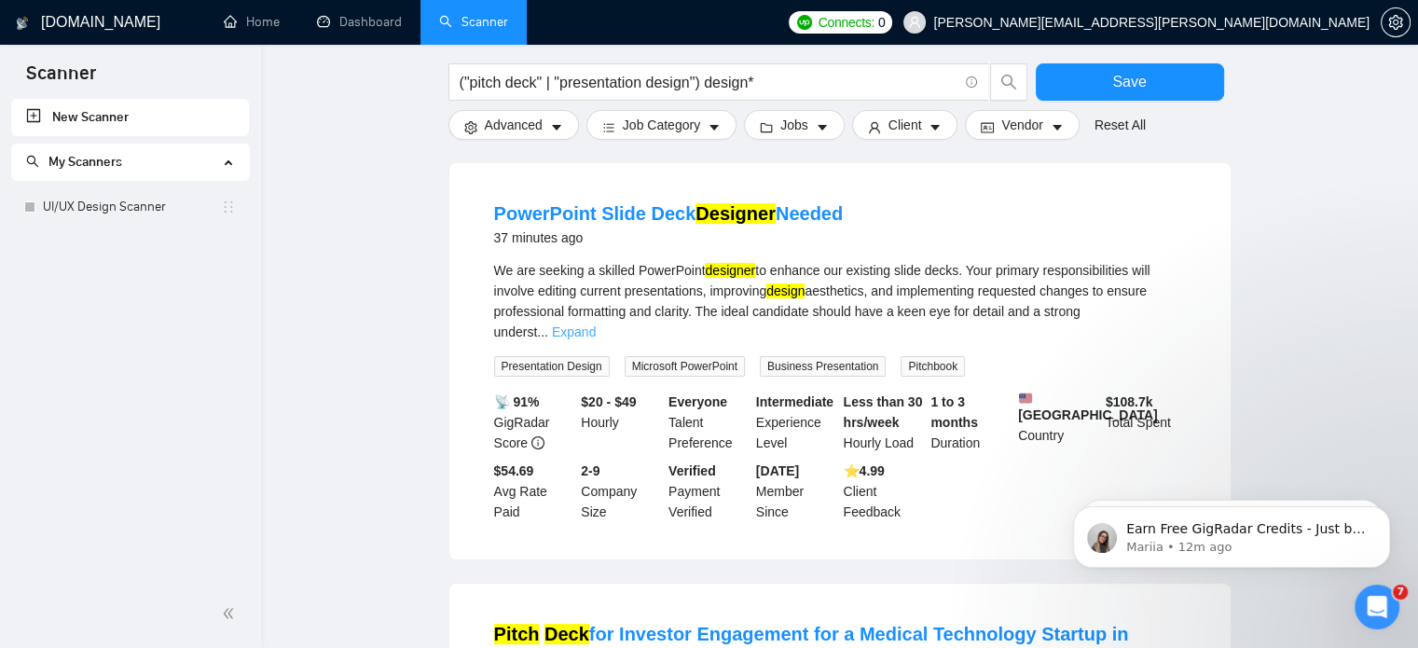
click at [596, 324] on link "Expand" at bounding box center [574, 331] width 44 height 15
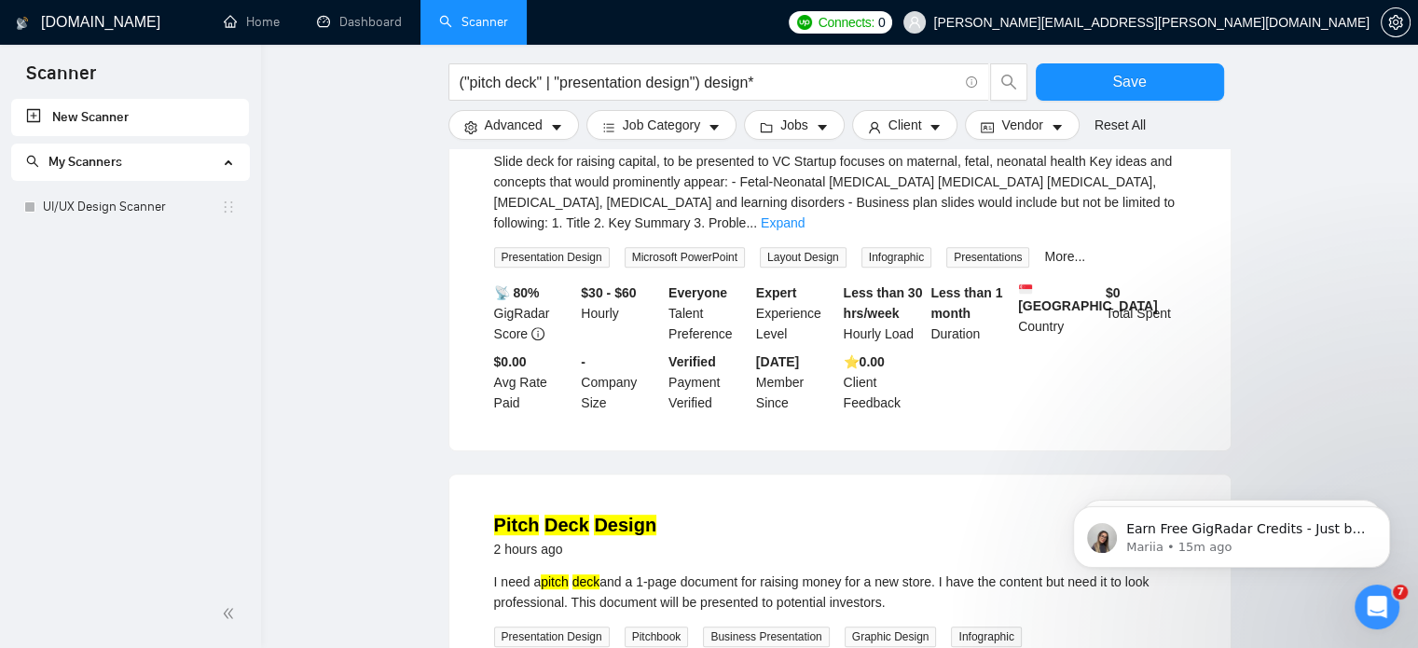
scroll to position [1021, 0]
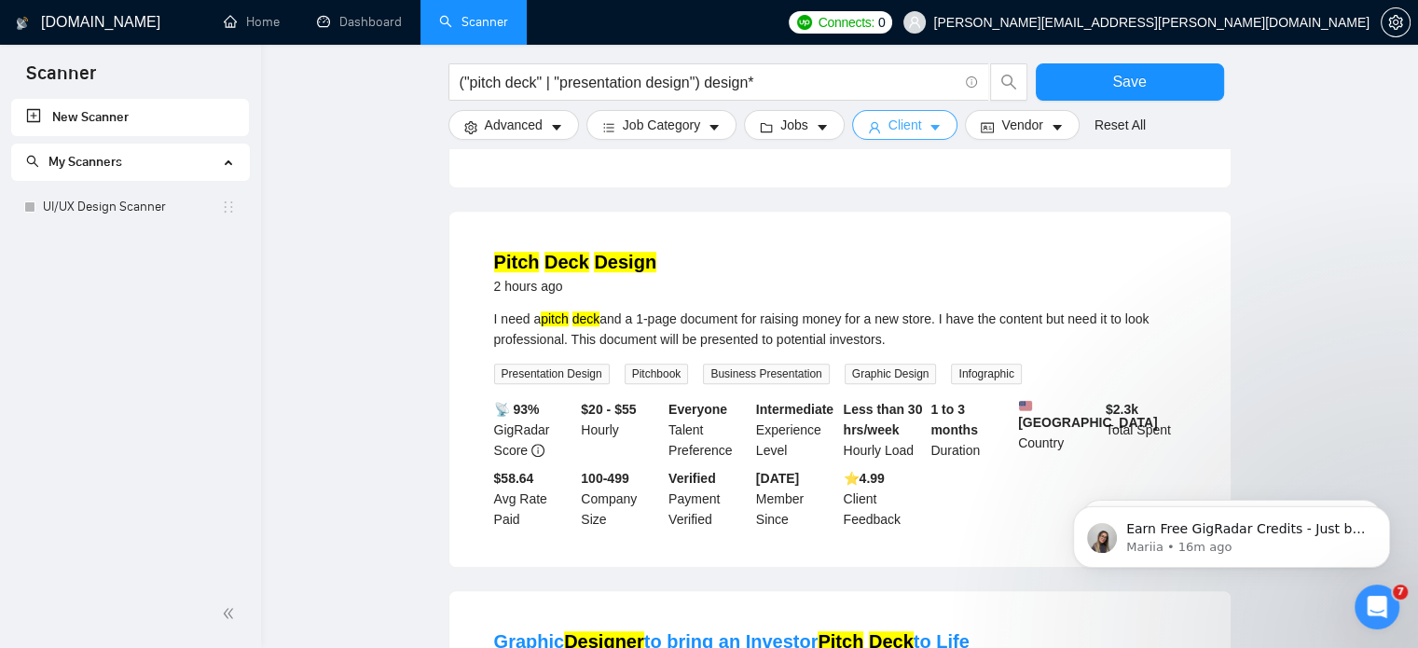
click at [888, 127] on span "Client" at bounding box center [905, 125] width 34 height 21
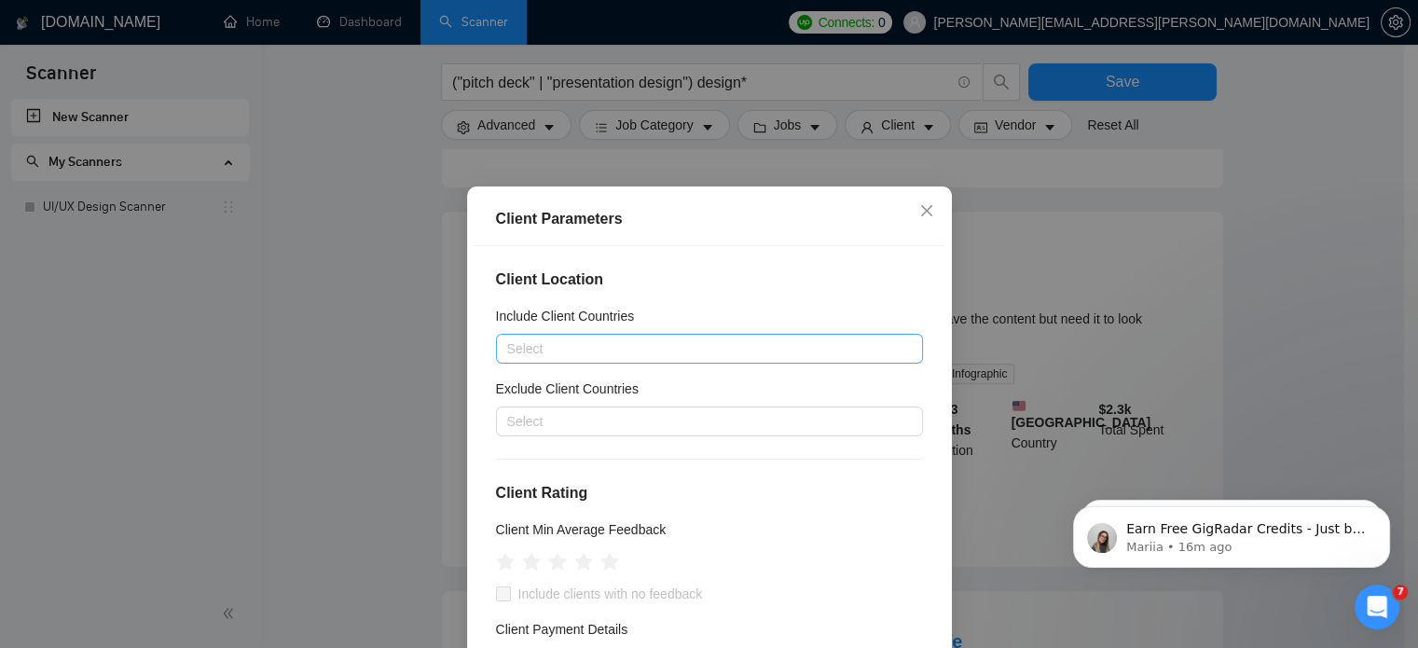
click at [633, 339] on div at bounding box center [699, 348] width 399 height 22
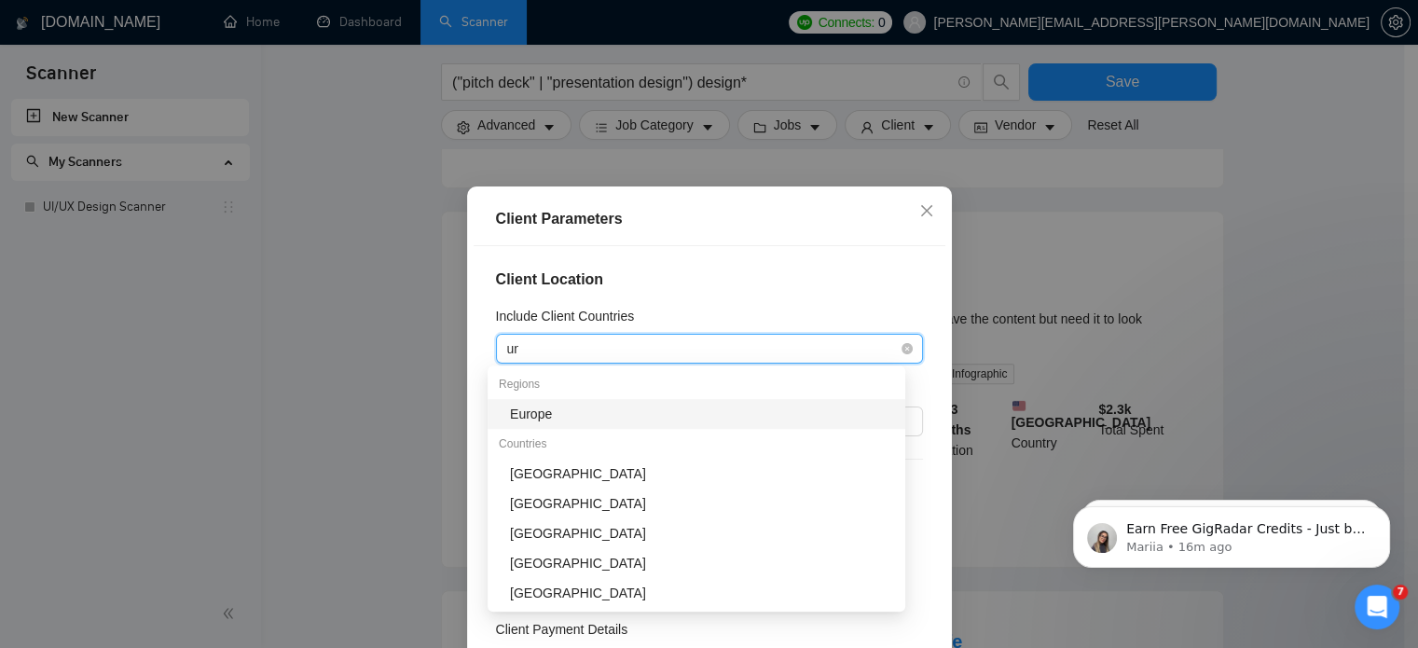
type input "uni"
click at [605, 417] on div "[GEOGRAPHIC_DATA]" at bounding box center [702, 414] width 384 height 21
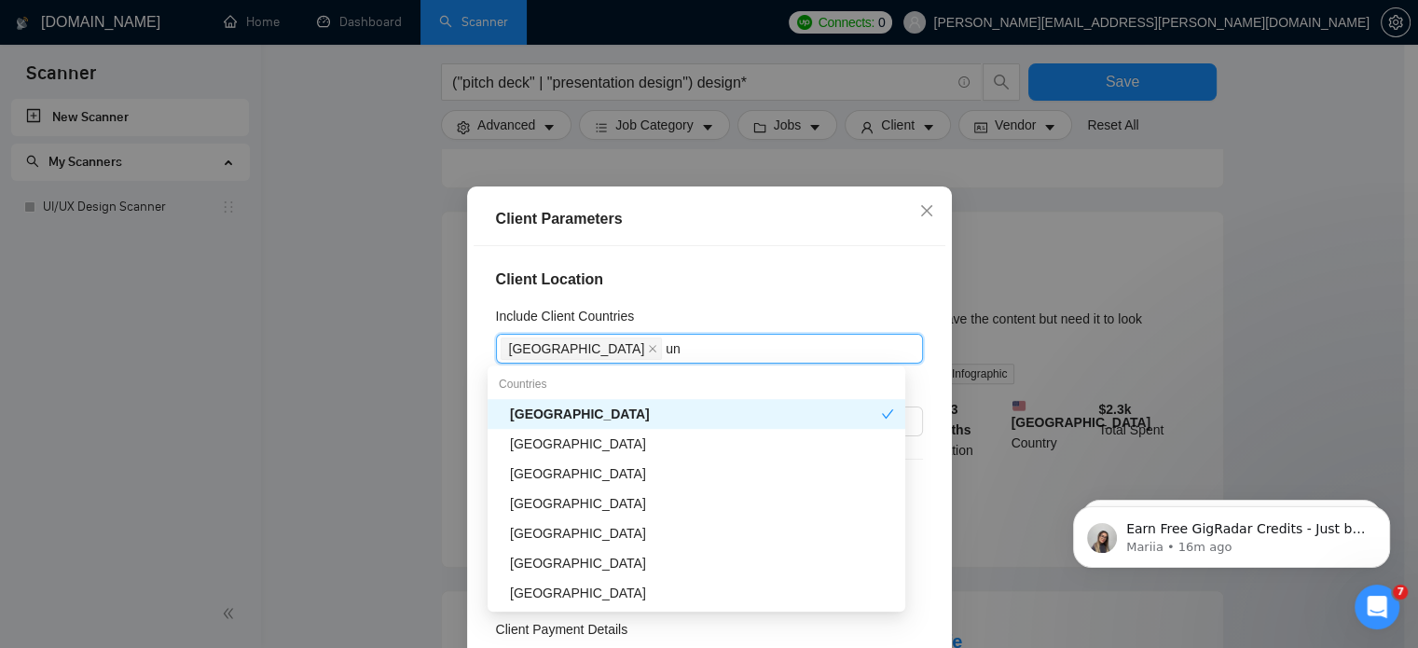
type input "uni"
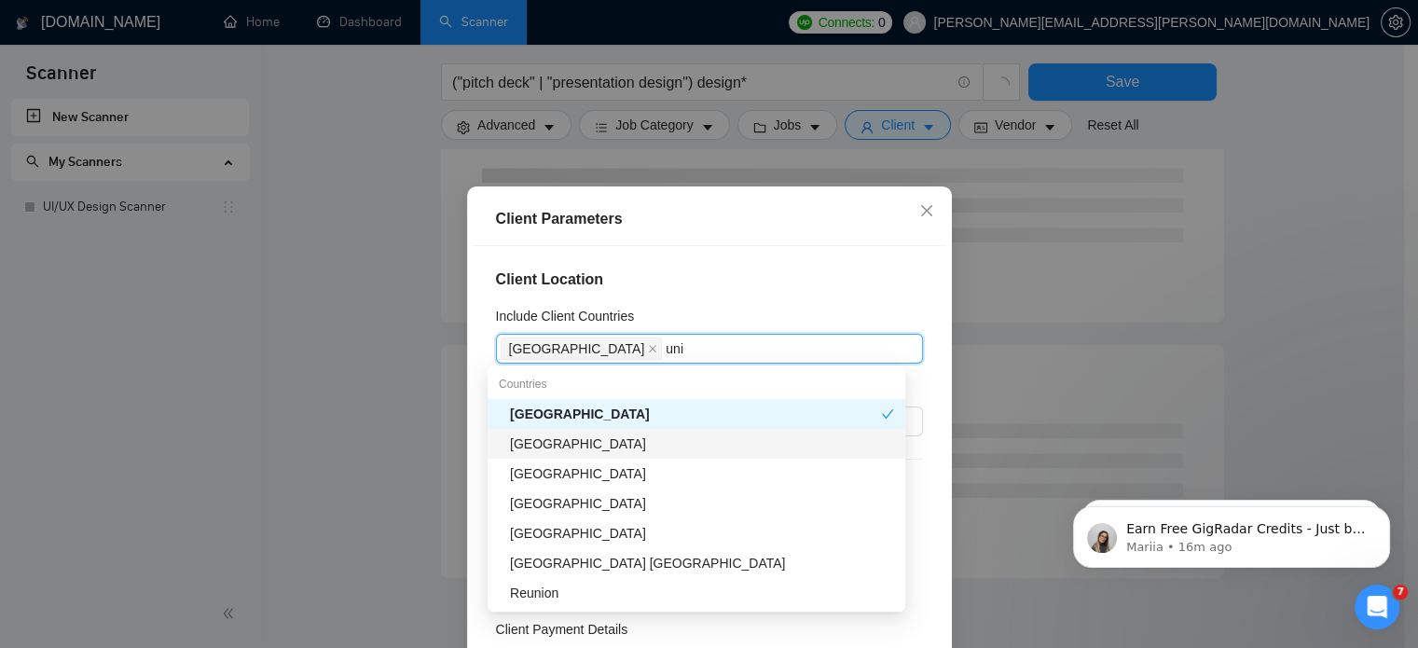
click at [600, 438] on div "[GEOGRAPHIC_DATA]" at bounding box center [702, 443] width 384 height 21
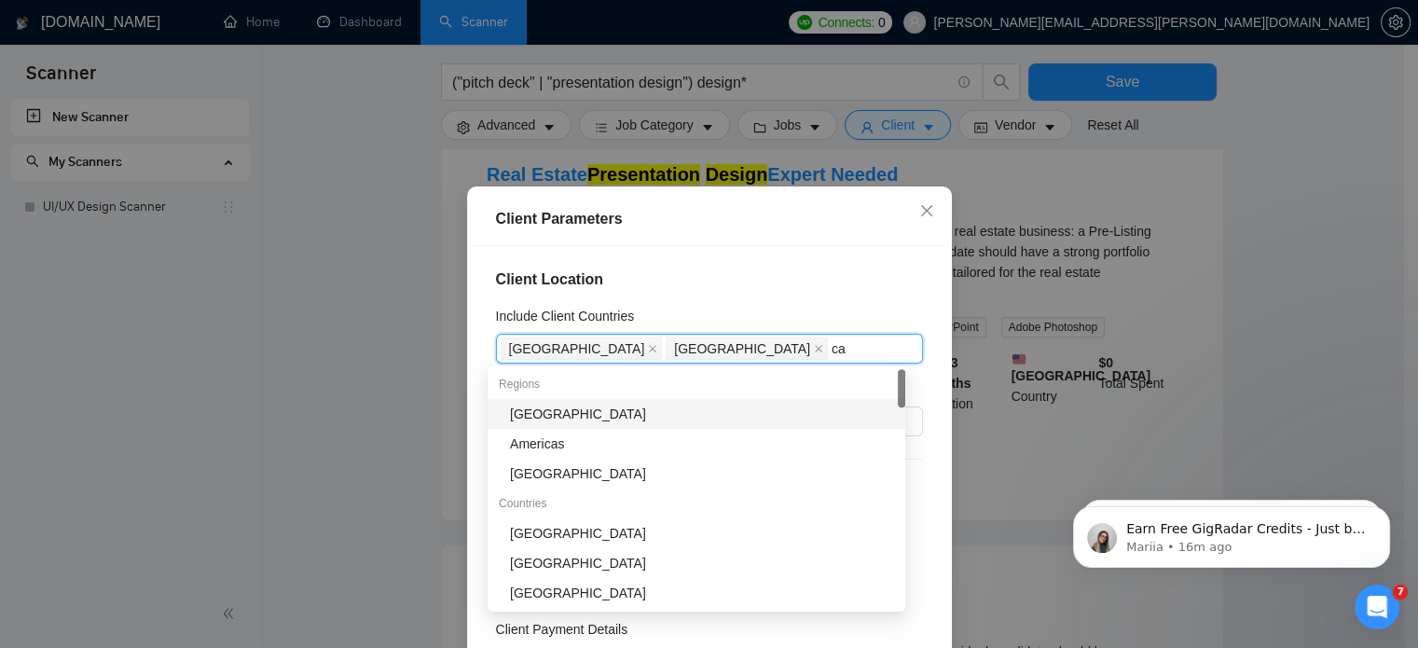
type input "c"
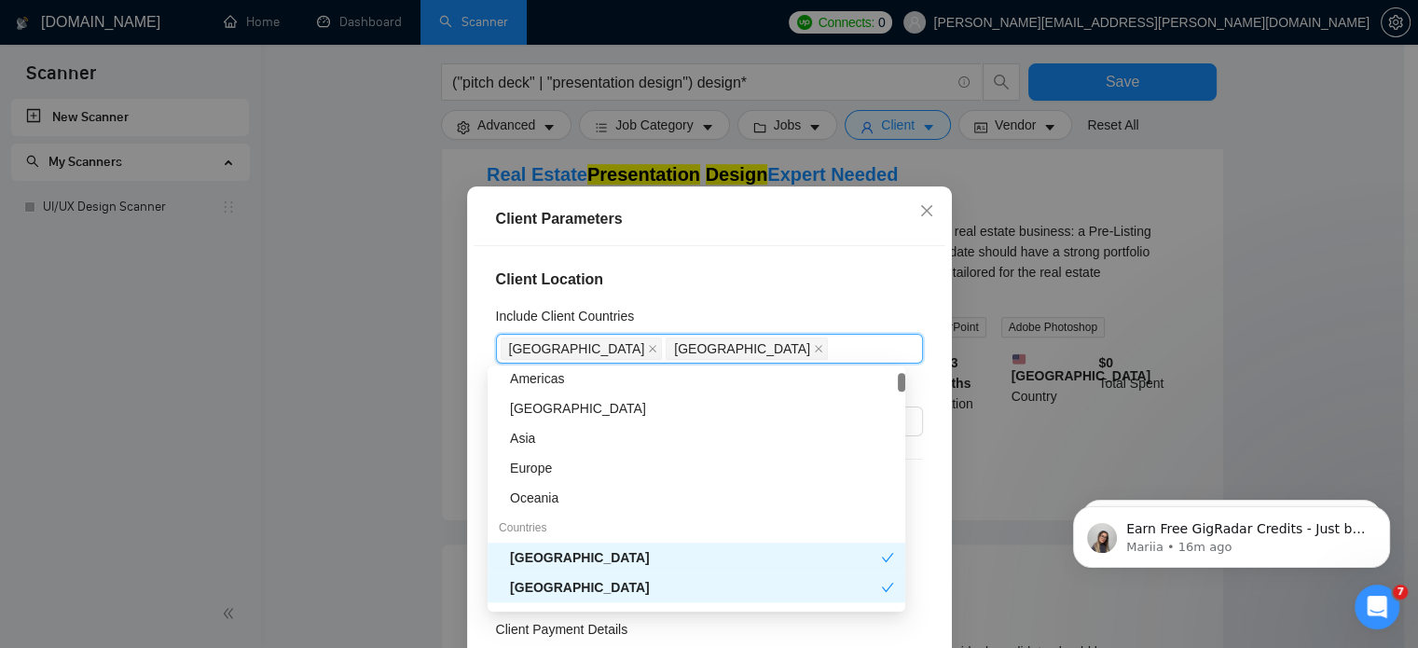
scroll to position [0, 0]
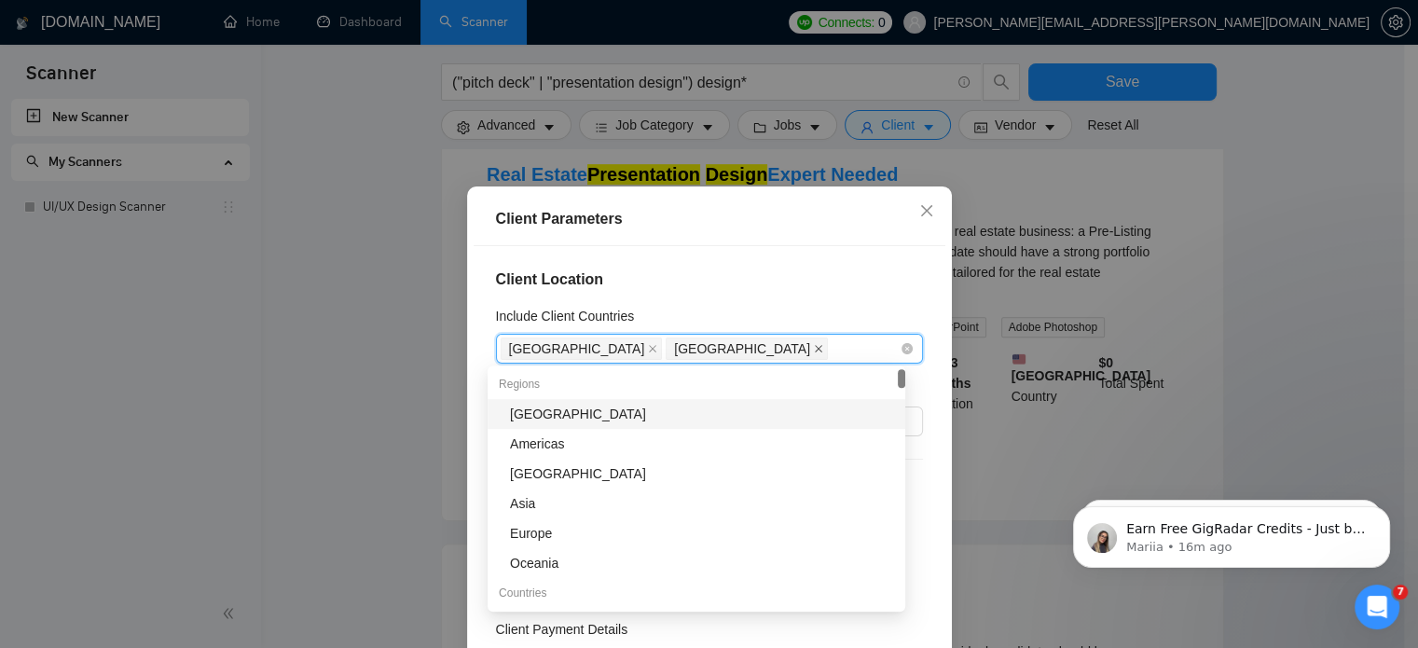
click at [815, 349] on icon "close" at bounding box center [818, 348] width 7 height 7
click at [648, 345] on icon "close" at bounding box center [652, 348] width 9 height 9
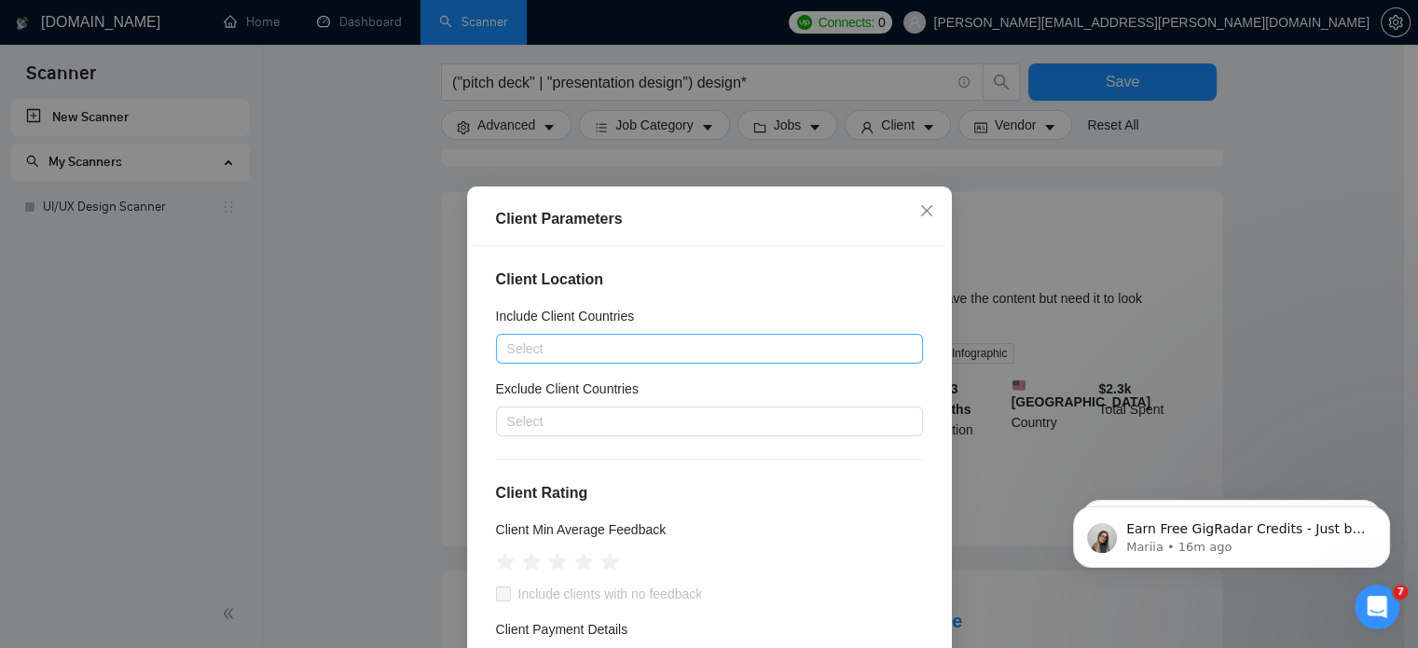
click at [829, 279] on h4 "Client Location" at bounding box center [709, 279] width 427 height 22
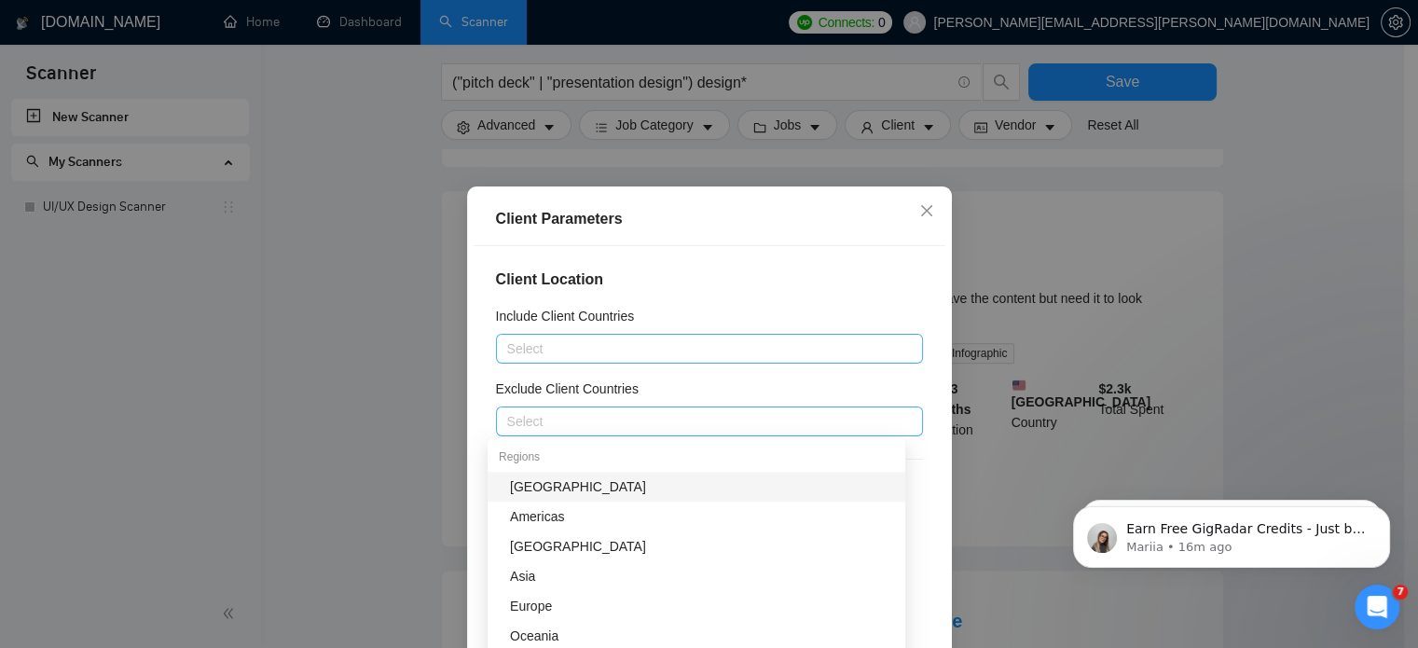
click at [716, 417] on div at bounding box center [699, 421] width 399 height 22
